Goal: Task Accomplishment & Management: Manage account settings

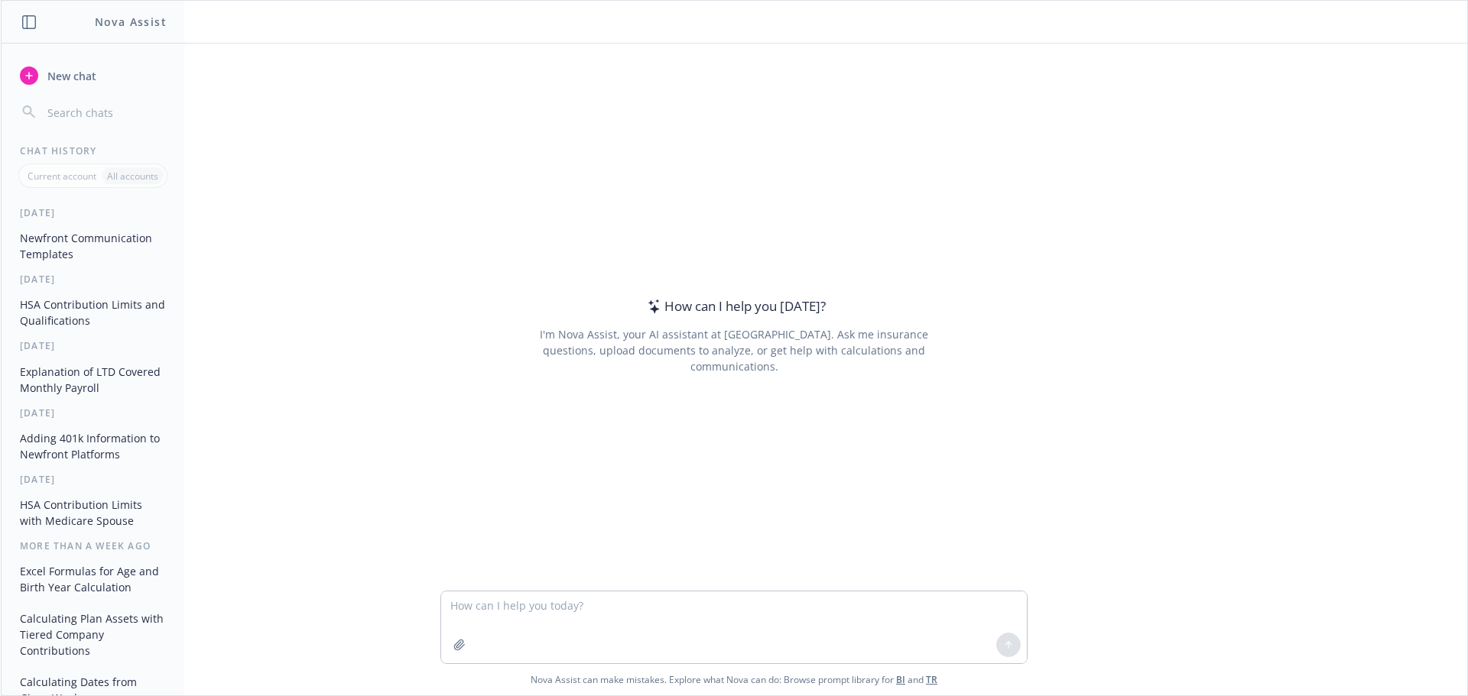
drag, startPoint x: 0, startPoint y: 0, endPoint x: 21, endPoint y: 321, distance: 321.8
click at [545, 227] on div "Nova Assist New chat Chat History Current account All accounts [DATE] Newfront …" at bounding box center [734, 348] width 1468 height 696
click at [648, 611] on textarea at bounding box center [734, 628] width 586 height 72
type textarea "Put together a powerpoint slide on going into a captive vs. self-funding"
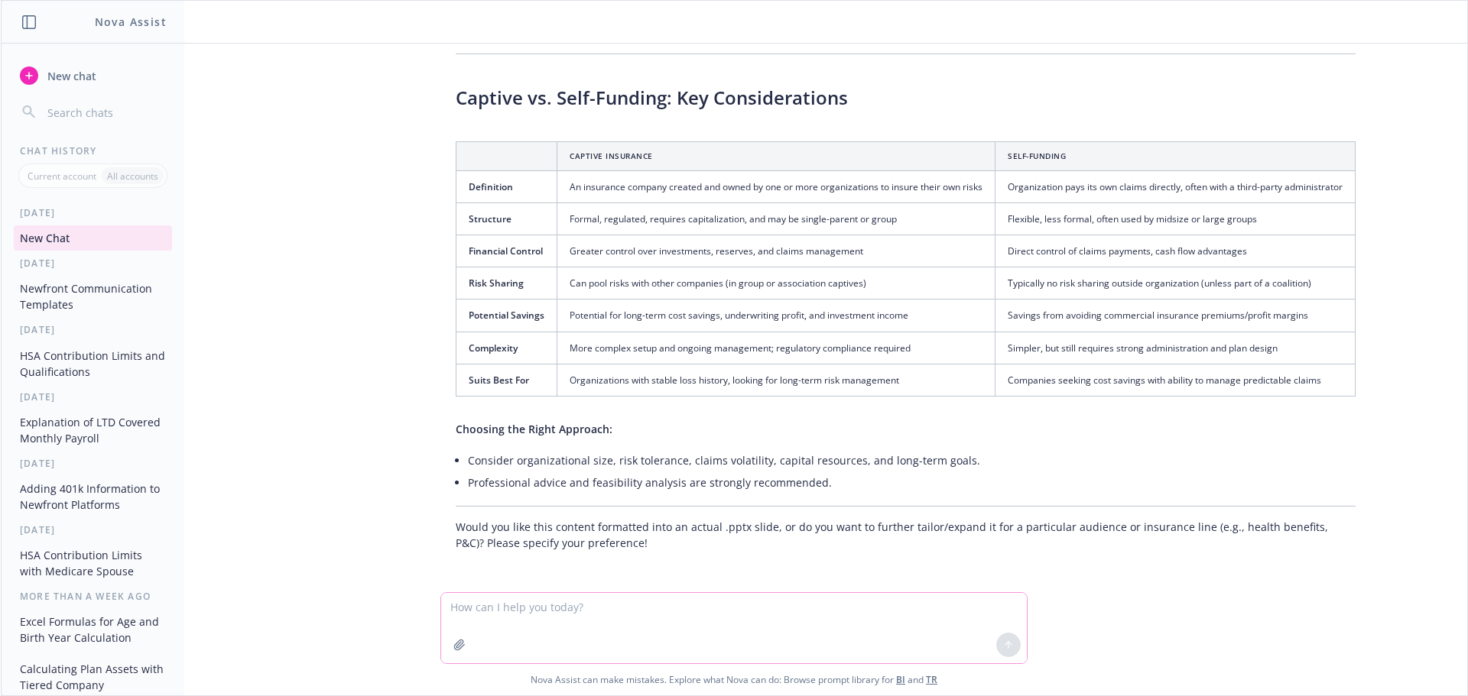
scroll to position [85, 0]
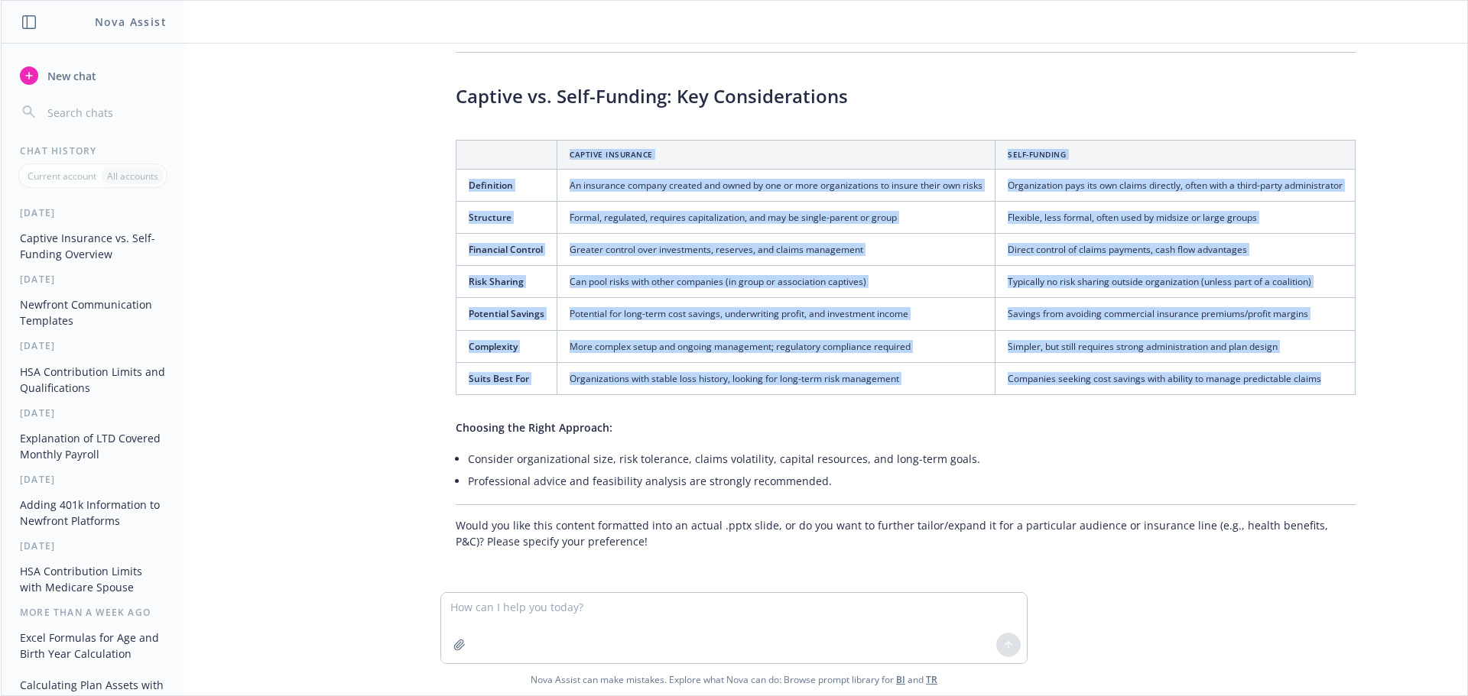
drag, startPoint x: 498, startPoint y: 156, endPoint x: 1344, endPoint y: 368, distance: 872.6
click at [1344, 368] on table "Captive Insurance Self-Funding Definition An insurance company created and owne…" at bounding box center [906, 267] width 900 height 255
copy table "Captive Insurance Self-Funding Definition An insurance company created and owne…"
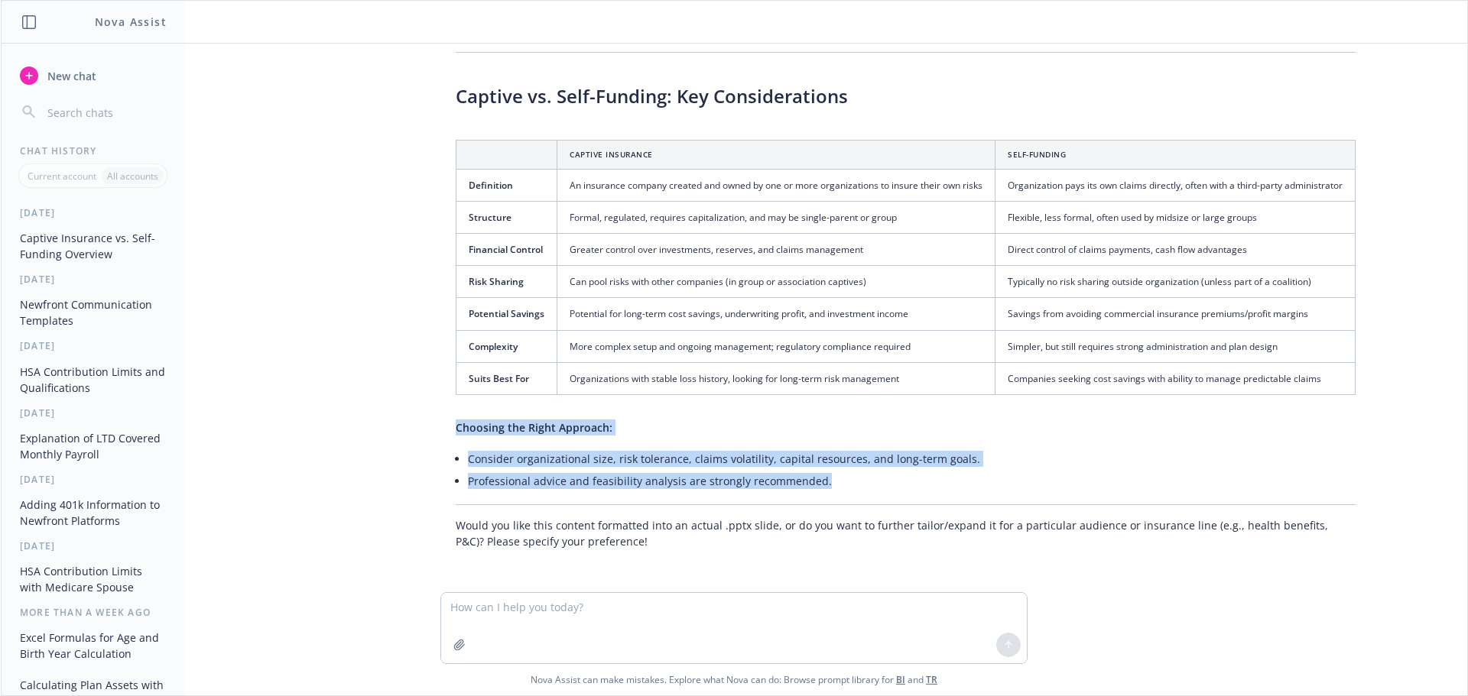
drag, startPoint x: 443, startPoint y: 430, endPoint x: 930, endPoint y: 481, distance: 489.7
click at [930, 481] on div "Here’s a draft outline and content you can use for a PowerPoint slide comparing…" at bounding box center [905, 287] width 930 height 538
copy div "Choosing the Right Approach: Consider organizational size, risk tolerance, clai…"
click at [581, 445] on div "Here’s a draft outline and content you can use for a PowerPoint slide comparing…" at bounding box center [905, 287] width 930 height 538
click at [590, 458] on li "Consider organizational size, risk tolerance, claims volatility, capital resour…" at bounding box center [912, 459] width 888 height 22
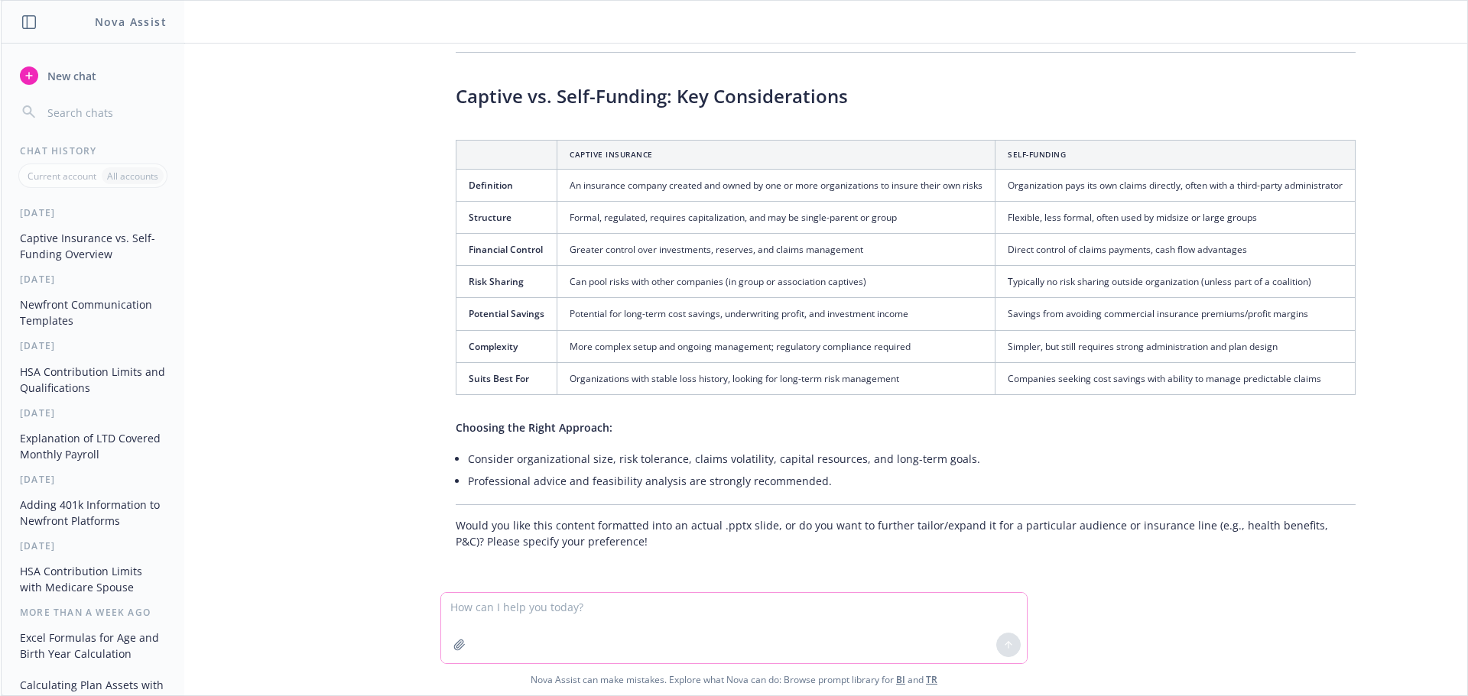
click at [523, 616] on textarea at bounding box center [734, 628] width 586 height 70
type textarea "expand for health benefits"
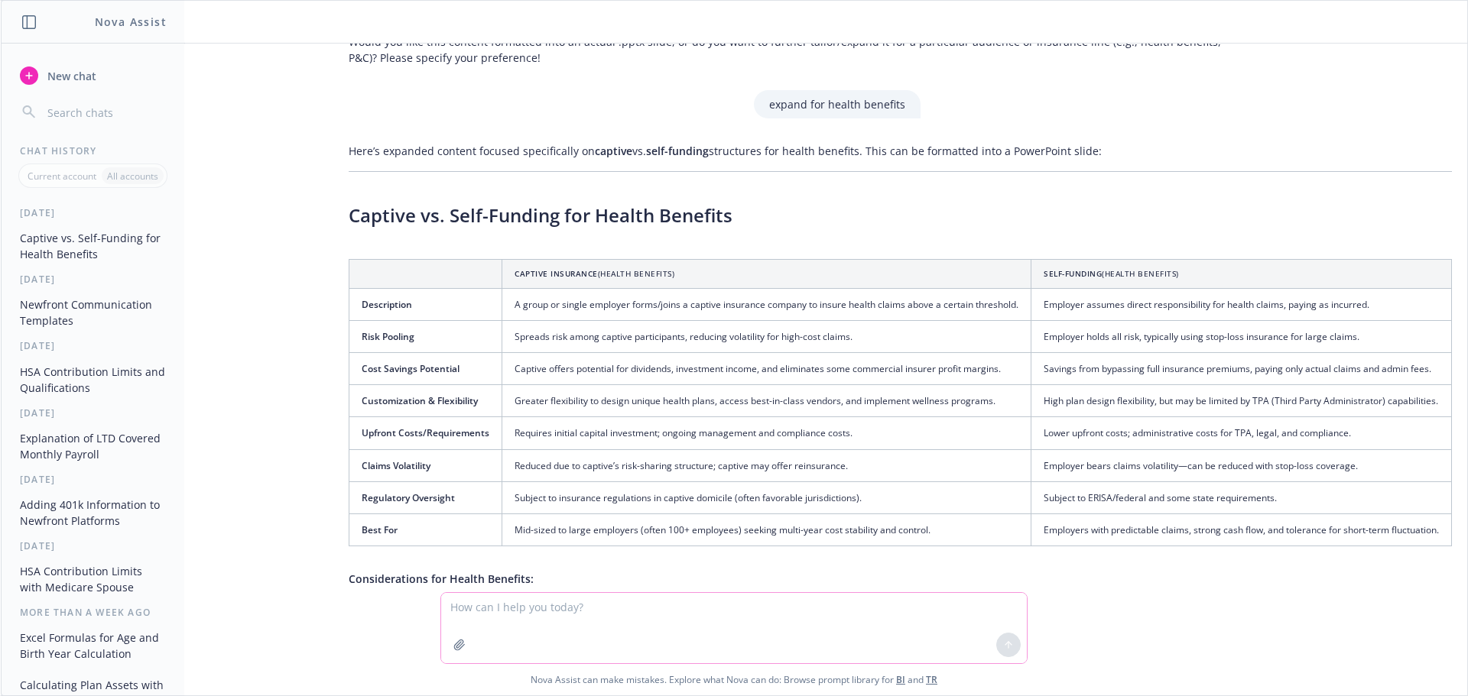
scroll to position [594, 123]
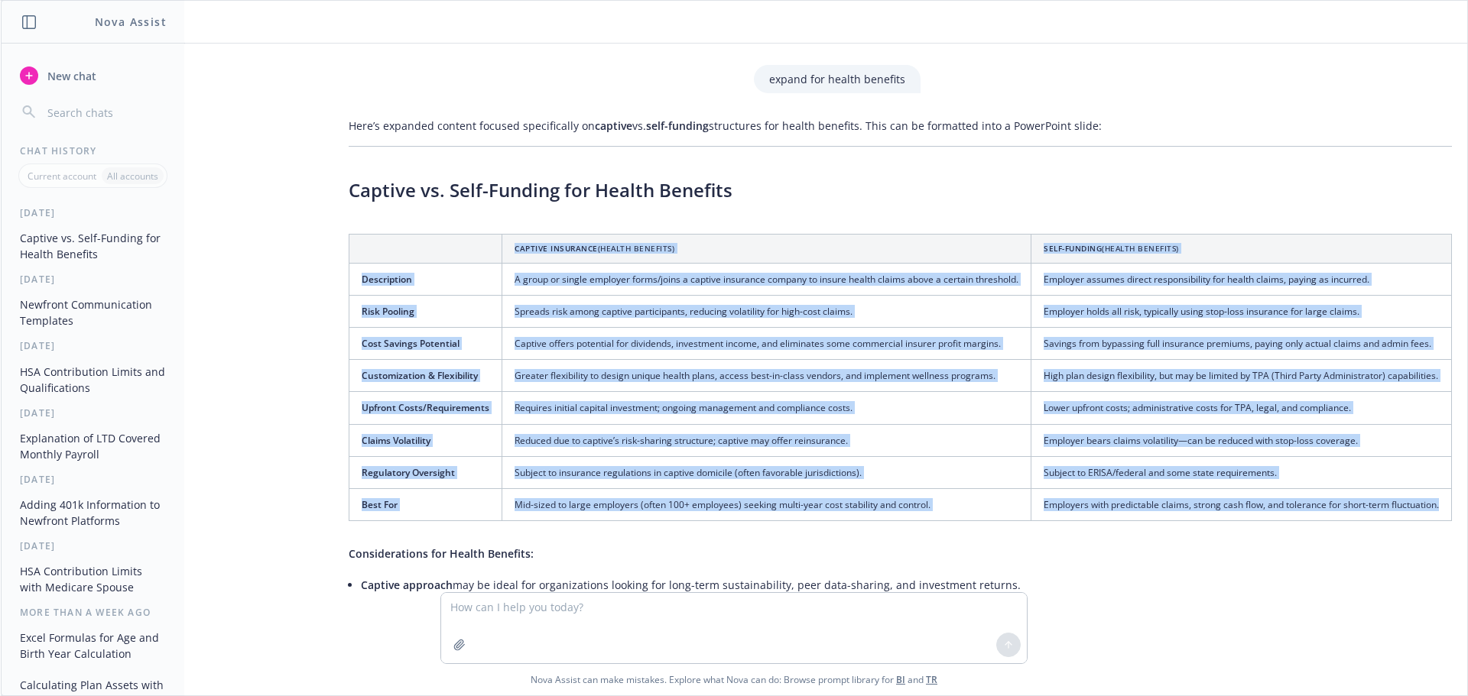
drag, startPoint x: 413, startPoint y: 248, endPoint x: 1423, endPoint y: 511, distance: 1043.4
click at [1423, 511] on table "Captive Insurance (Health Benefits) Self-Funding (Health Benefits) Description …" at bounding box center [900, 377] width 1103 height 287
copy table "Captive Insurance (Health Benefits) Self-Funding (Health Benefits) Description …"
click at [717, 359] on td "Captive offers potential for dividends, investment income, and eliminates some …" at bounding box center [766, 344] width 529 height 32
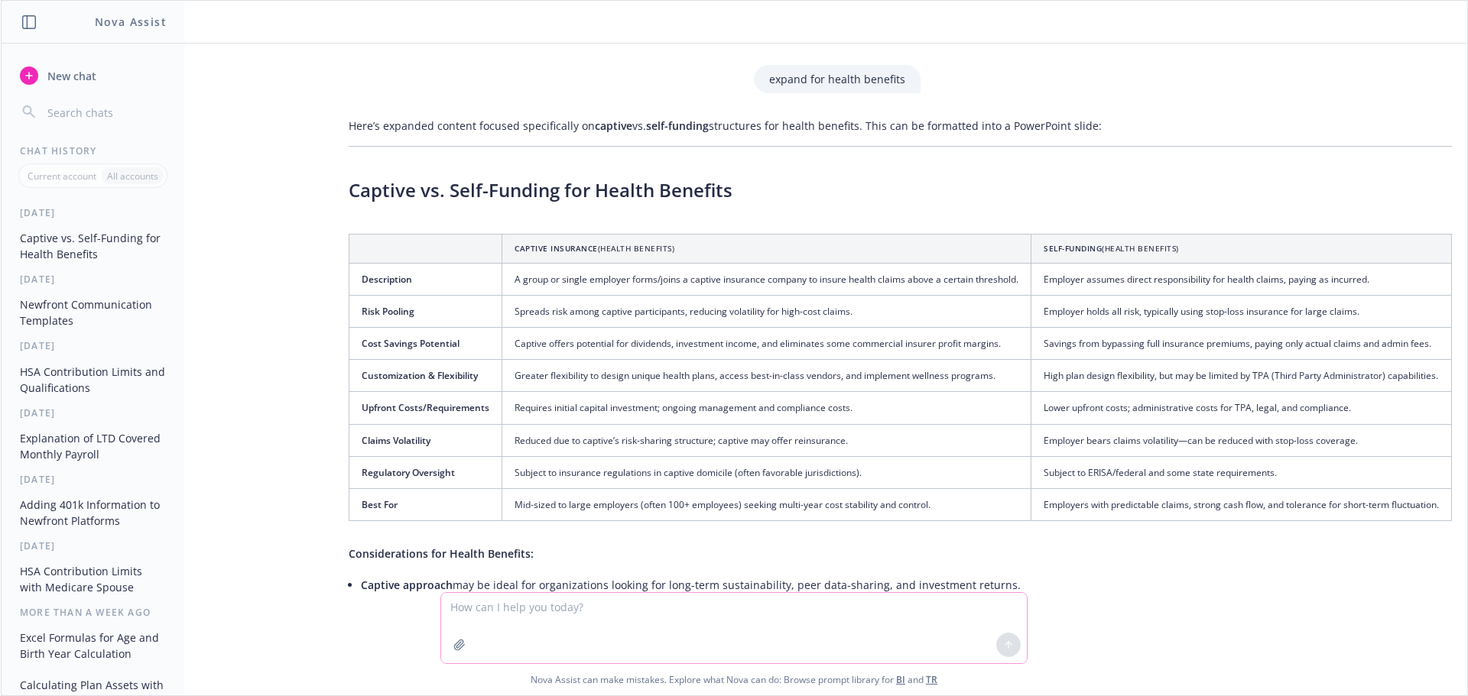
click at [585, 631] on textarea at bounding box center [734, 628] width 586 height 70
type textarea "provide a write-up for a benefits guide on the 401k program"
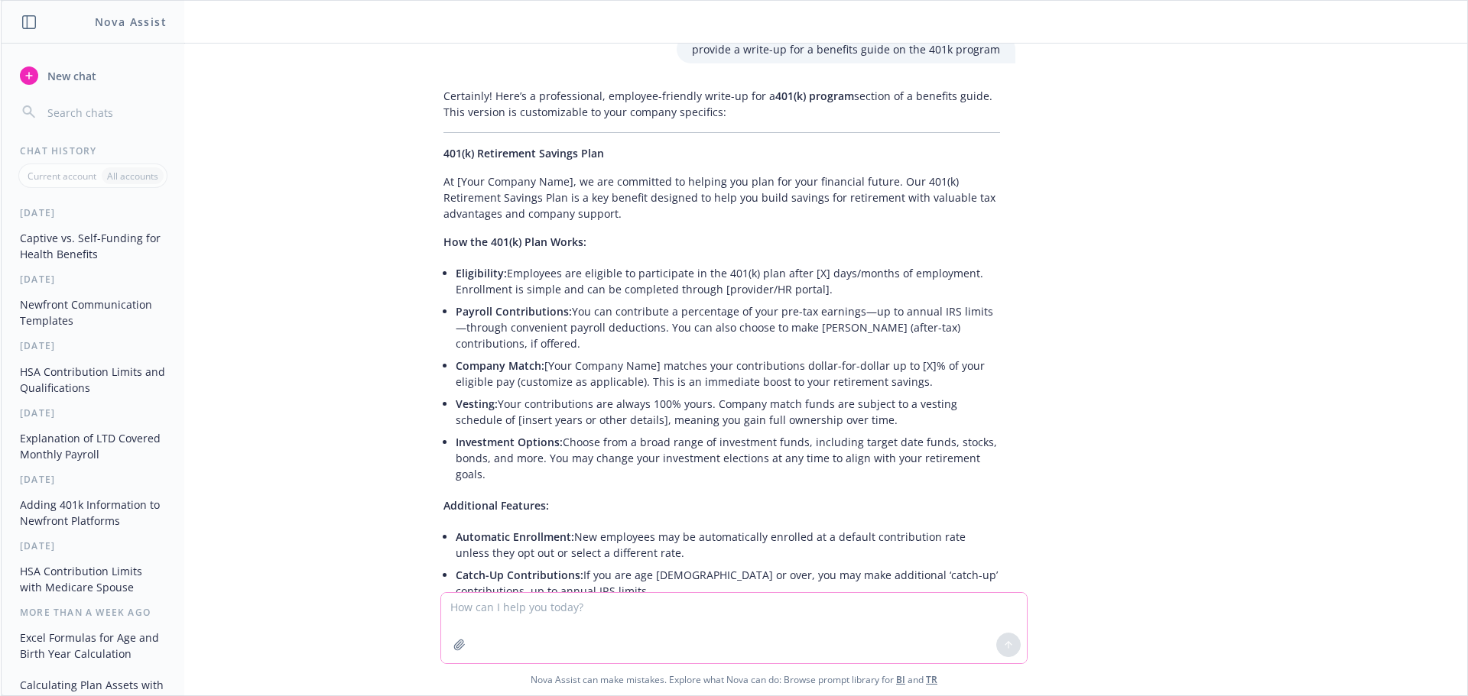
scroll to position [1248, 12]
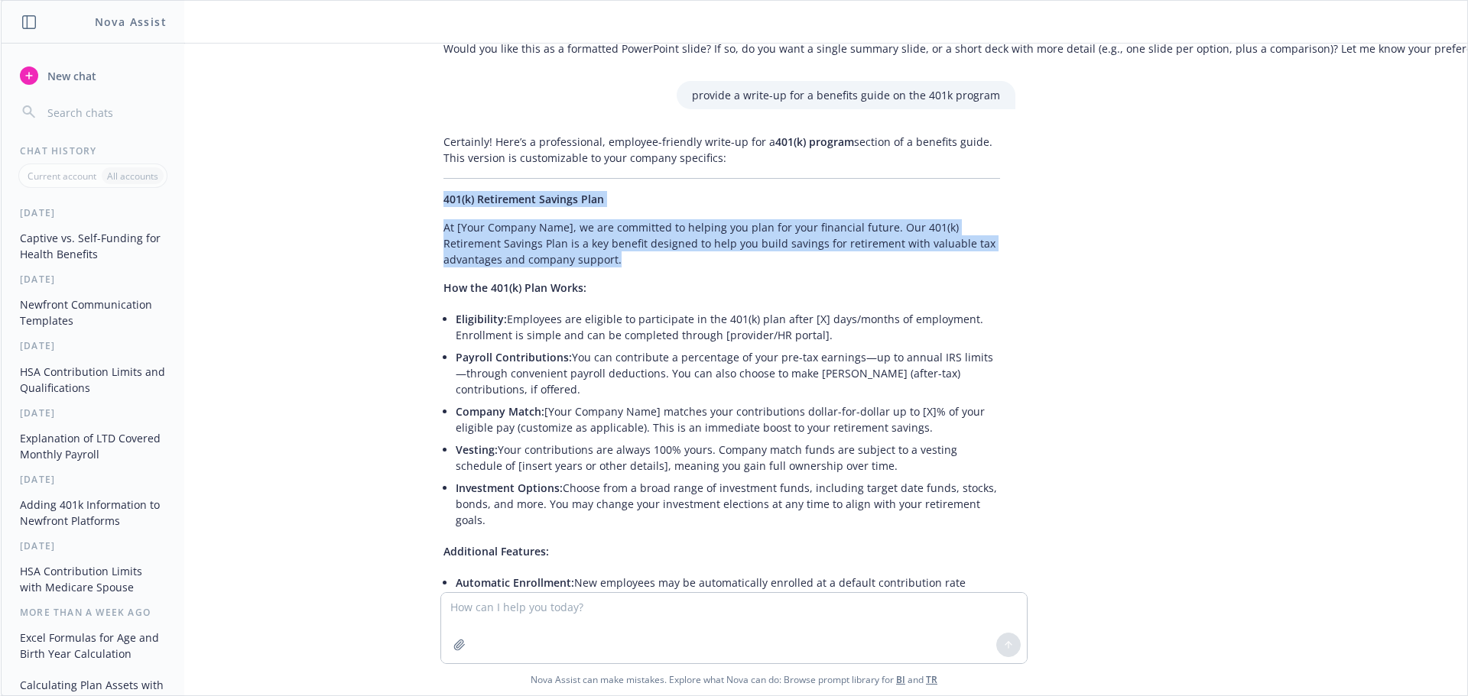
drag, startPoint x: 627, startPoint y: 259, endPoint x: 404, endPoint y: 203, distance: 230.1
click at [404, 203] on div "Put together a powerpoint slide on going into a captive vs. self-funding Here’s…" at bounding box center [734, 318] width 1466 height 549
click at [505, 237] on p "At [Your Company Name], we are committed to helping you plan for your financial…" at bounding box center [721, 243] width 557 height 48
drag, startPoint x: 564, startPoint y: 223, endPoint x: 625, endPoint y: 267, distance: 75.1
click at [625, 267] on p "At [Your Company Name], we are committed to helping you plan for your financial…" at bounding box center [721, 243] width 557 height 48
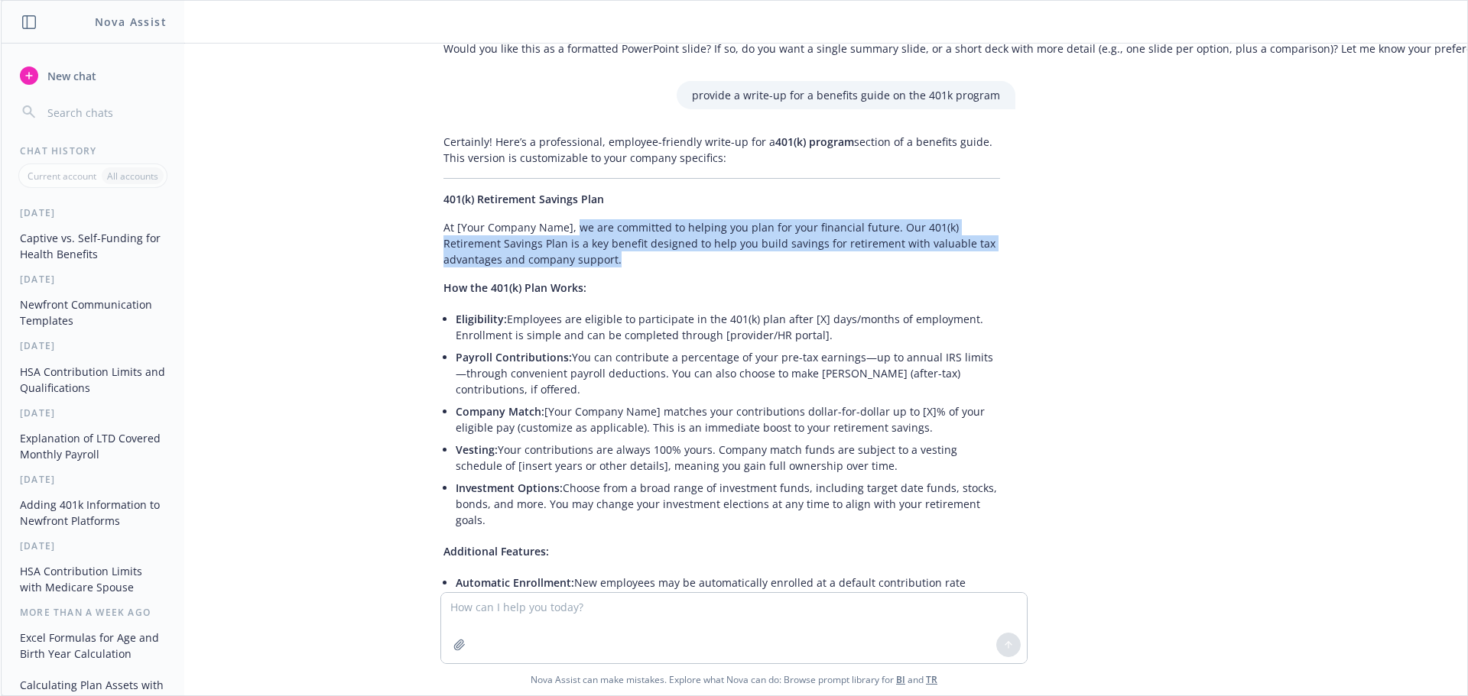
copy p "we are committed to helping you plan for your financial future. Our 401(k) Reti…"
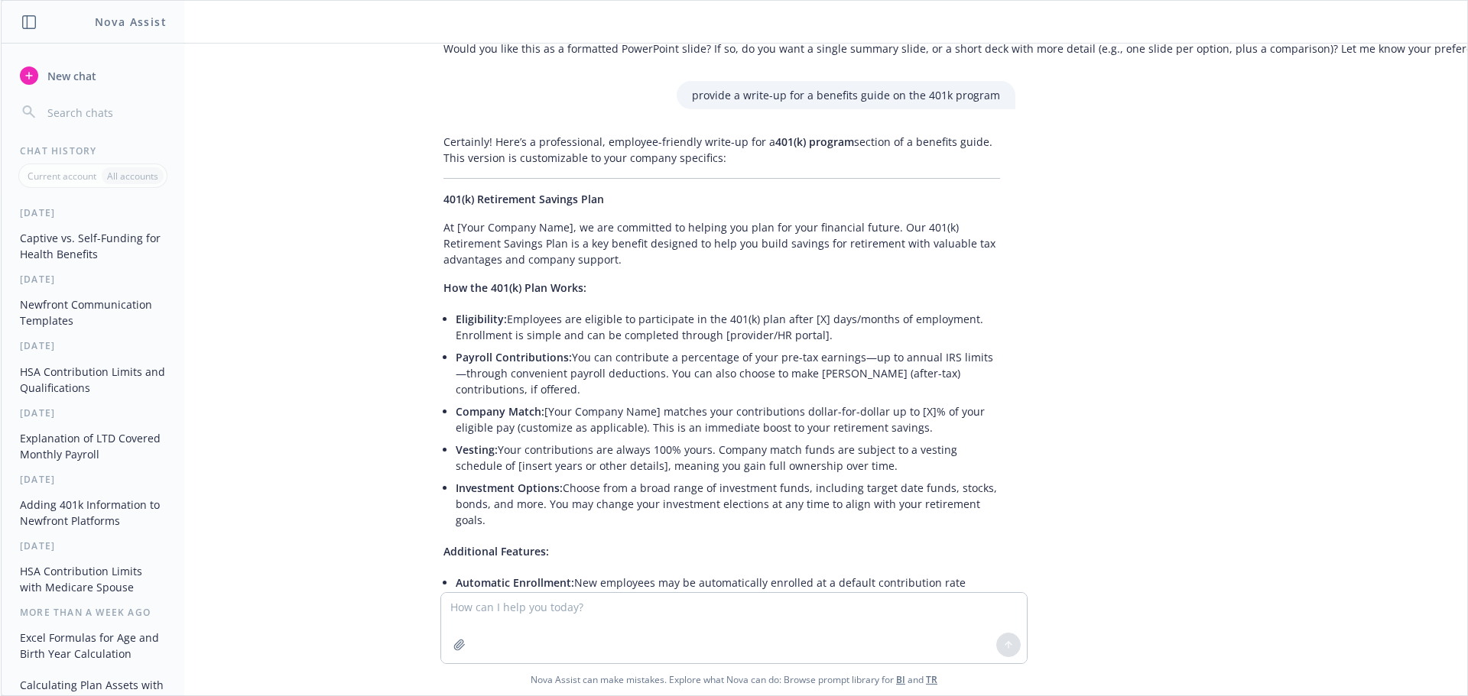
click at [705, 349] on li "Payroll Contributions: You can contribute a percentage of your pre-tax earnings…" at bounding box center [728, 373] width 544 height 54
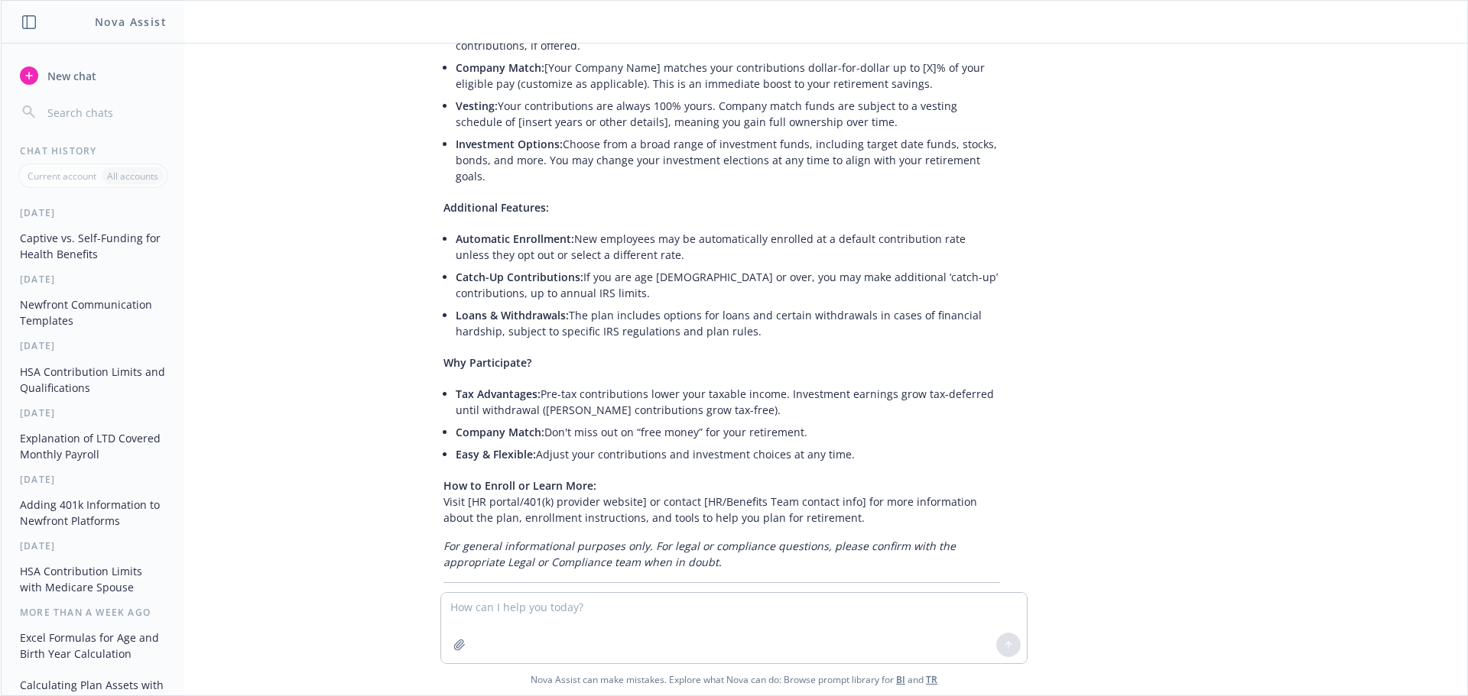
scroll to position [1649, 12]
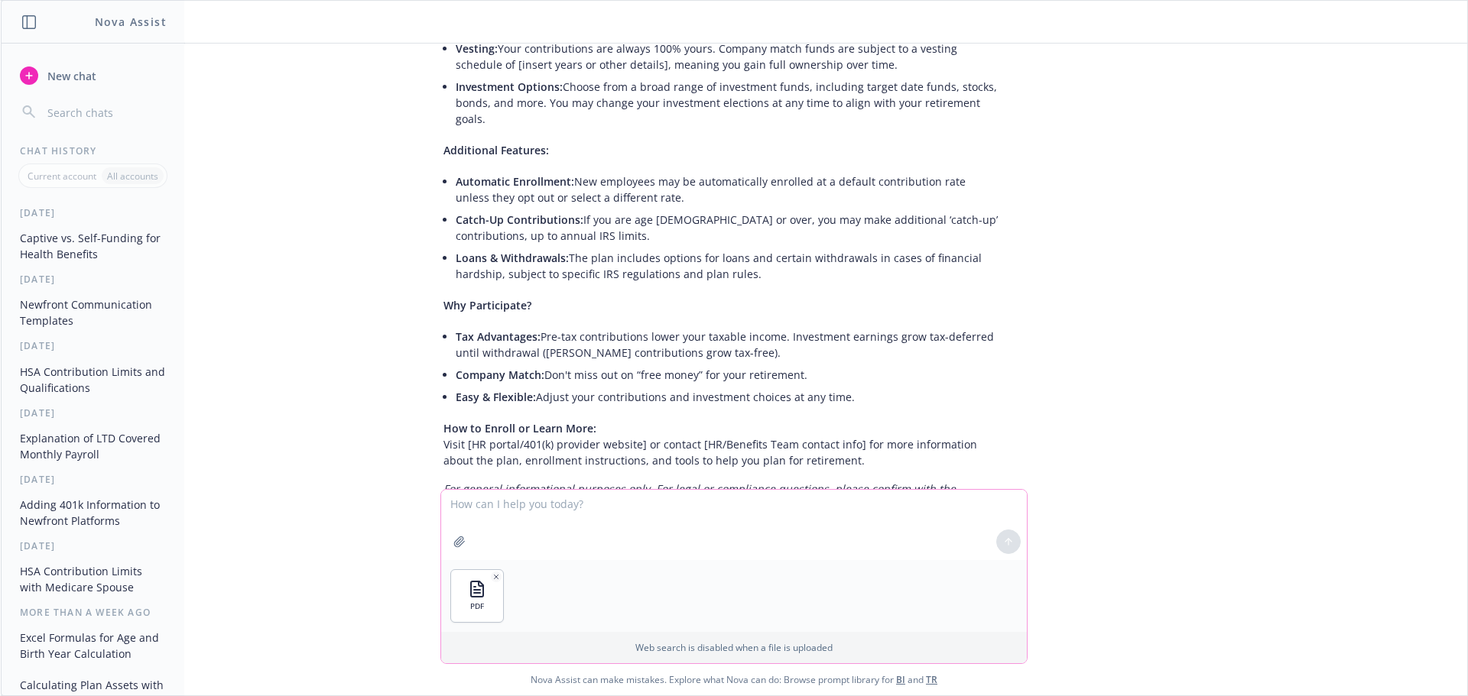
click at [495, 510] on textarea at bounding box center [734, 525] width 586 height 70
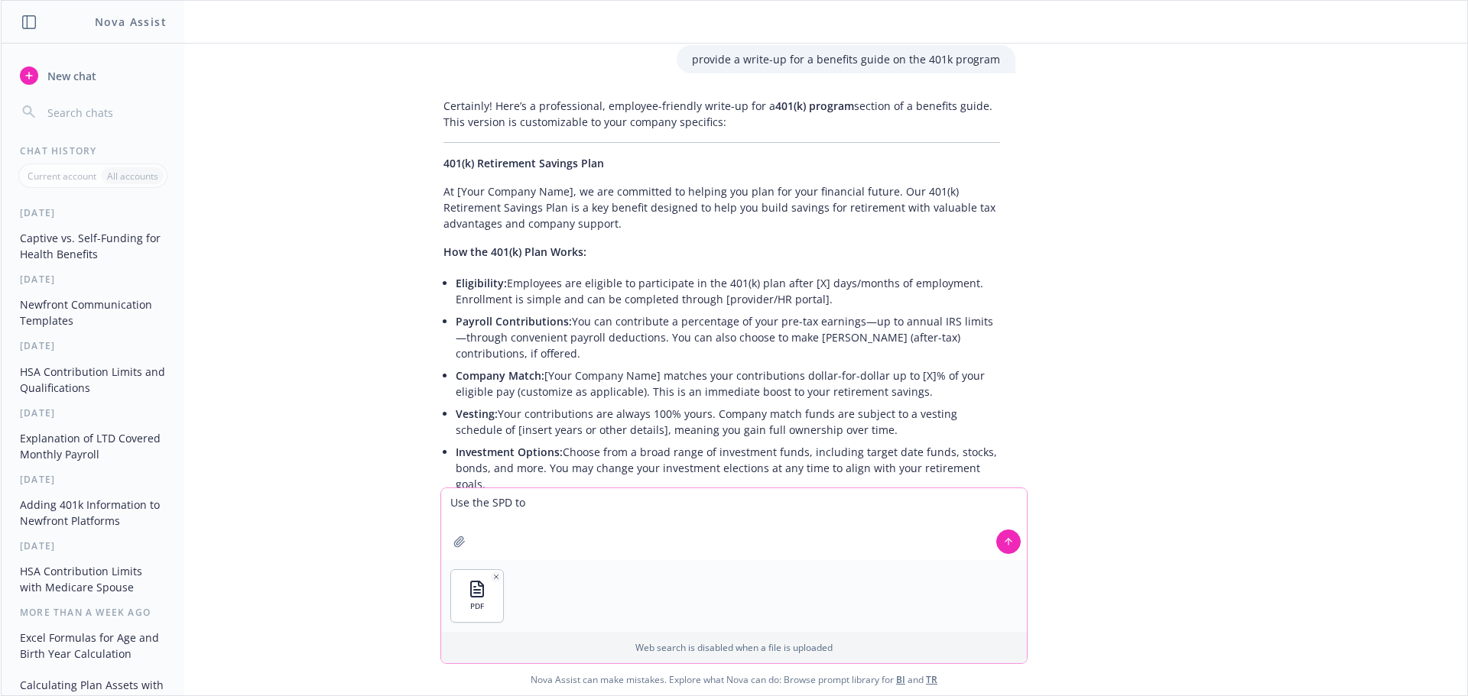
scroll to position [1133, 12]
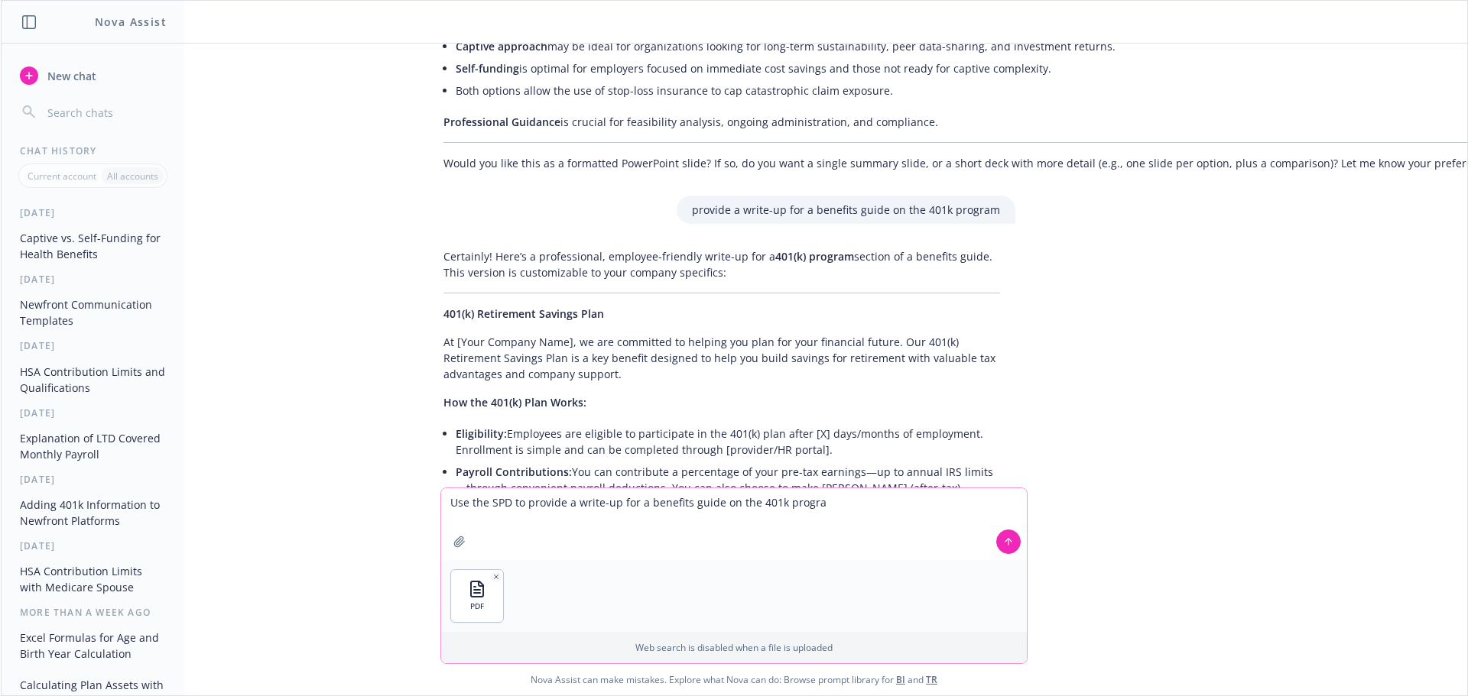
type textarea "Use the SPD to provide a write-up for a benefits guide on the 401k program"
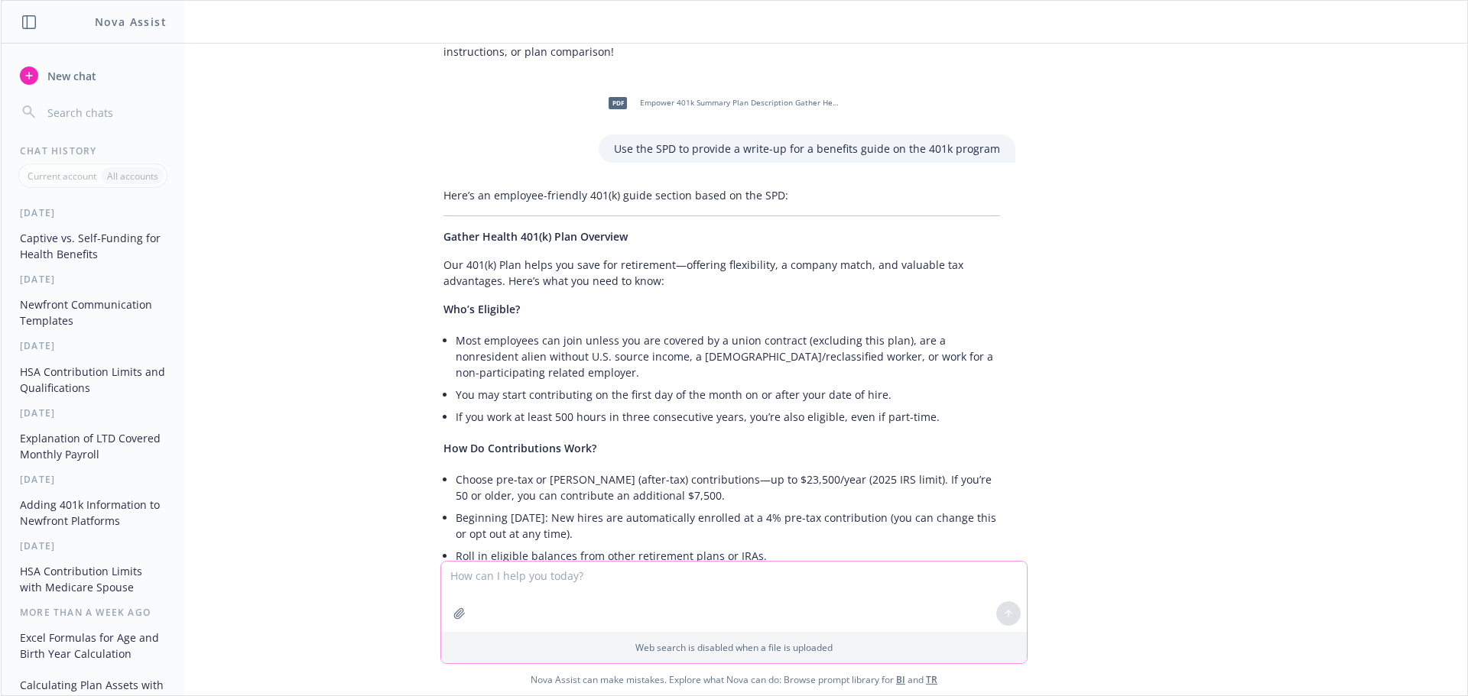
scroll to position [2113, 12]
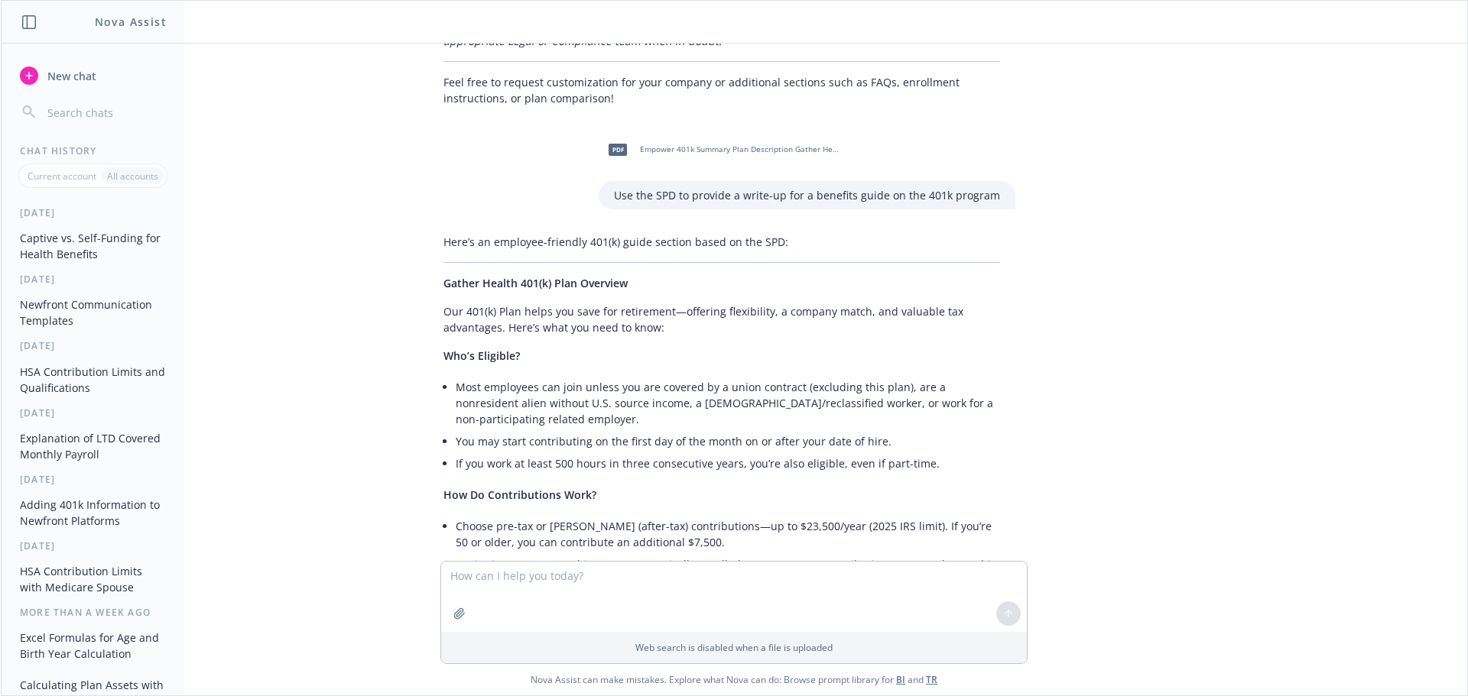
drag, startPoint x: 813, startPoint y: 317, endPoint x: 545, endPoint y: 302, distance: 268.8
click at [813, 348] on p "Who’s Eligible?" at bounding box center [721, 356] width 557 height 16
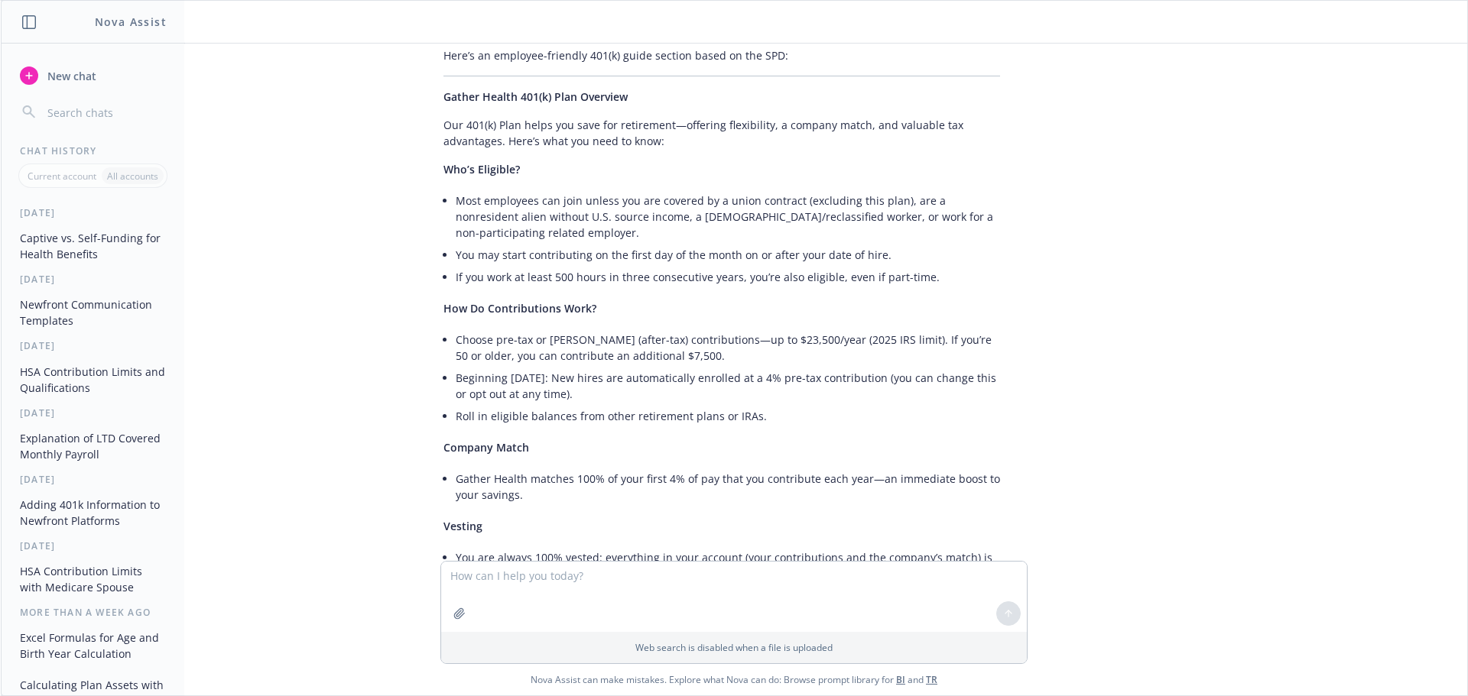
scroll to position [2304, 12]
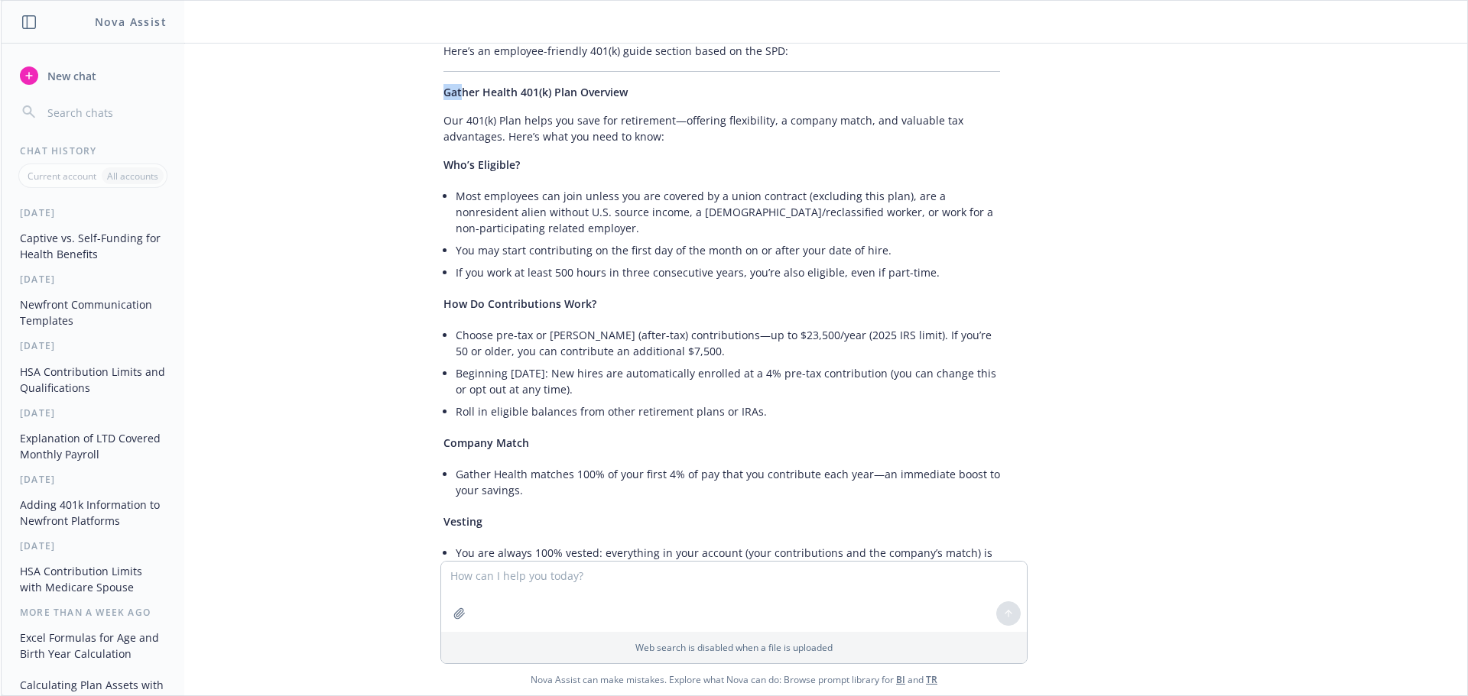
drag, startPoint x: 428, startPoint y: 60, endPoint x: 450, endPoint y: 68, distance: 23.0
click at [450, 68] on div "Here’s an employee-friendly 401(k) guide section based on the SPD: Gather Healt…" at bounding box center [721, 657] width 587 height 1241
click at [527, 190] on li "Most employees can join unless you are covered by a union contract (excluding t…" at bounding box center [728, 212] width 544 height 54
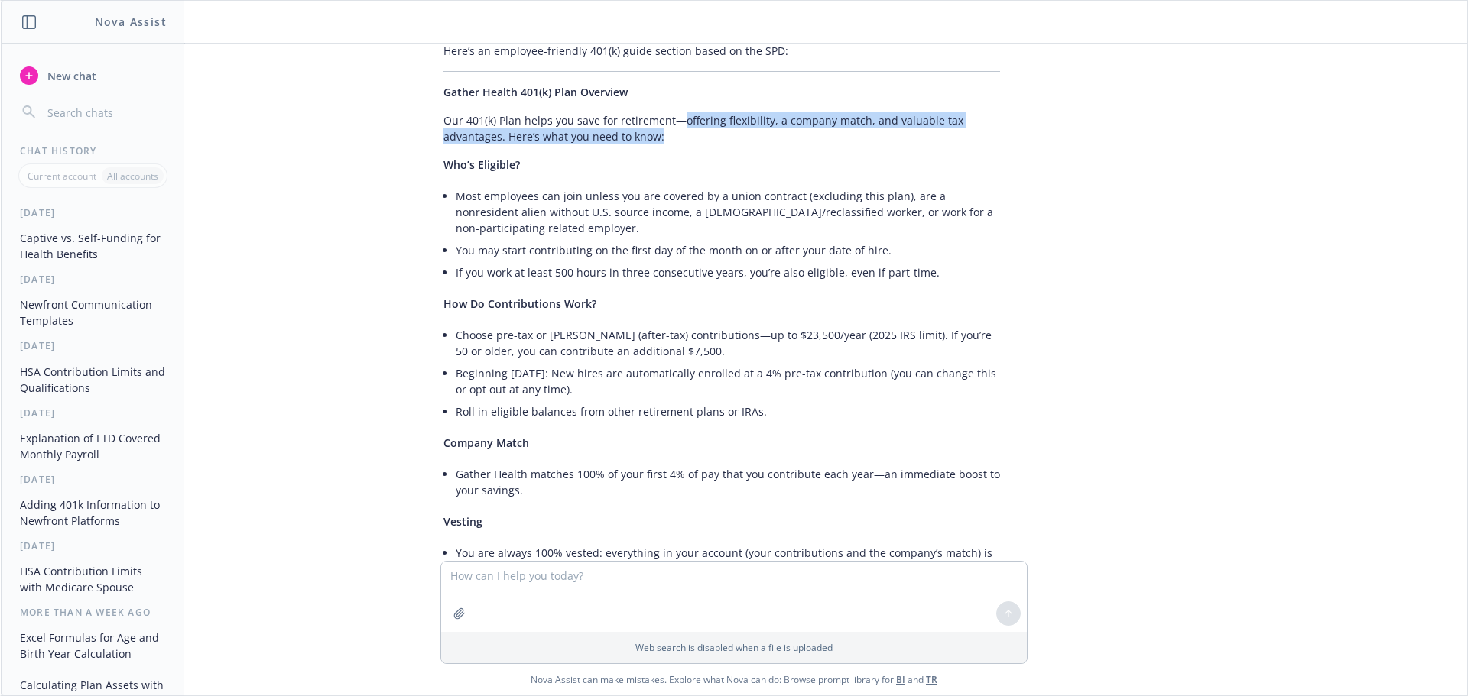
drag, startPoint x: 670, startPoint y: 86, endPoint x: 683, endPoint y: 99, distance: 18.4
click at [683, 112] on p "Our 401(k) Plan helps you save for retirement—offering flexibility, a company m…" at bounding box center [721, 128] width 557 height 32
drag, startPoint x: 590, startPoint y: 103, endPoint x: 739, endPoint y: 78, distance: 151.2
click at [764, 112] on p "Our 401(k) Plan helps you save for retirement—offering flexibility, a company m…" at bounding box center [721, 128] width 557 height 32
drag, startPoint x: 670, startPoint y: 89, endPoint x: 476, endPoint y: 101, distance: 194.5
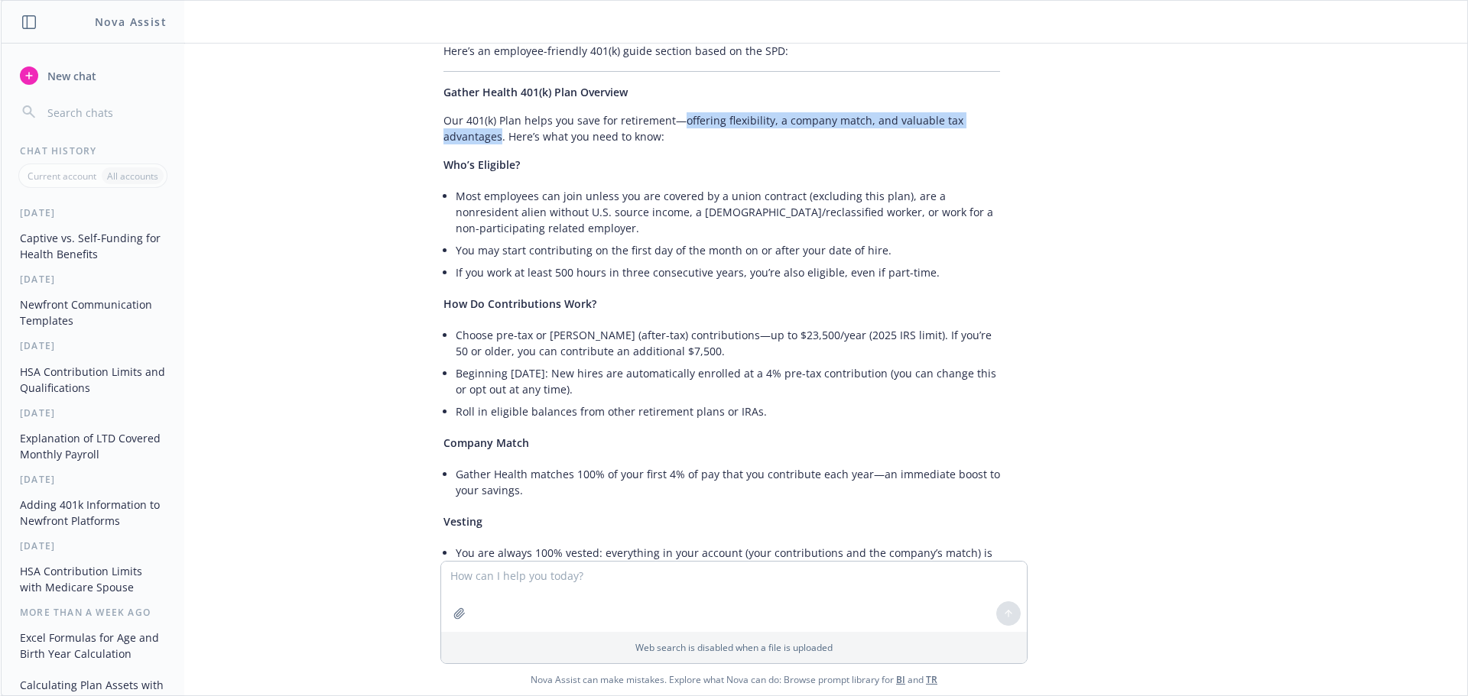
click at [489, 112] on p "Our 401(k) Plan helps you save for retirement—offering flexibility, a company m…" at bounding box center [721, 128] width 557 height 32
drag, startPoint x: 476, startPoint y: 101, endPoint x: 1164, endPoint y: 78, distance: 689.2
click at [1164, 78] on div "Put together a powerpoint slide on going into a captive vs. self-funding Here’s…" at bounding box center [734, 303] width 1466 height 518
drag, startPoint x: 433, startPoint y: 88, endPoint x: 491, endPoint y: 103, distance: 59.3
click at [491, 112] on p "Our 401(k) Plan helps you save for retirement—offering flexibility, a company m…" at bounding box center [721, 128] width 557 height 32
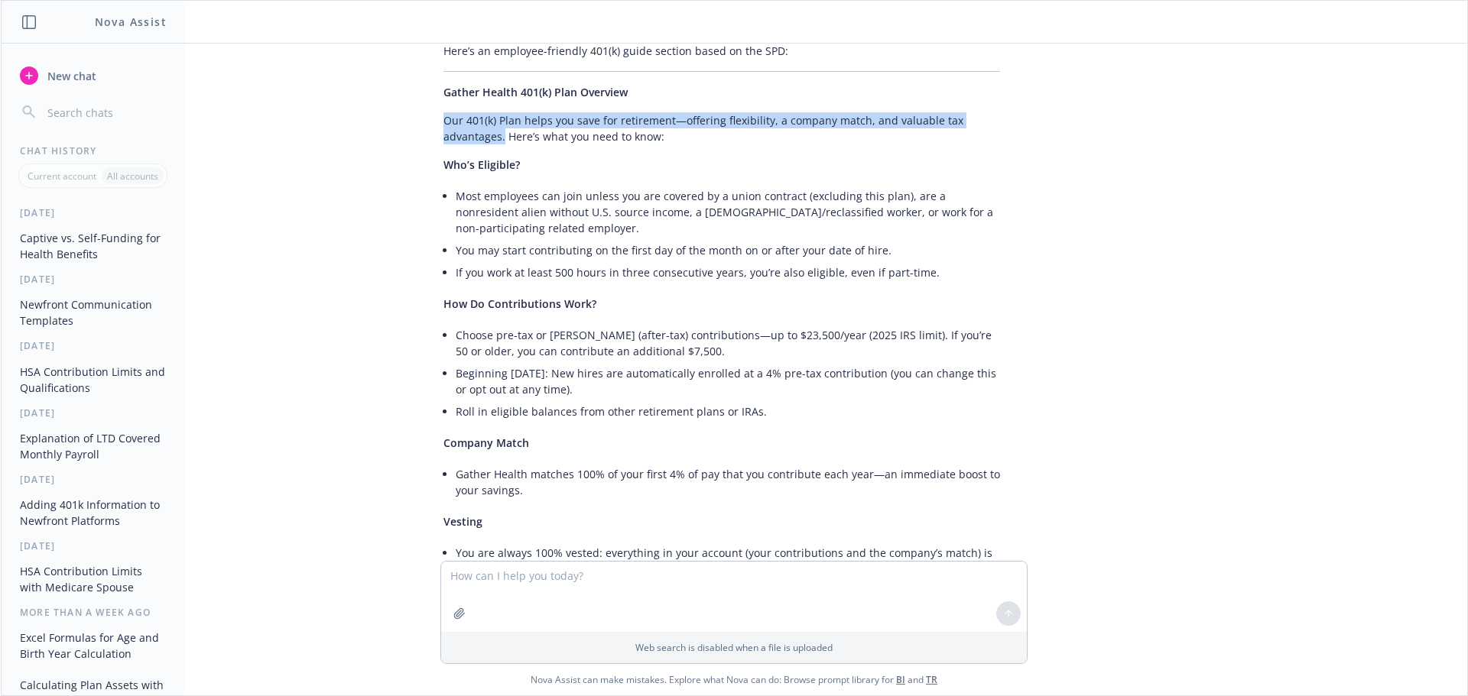
copy p "Our 401(k) Plan helps you save for retirement—offering flexibility, a company m…"
click at [771, 296] on p "How Do Contributions Work?" at bounding box center [721, 304] width 557 height 16
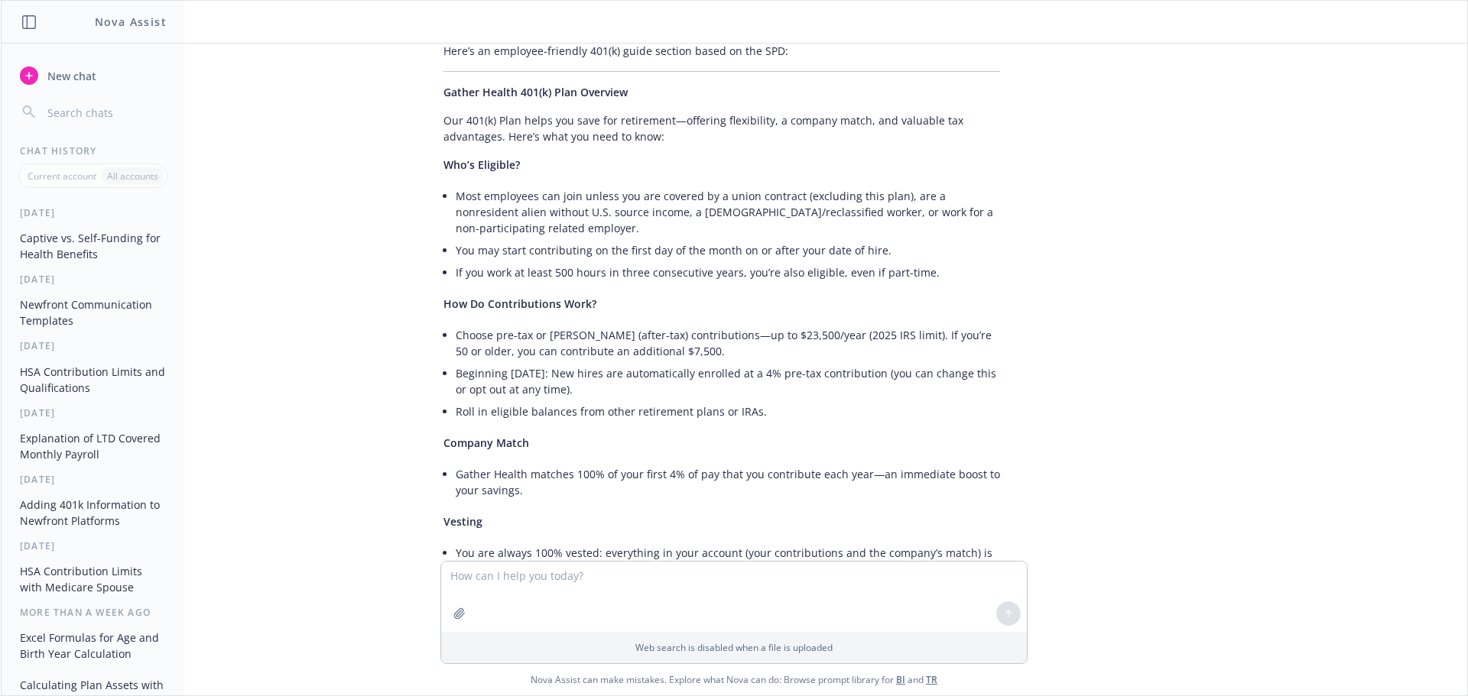
click at [528, 324] on li "Choose pre-tax or [PERSON_NAME] (after-tax) contributions—up to $23,500/year (2…" at bounding box center [728, 343] width 544 height 38
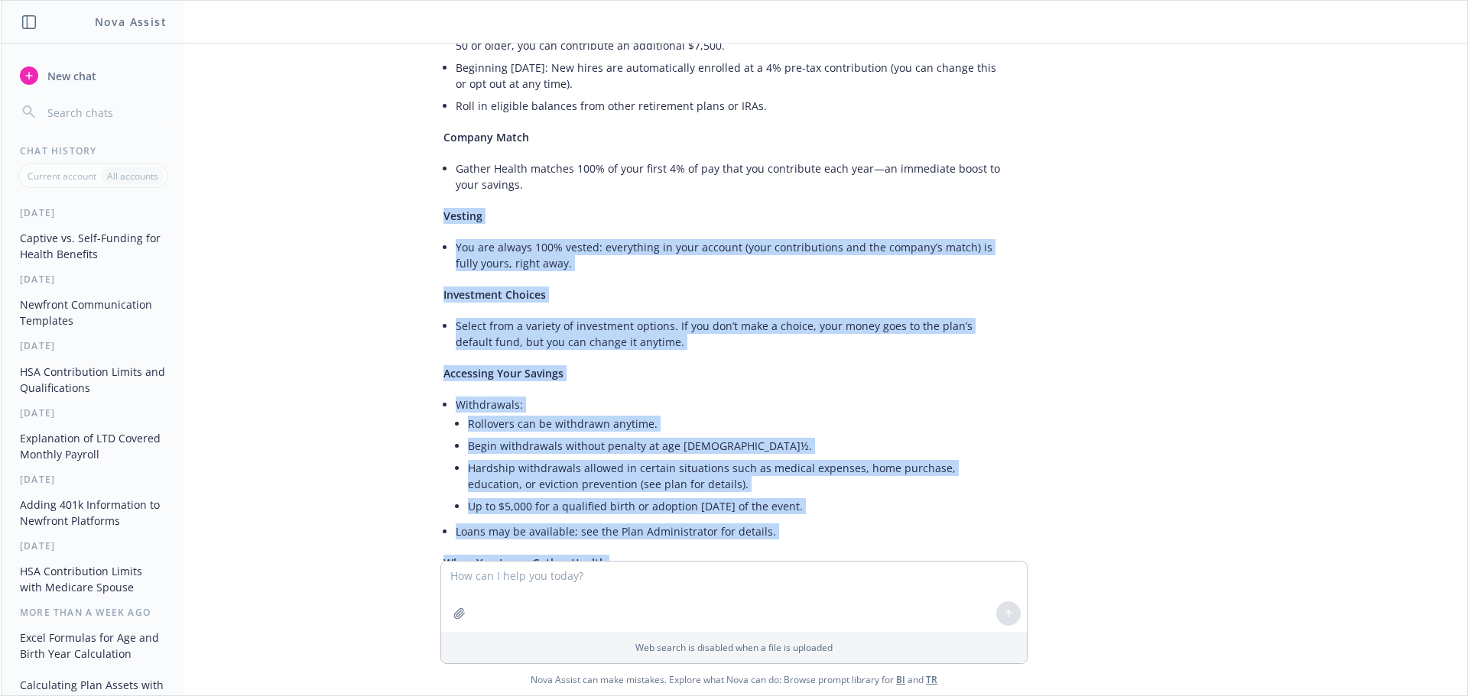
scroll to position [2629, 12]
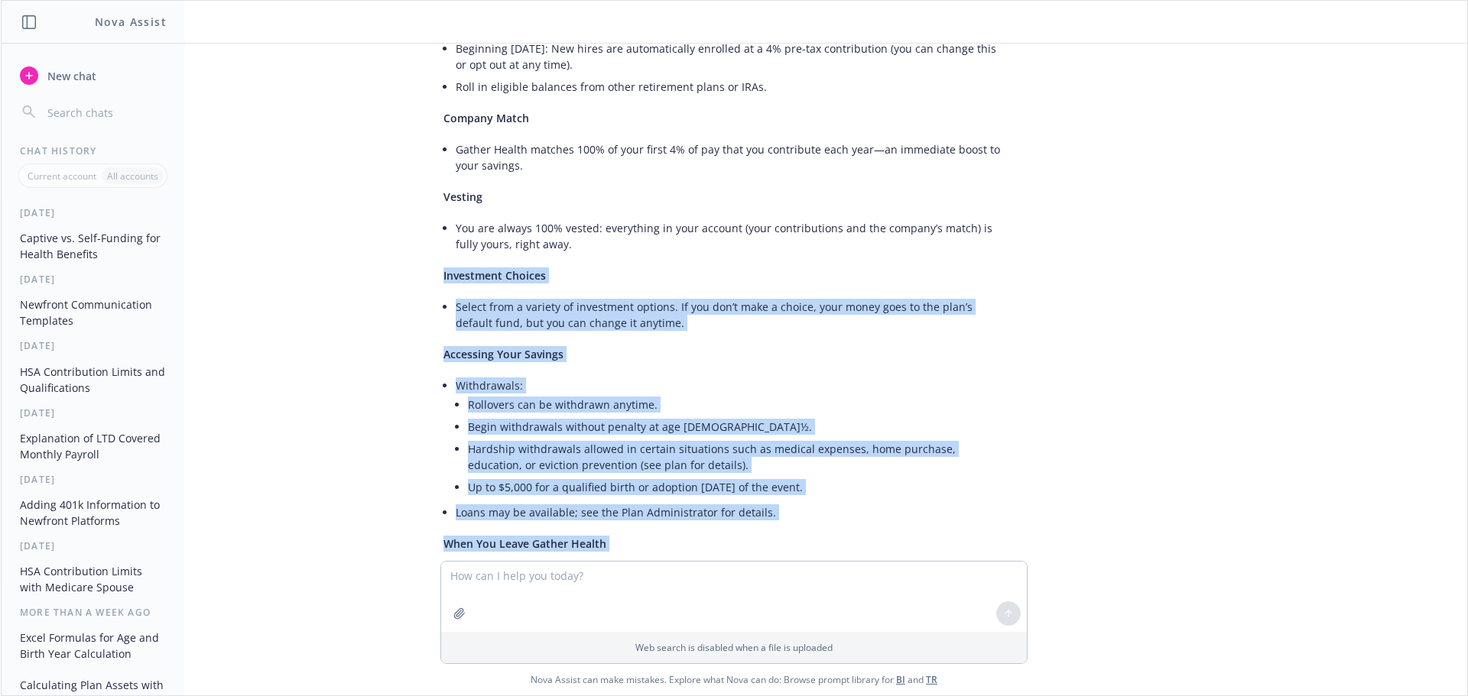
drag, startPoint x: 489, startPoint y: 412, endPoint x: 407, endPoint y: 213, distance: 214.6
click at [416, 213] on div "Here’s an employee-friendly 401(k) guide section based on the SPD: Gather Healt…" at bounding box center [722, 332] width 612 height 1241
copy div "Loremipsum Dolorsi Ametco adip e seddoei te incididunt utlabor. Et dol mag’a en…"
click at [476, 232] on div "Here’s an employee-friendly 401(k) guide section based on the SPD: Gather Healt…" at bounding box center [721, 332] width 587 height 1241
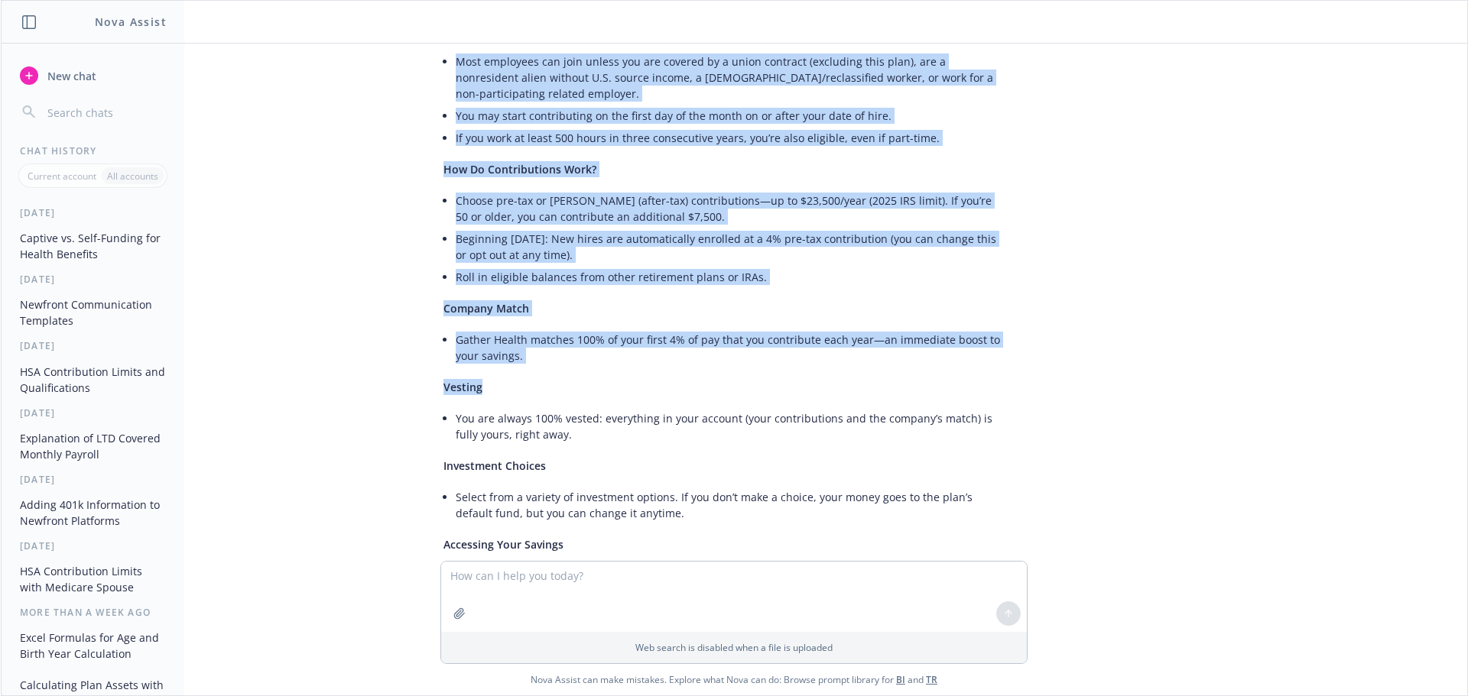
scroll to position [2457, 12]
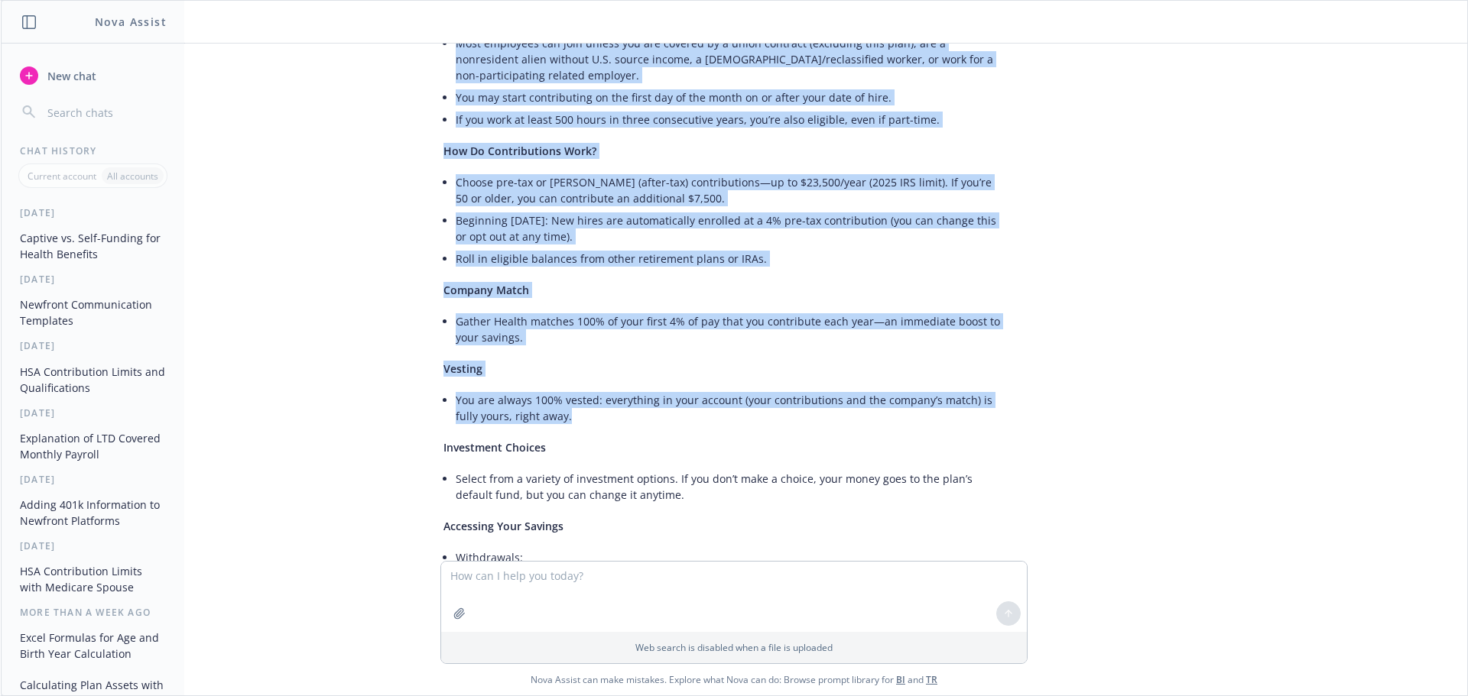
drag, startPoint x: 432, startPoint y: 151, endPoint x: 558, endPoint y: 381, distance: 263.1
click at [558, 381] on div "Here’s an employee-friendly 401(k) guide section based on the SPD: Gather Healt…" at bounding box center [721, 504] width 587 height 1241
copy div "Lor’i Dolorsit? Amet consectet adi elit seddoe tem inc utlabor et d magna aliqu…"
click at [690, 282] on p "Company Match" at bounding box center [721, 290] width 557 height 16
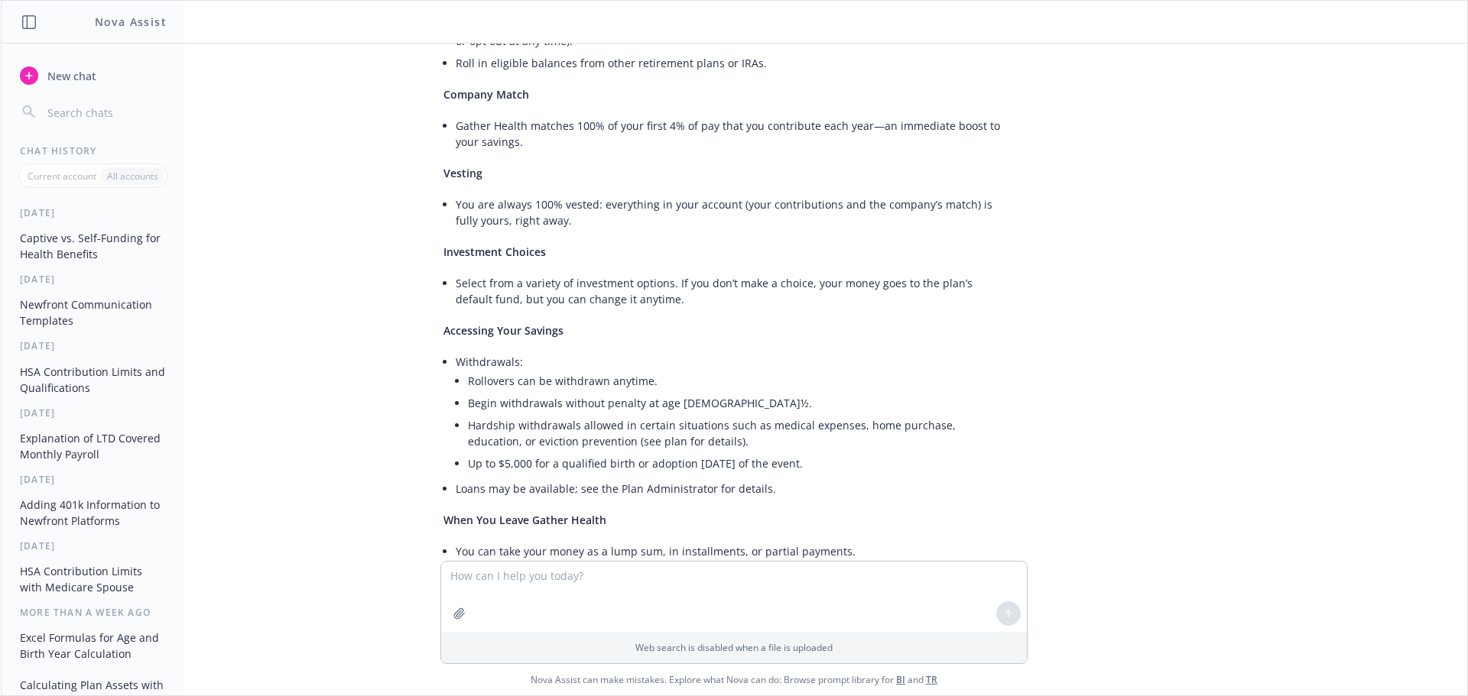
scroll to position [2686, 12]
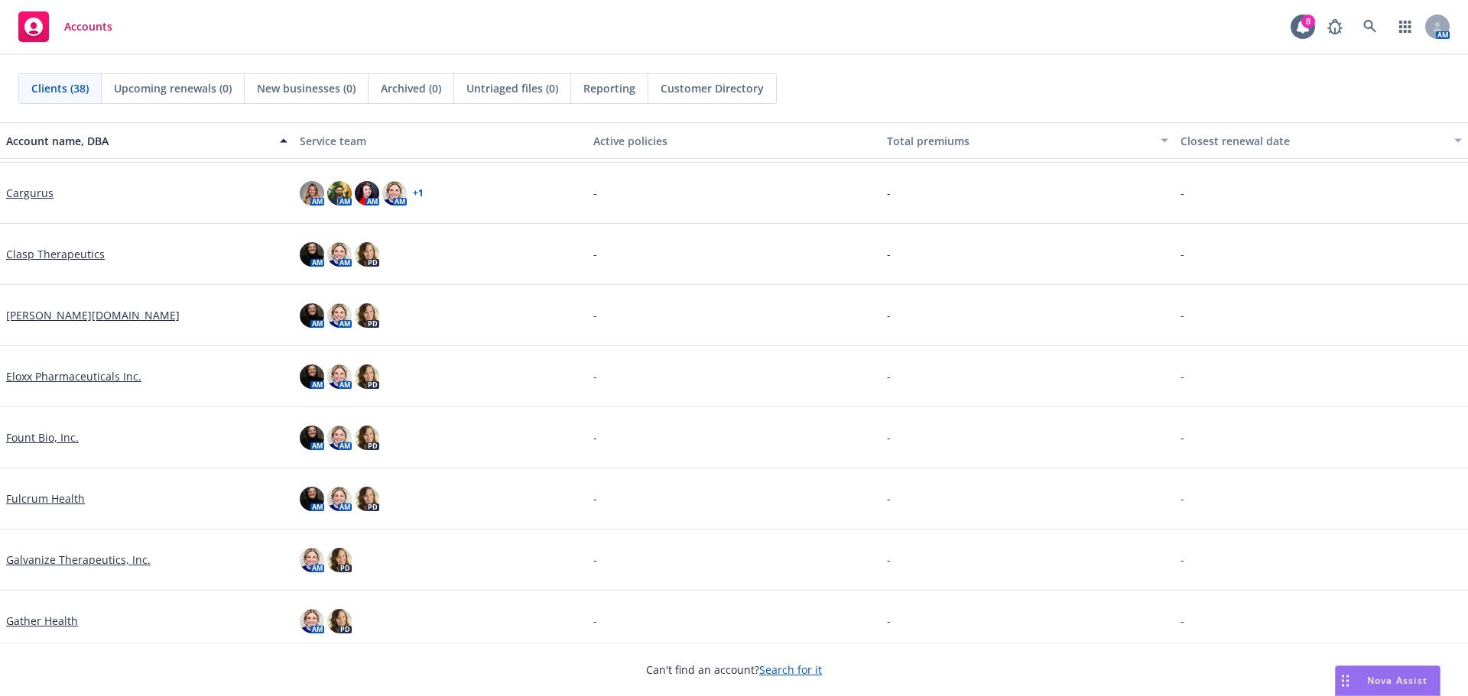
scroll to position [497, 0]
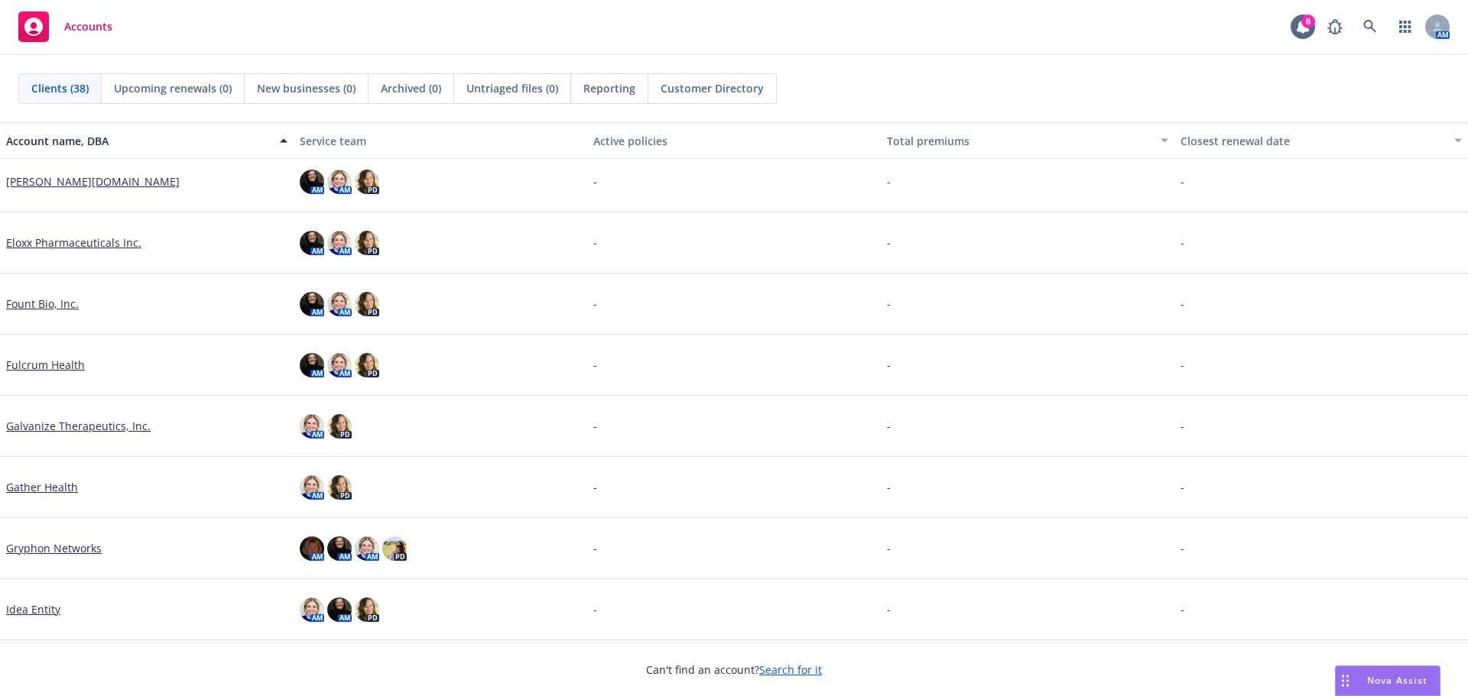
click at [53, 485] on link "Gather Health" at bounding box center [42, 487] width 72 height 16
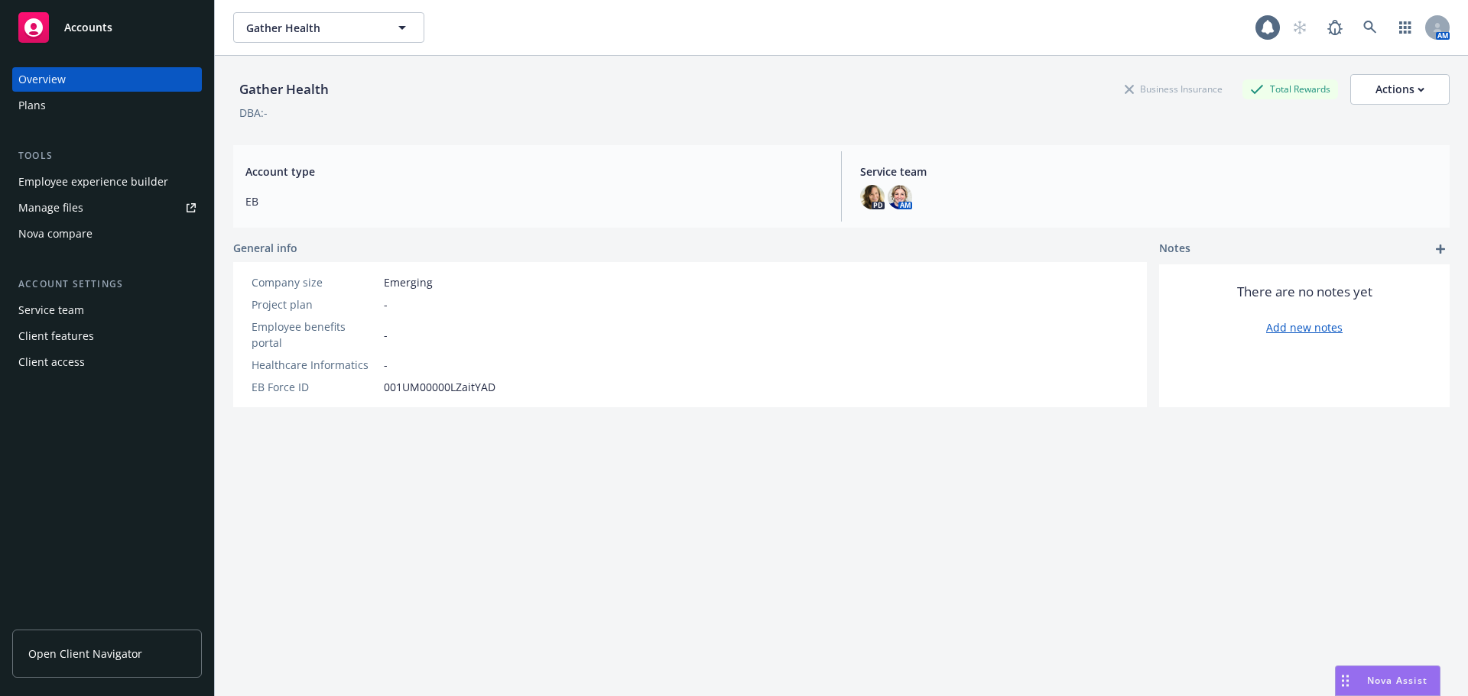
click at [38, 118] on div "Overview Plans Tools Employee experience builder Manage files Nova compare Acco…" at bounding box center [107, 220] width 190 height 307
click at [33, 105] on div "Plans" at bounding box center [32, 105] width 28 height 24
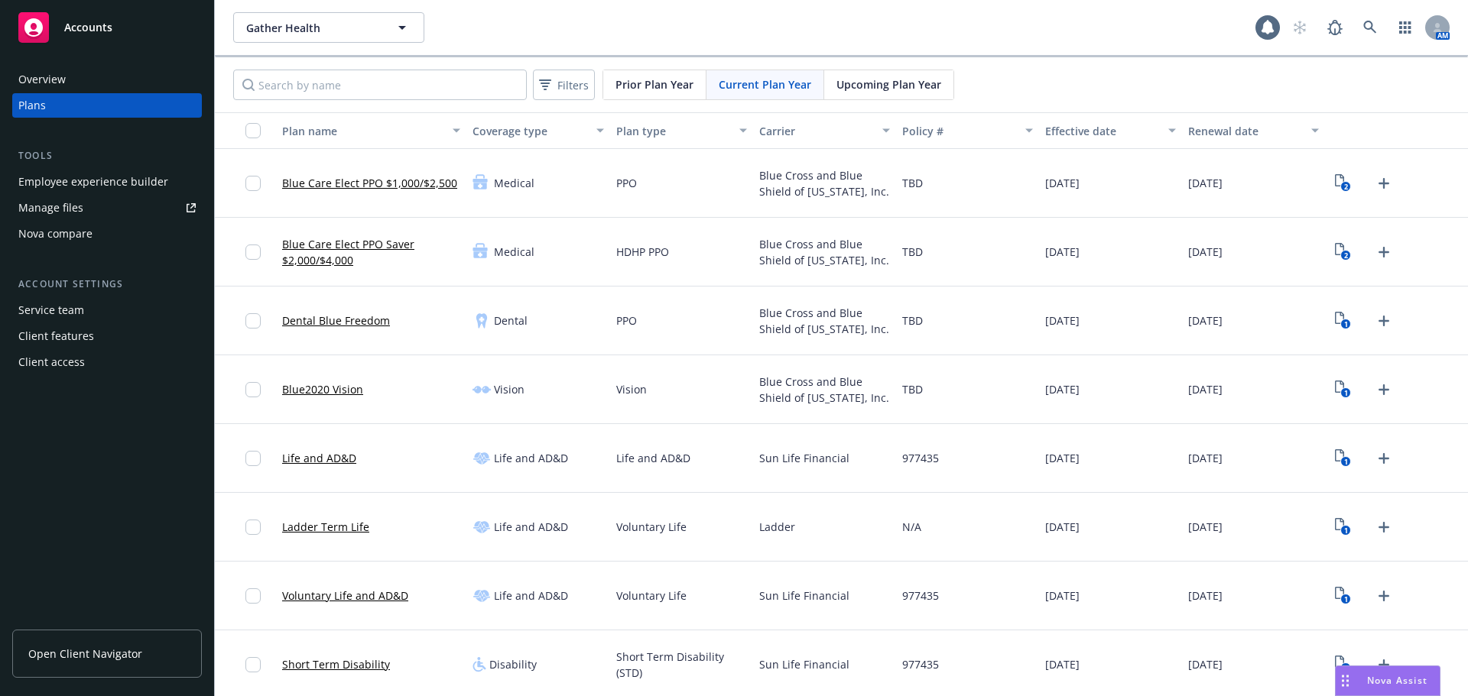
click at [109, 182] on div "Employee experience builder" at bounding box center [93, 182] width 150 height 24
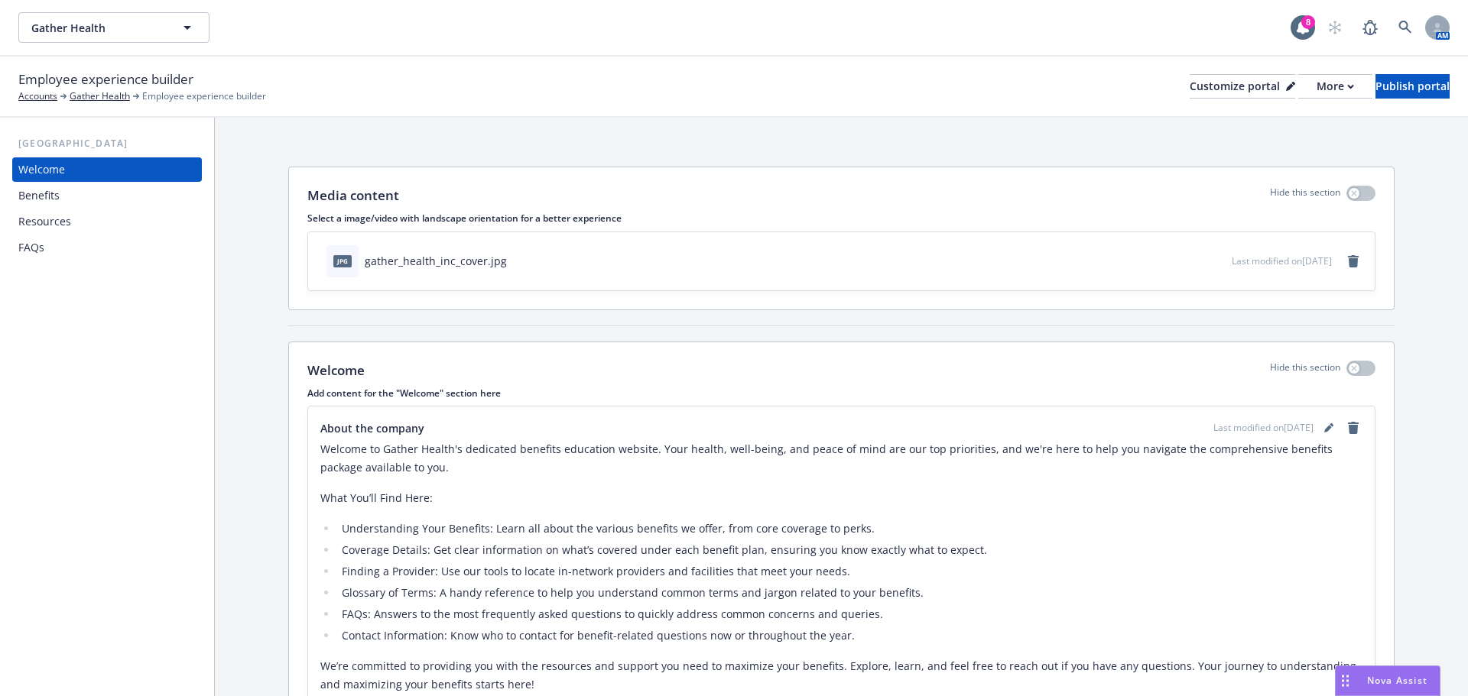
click at [100, 207] on div "Benefits" at bounding box center [106, 195] width 177 height 24
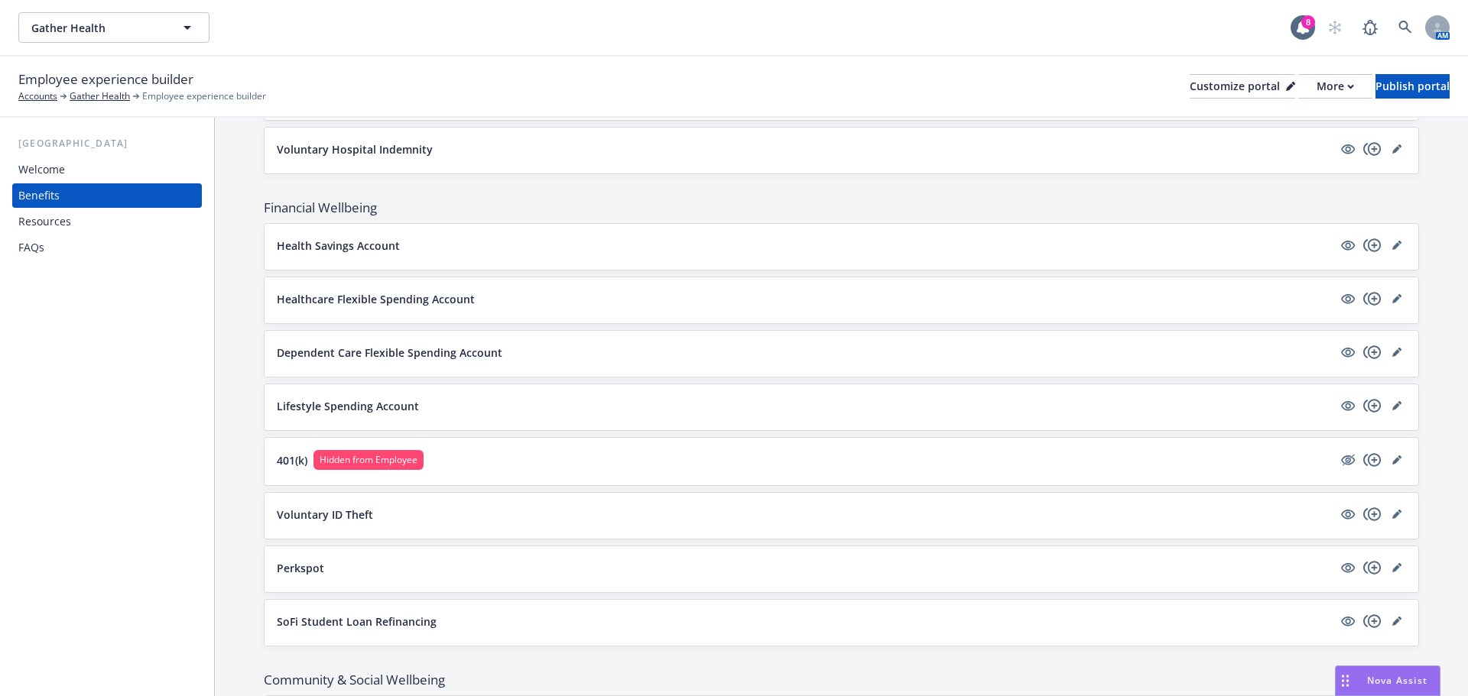
scroll to position [1013, 0]
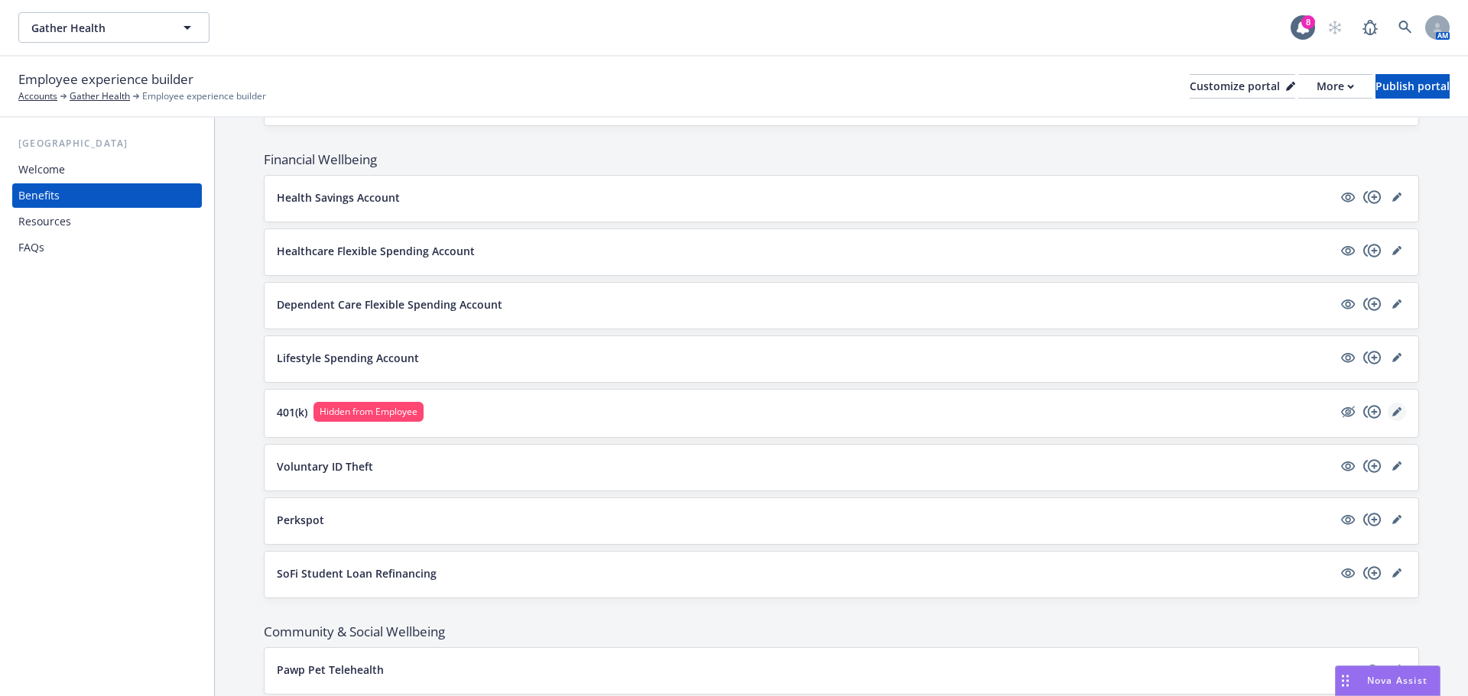
click at [1392, 411] on icon "editPencil" at bounding box center [1396, 413] width 8 height 8
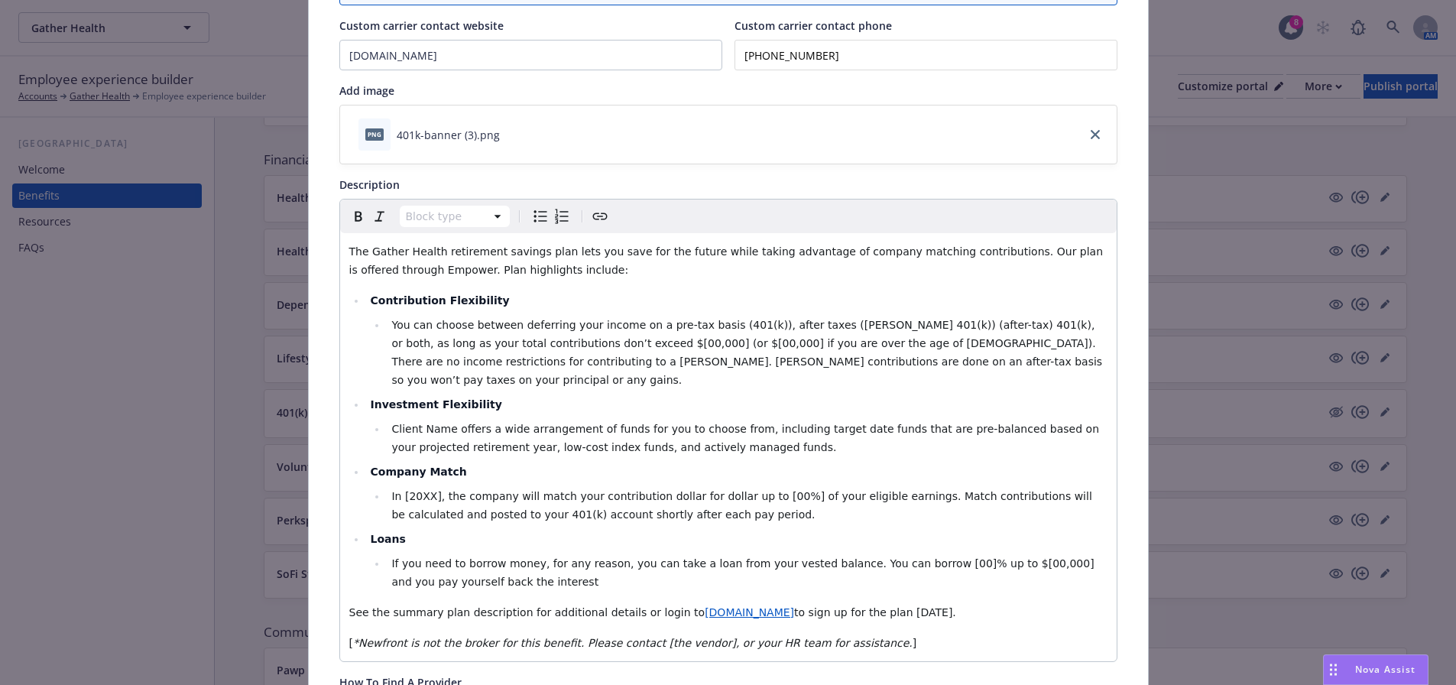
scroll to position [237, 0]
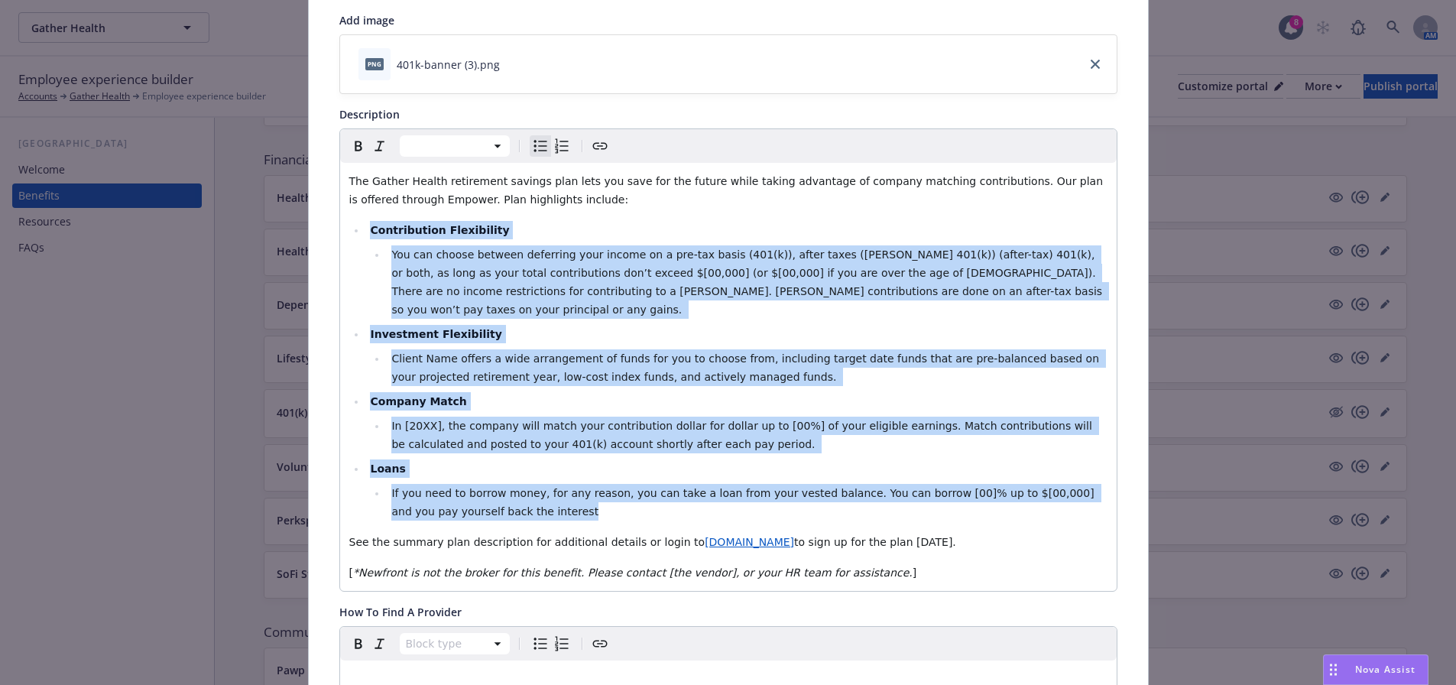
drag, startPoint x: 396, startPoint y: 231, endPoint x: 877, endPoint y: 500, distance: 551.0
click at [877, 500] on div "The Gather Health retirement savings plan lets you save for the future while ta…" at bounding box center [728, 377] width 777 height 428
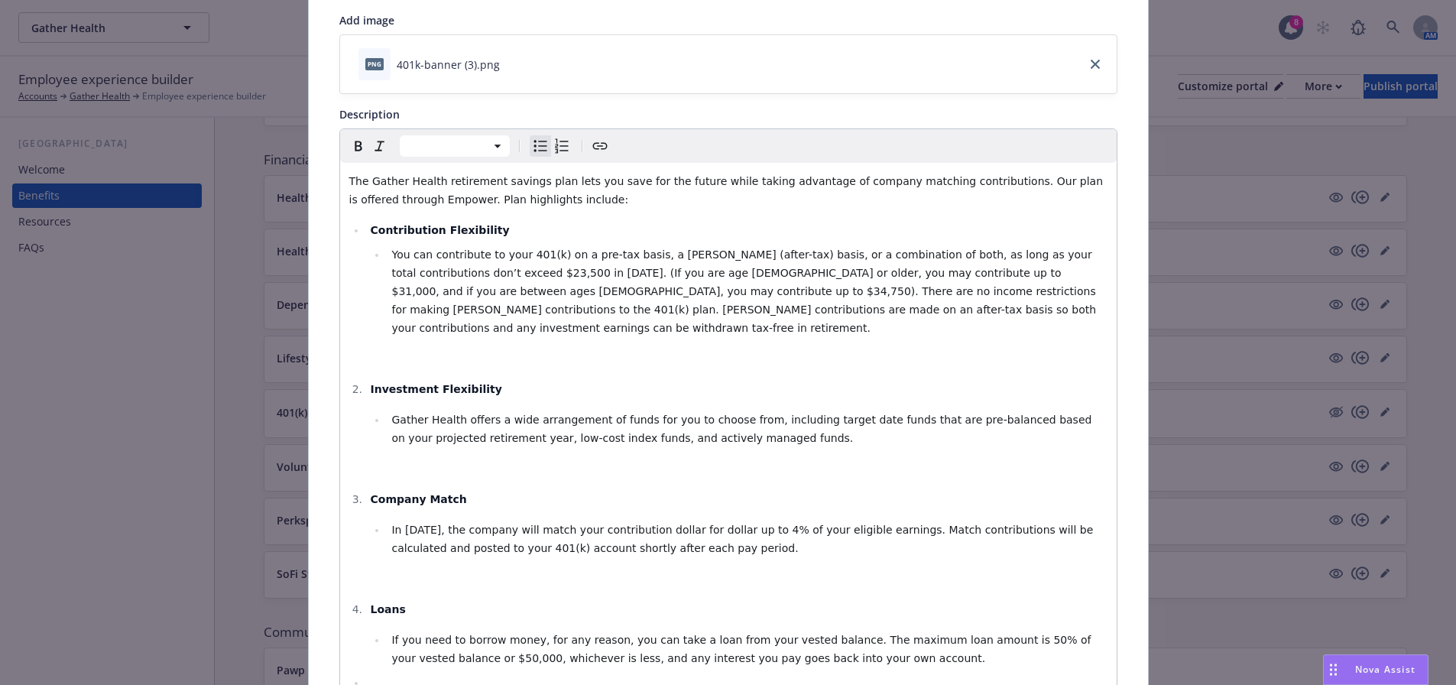
click at [370, 226] on strong "Contribution Flexibility​" at bounding box center [439, 230] width 139 height 12
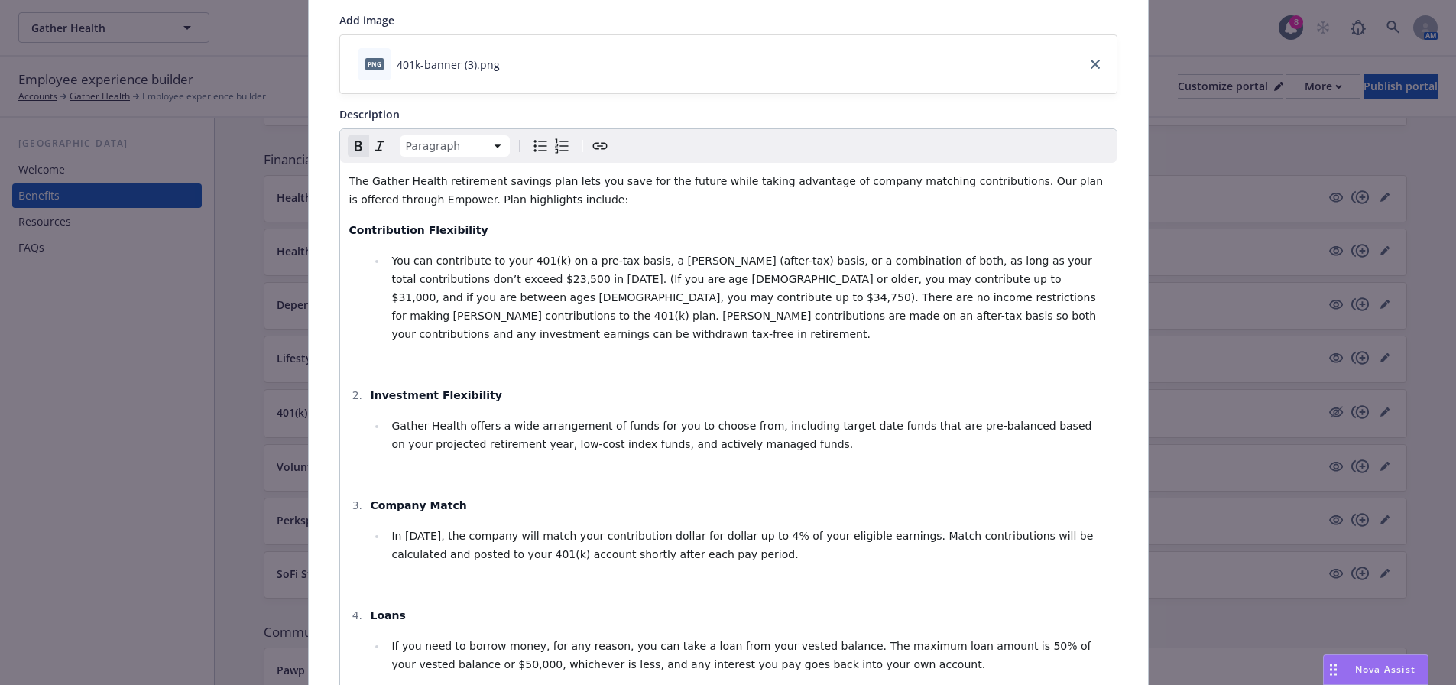
click at [489, 229] on p "Contribution Flexibility​" at bounding box center [728, 230] width 758 height 18
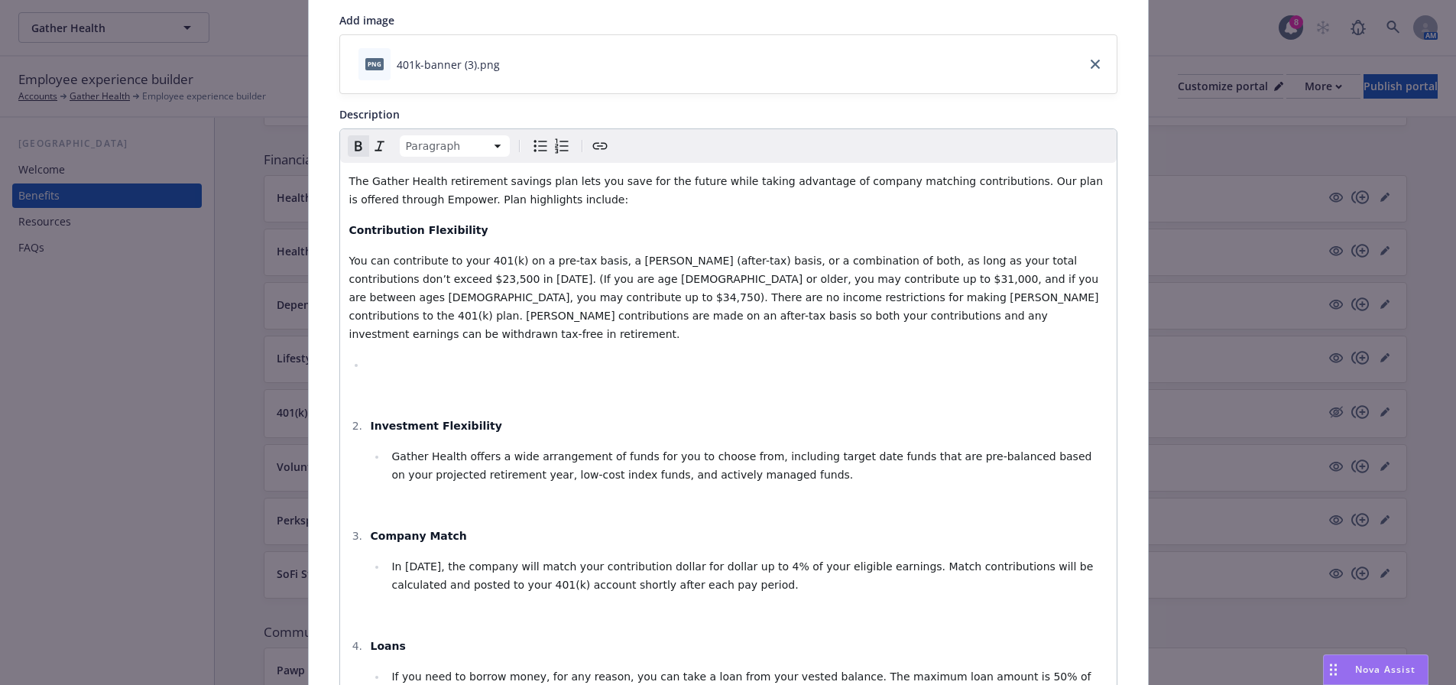
click at [414, 357] on div "The Gather Health retirement savings plan lets you save for the future while ta…" at bounding box center [728, 481] width 777 height 636
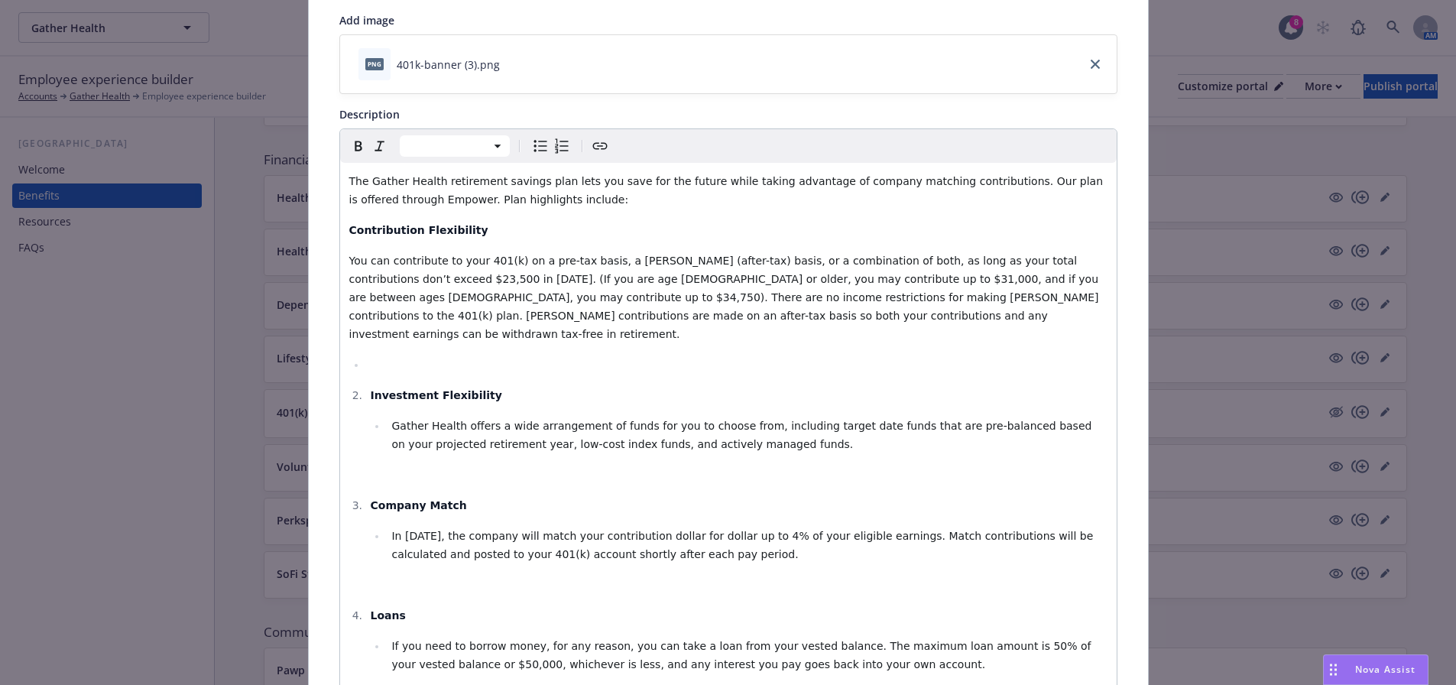
click at [395, 355] on li "editable markdown" at bounding box center [737, 364] width 742 height 18
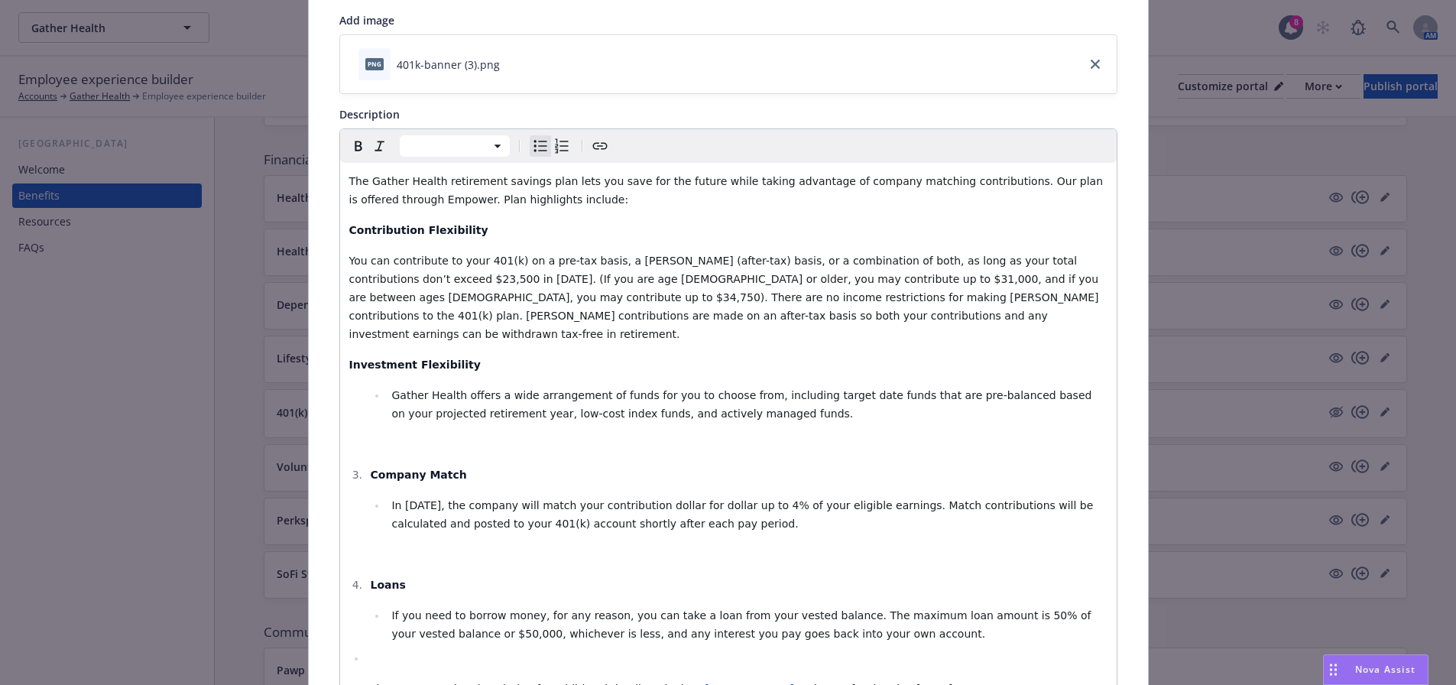
click at [391, 389] on span "Gather Health offers a wide arrangement of funds for you to choose from, includ…" at bounding box center [742, 404] width 703 height 31
click at [388, 435] on p "editable markdown" at bounding box center [728, 444] width 758 height 18
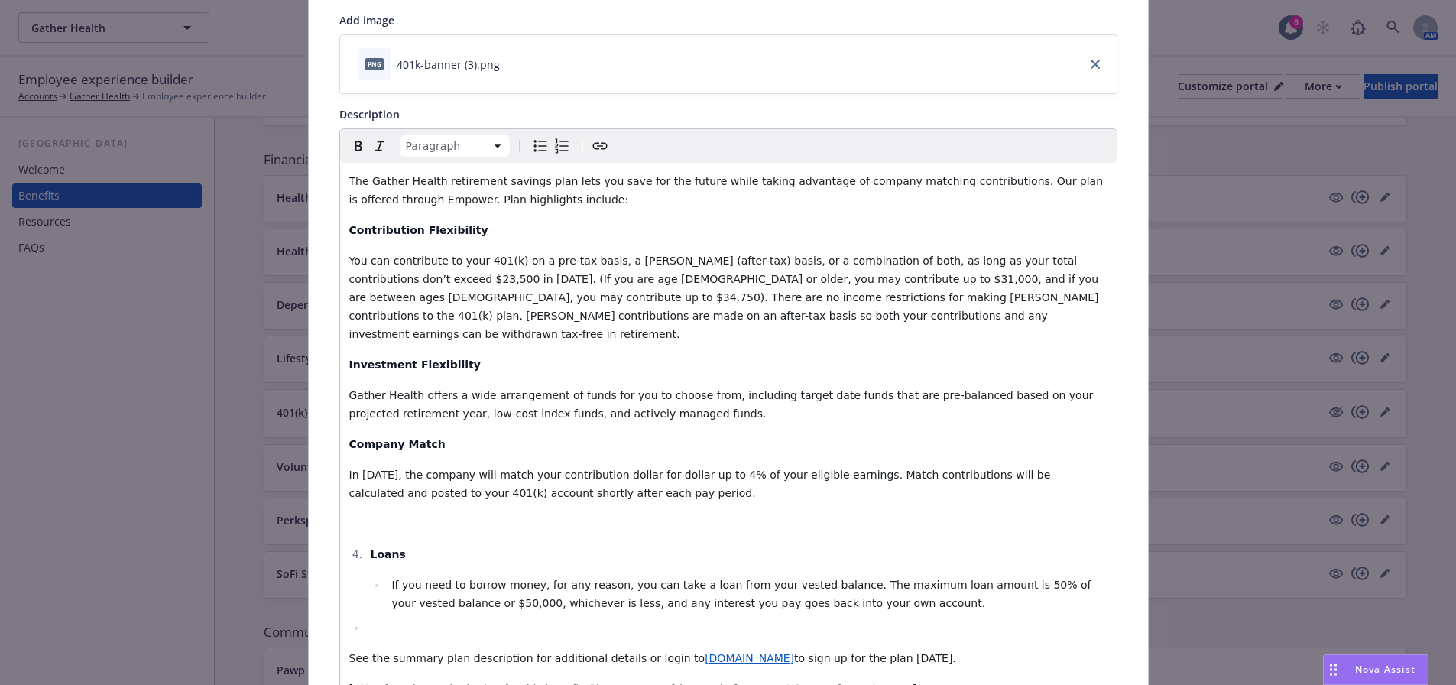
click at [370, 548] on strong "Loans​" at bounding box center [387, 554] width 35 height 12
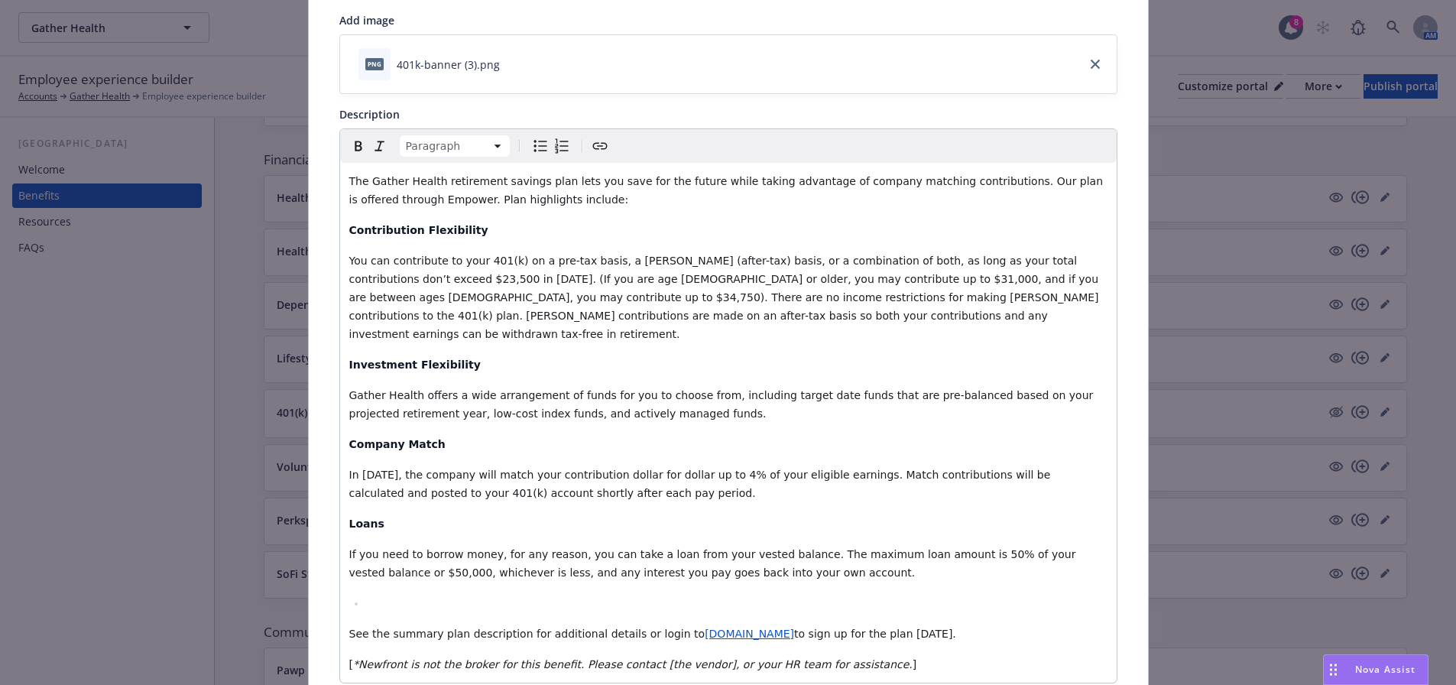
click at [376, 594] on li "editable markdown" at bounding box center [737, 603] width 742 height 18
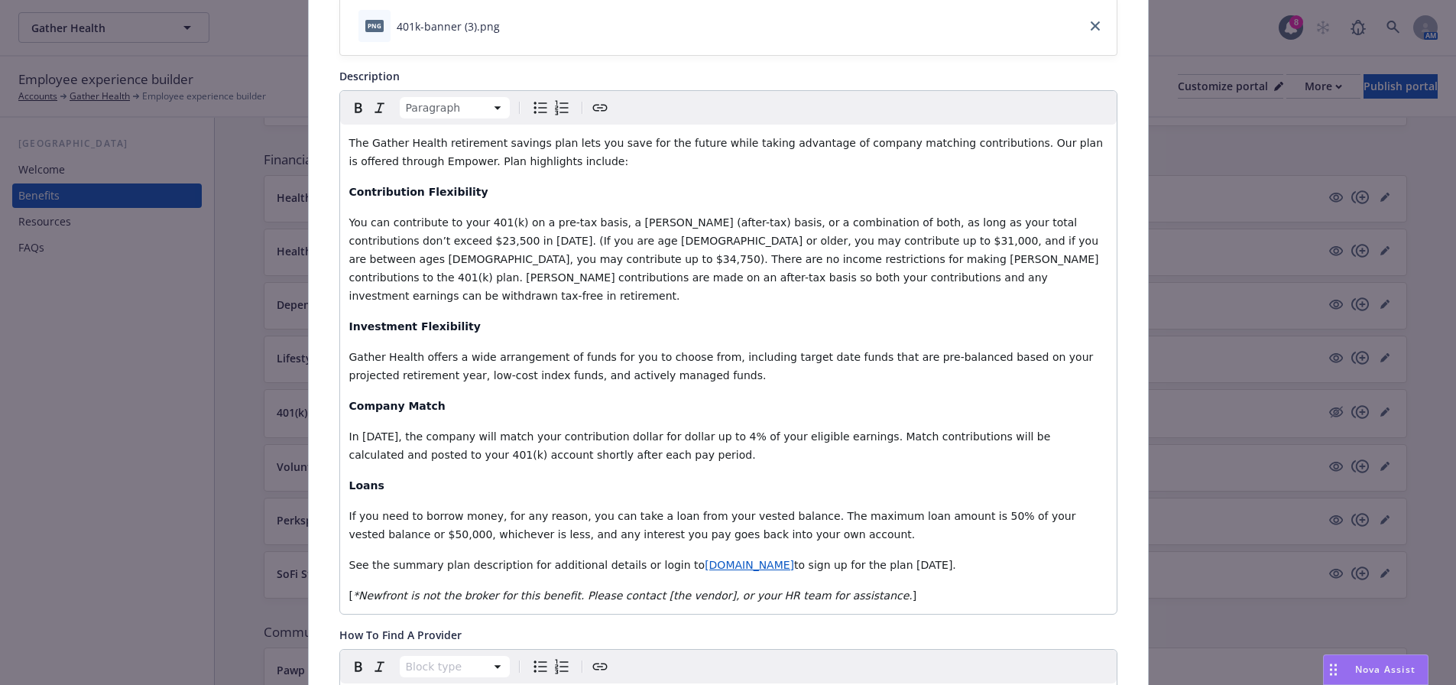
scroll to position [294, 0]
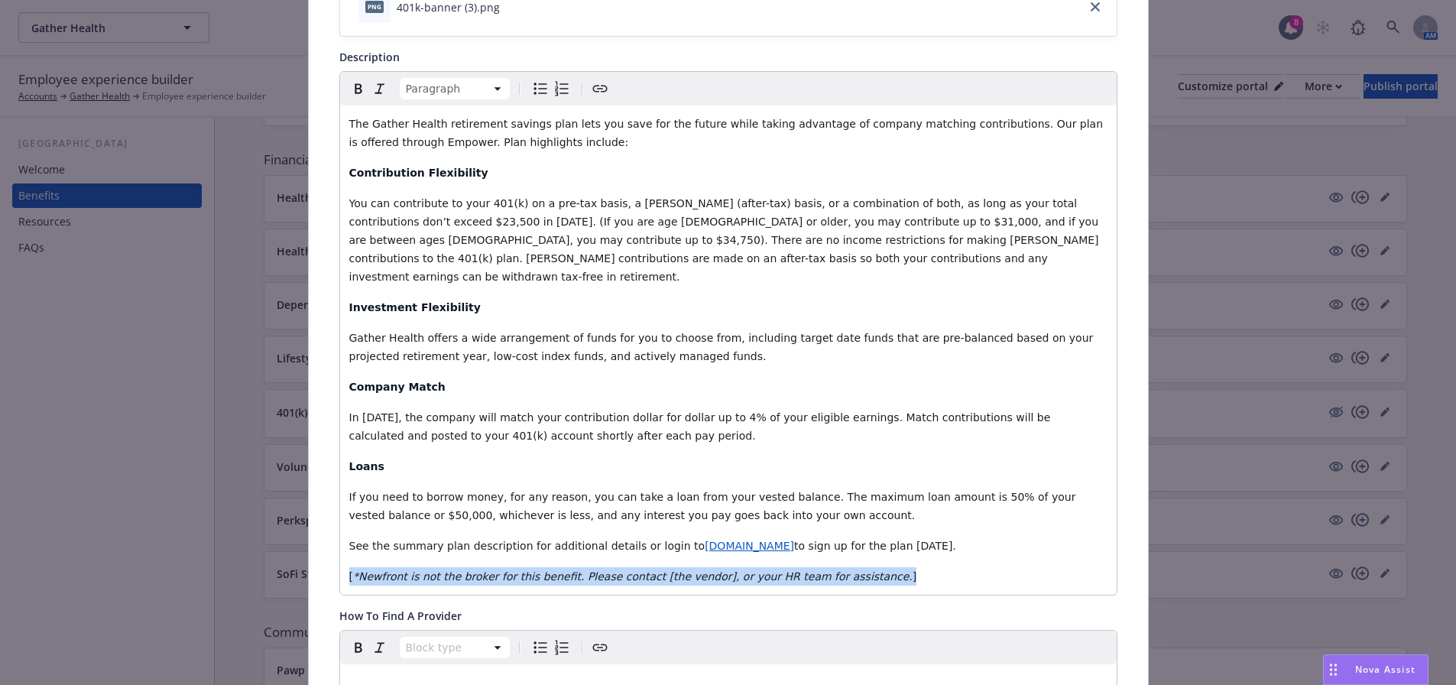
drag, startPoint x: 860, startPoint y: 562, endPoint x: 309, endPoint y: 539, distance: 551.7
click at [309, 541] on div "Fields that are left empty won't be displayed to the client Custom carrier cont…" at bounding box center [728, 593] width 839 height 1589
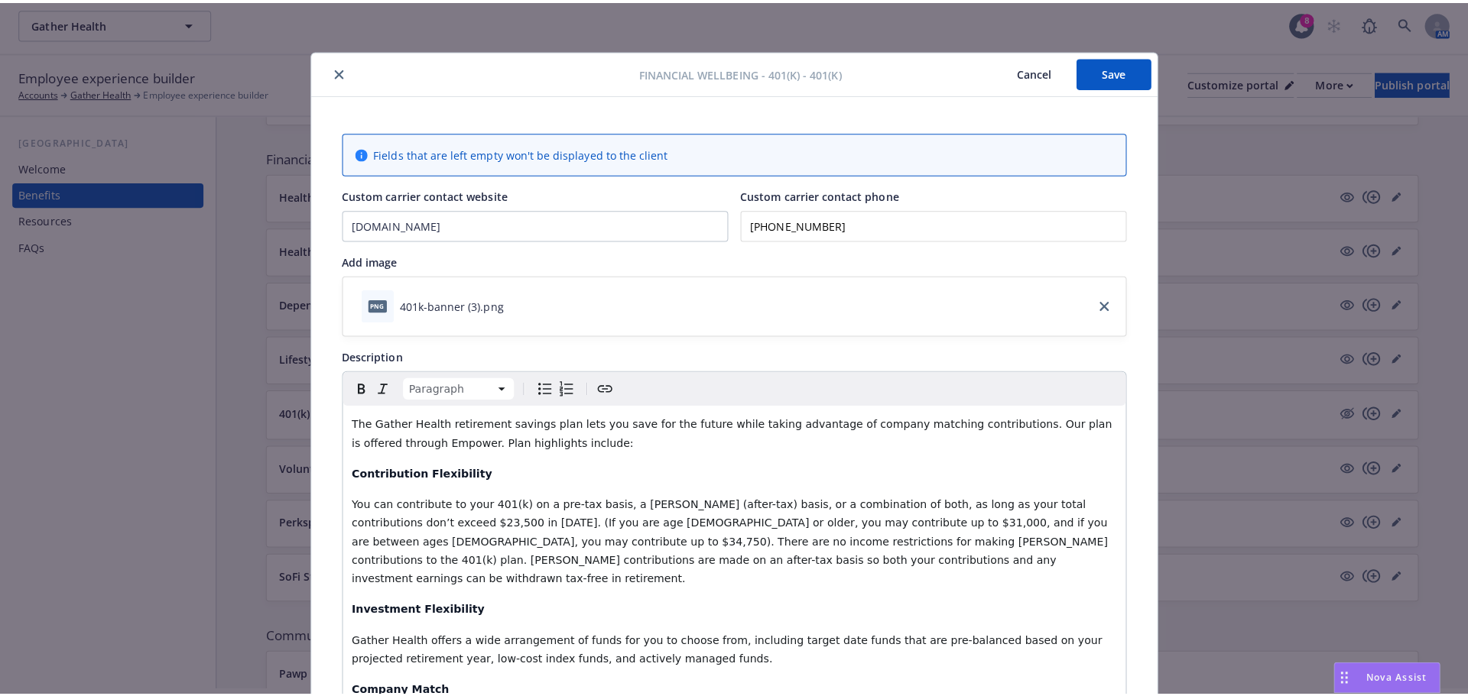
scroll to position [0, 0]
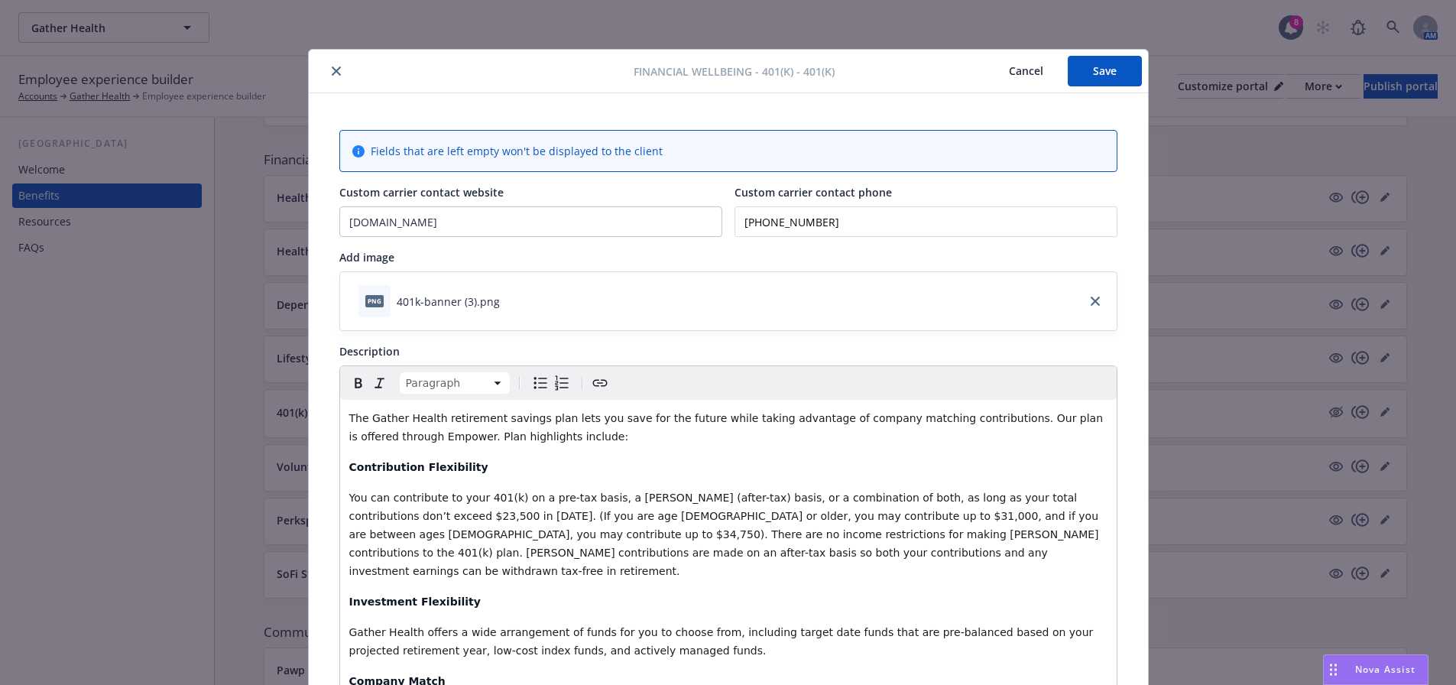
click at [1099, 71] on button "Save" at bounding box center [1105, 71] width 74 height 31
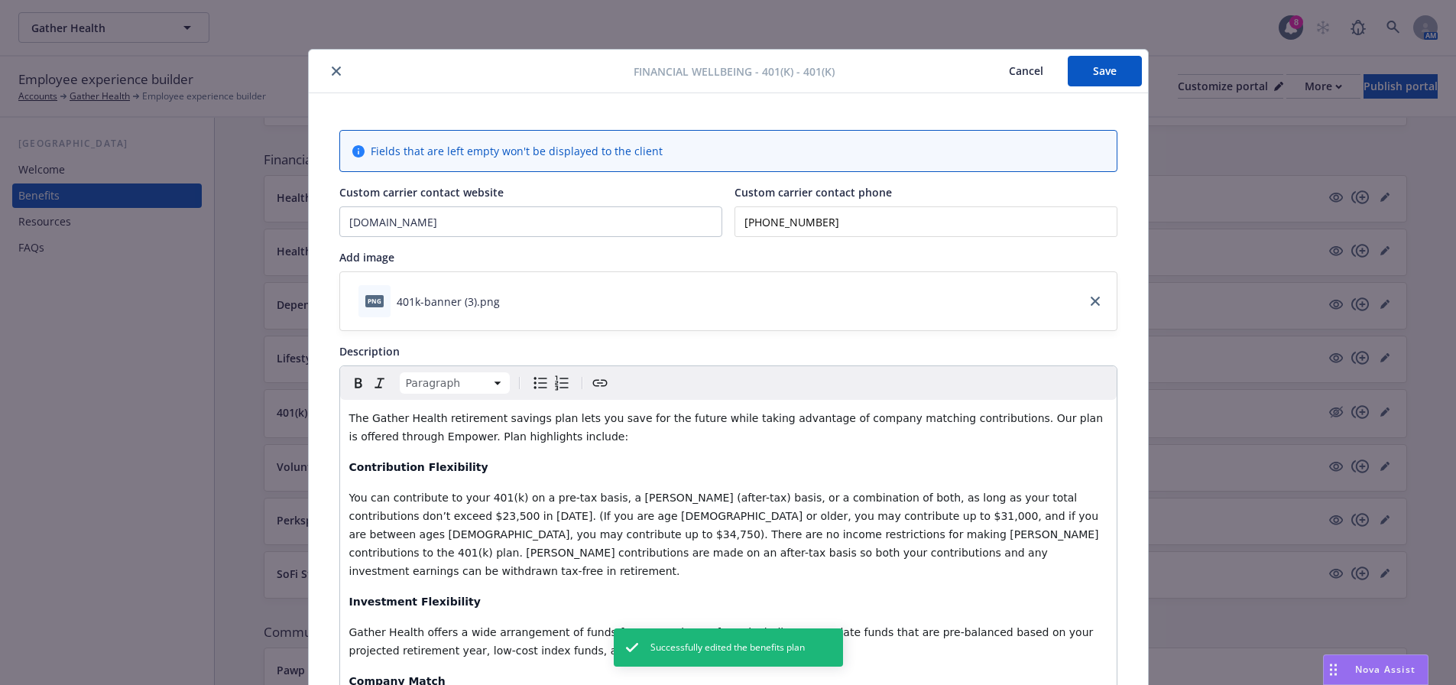
click at [332, 73] on icon "close" at bounding box center [336, 71] width 9 height 9
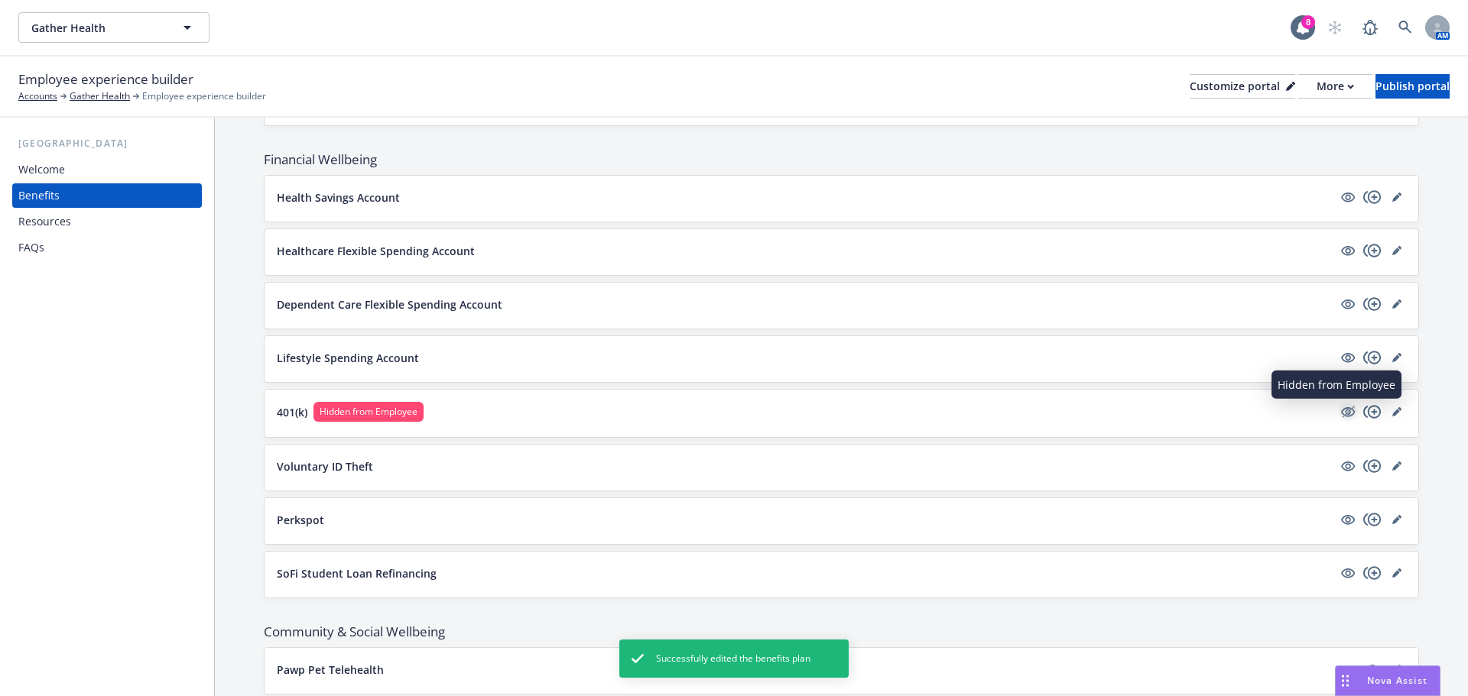
click at [1339, 411] on icon "hidden" at bounding box center [1348, 412] width 18 height 18
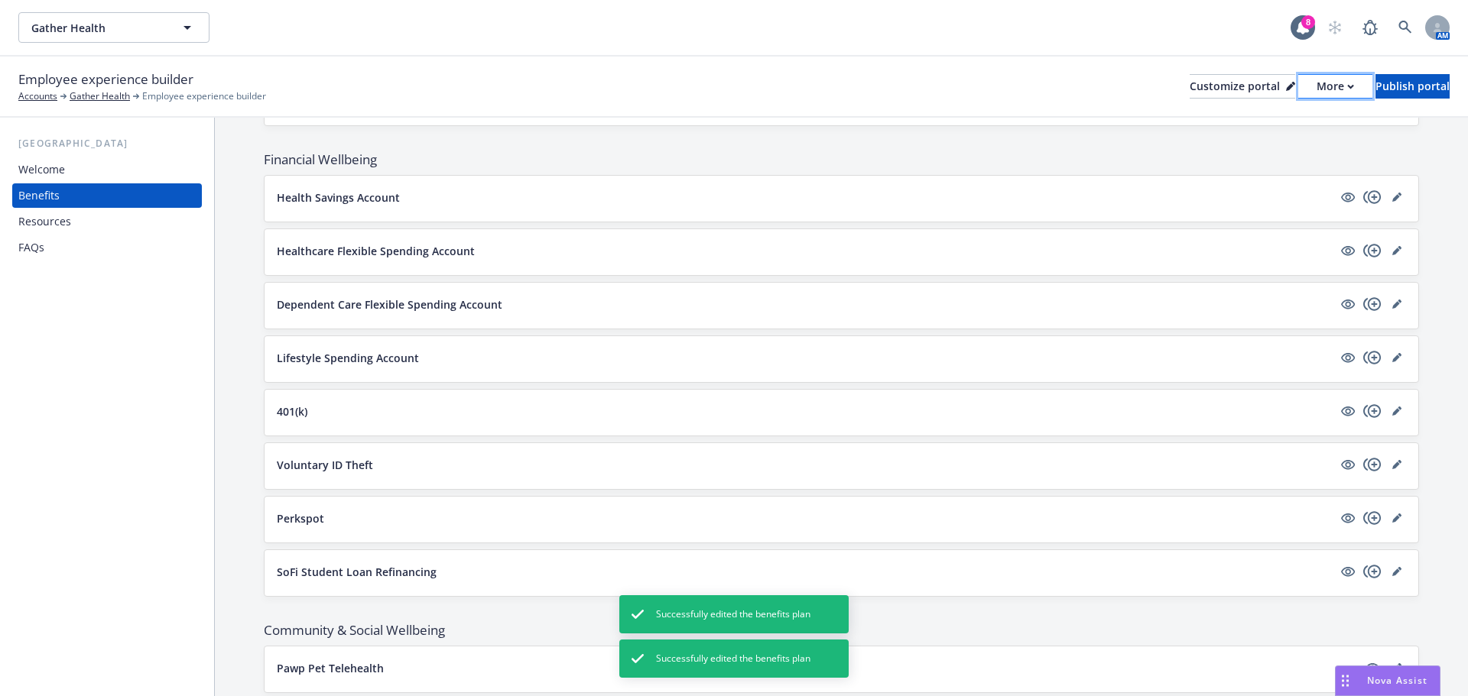
click at [1316, 82] on div "More" at bounding box center [1334, 86] width 37 height 23
click at [1414, 83] on div "Publish portal" at bounding box center [1412, 86] width 74 height 23
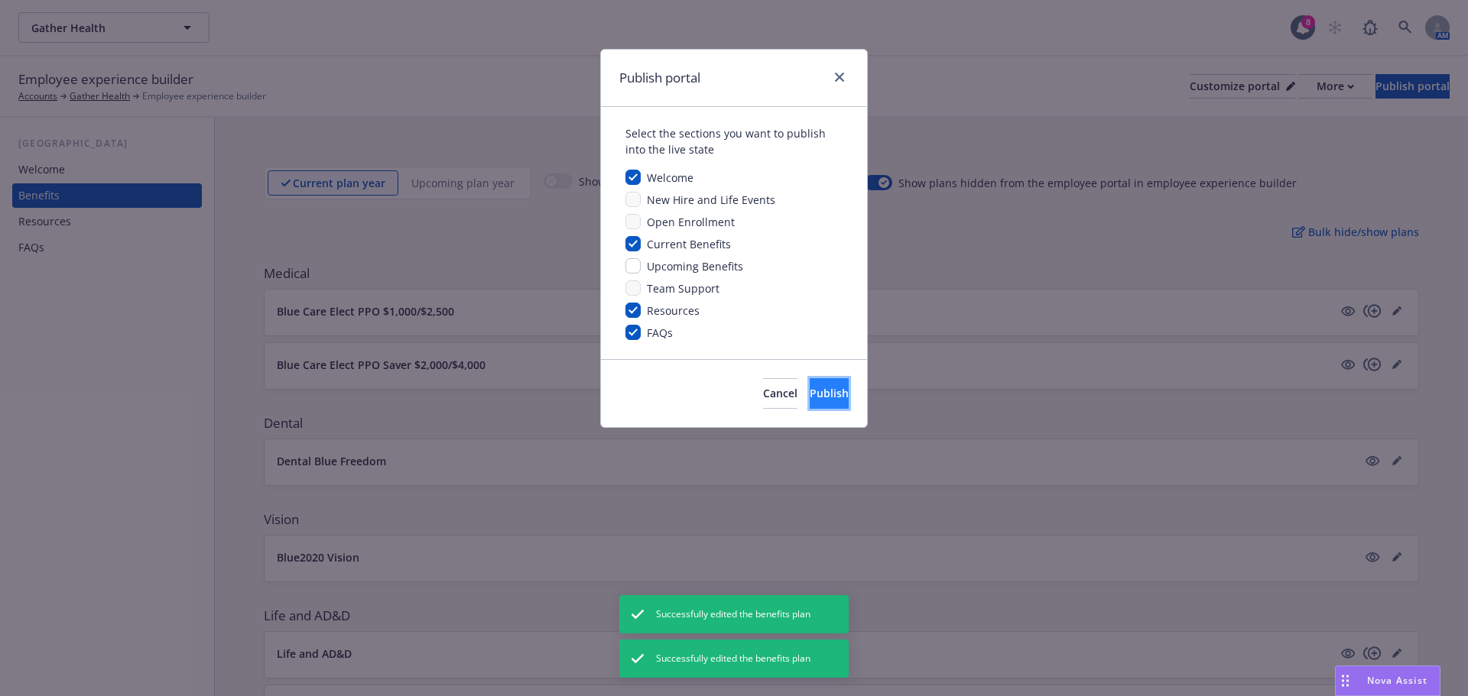
click at [818, 389] on span "Publish" at bounding box center [829, 393] width 39 height 15
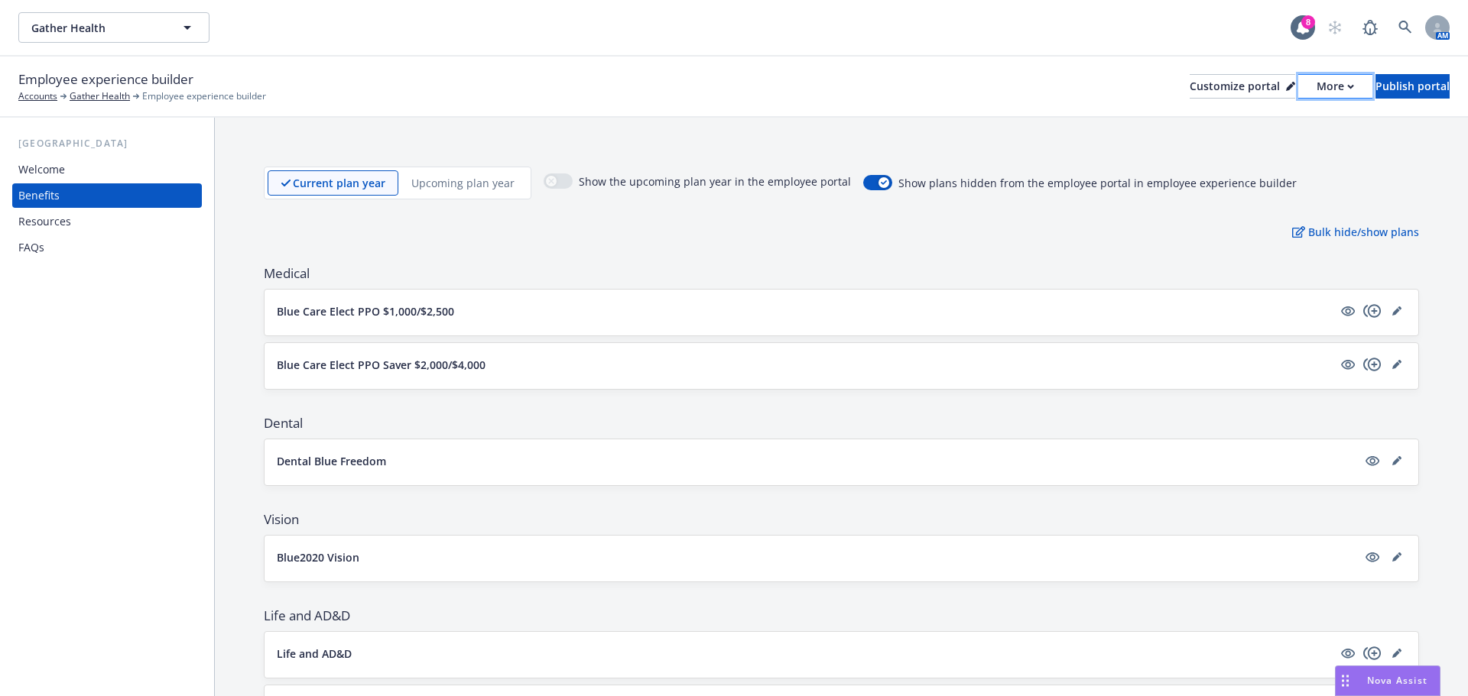
click at [1316, 89] on div "More" at bounding box center [1334, 86] width 37 height 23
click at [1271, 149] on link "Copy portal link" at bounding box center [1253, 151] width 139 height 31
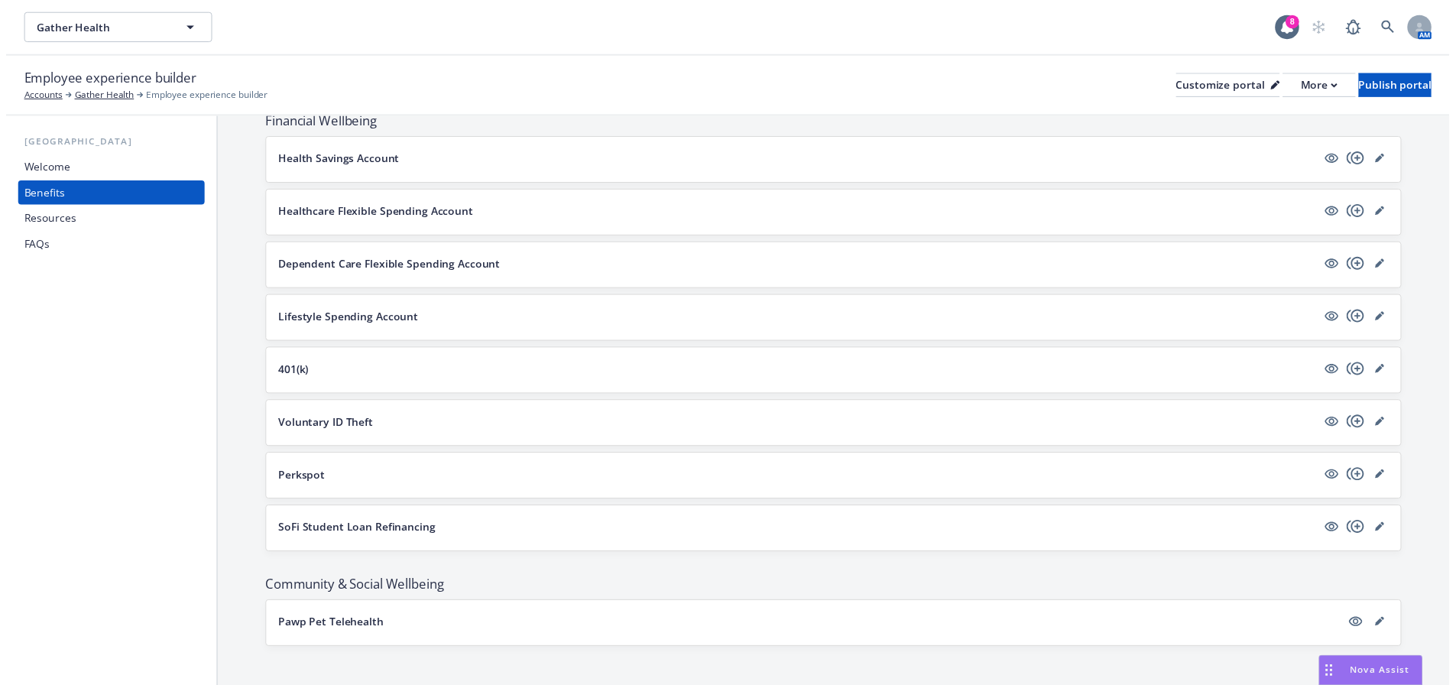
scroll to position [1059, 0]
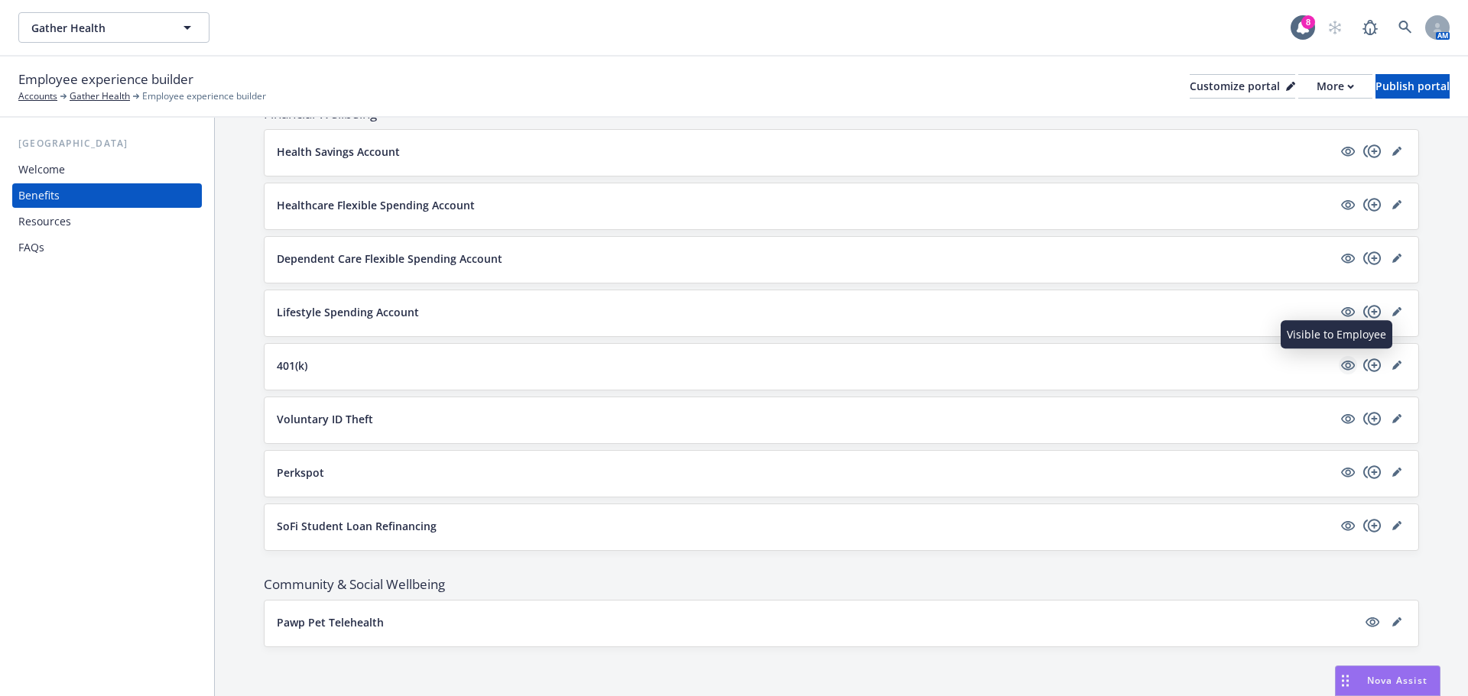
click at [1342, 362] on icon "visible" at bounding box center [1348, 366] width 14 height 14
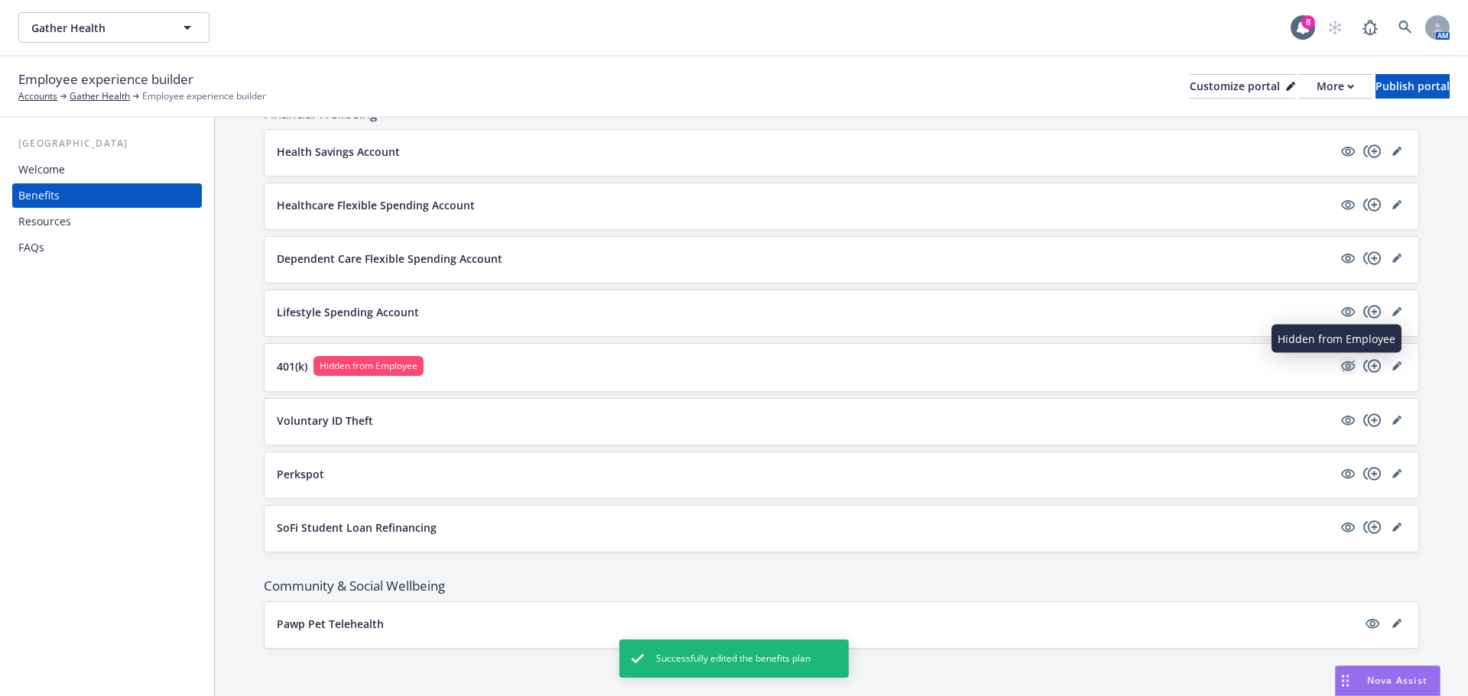
click at [1341, 368] on icon "hidden" at bounding box center [1348, 367] width 14 height 10
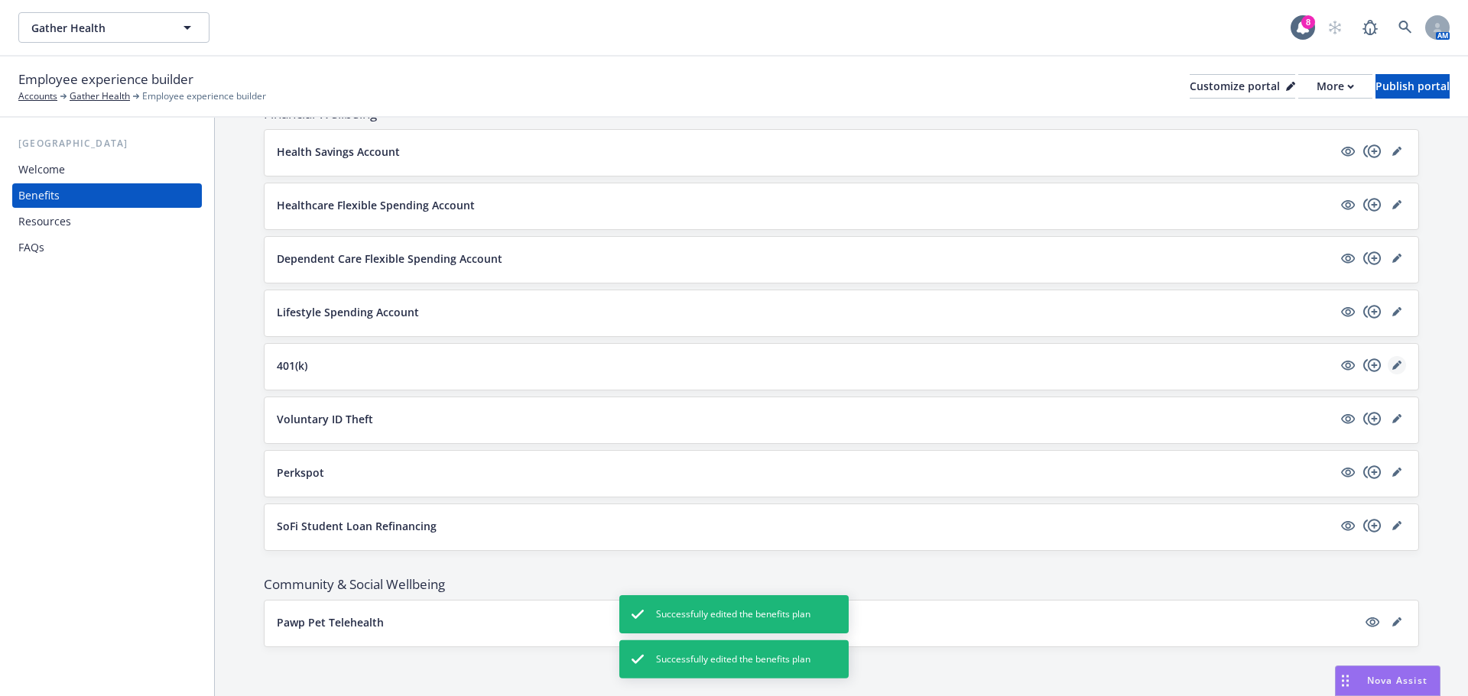
click at [1392, 363] on icon "editPencil" at bounding box center [1396, 365] width 9 height 9
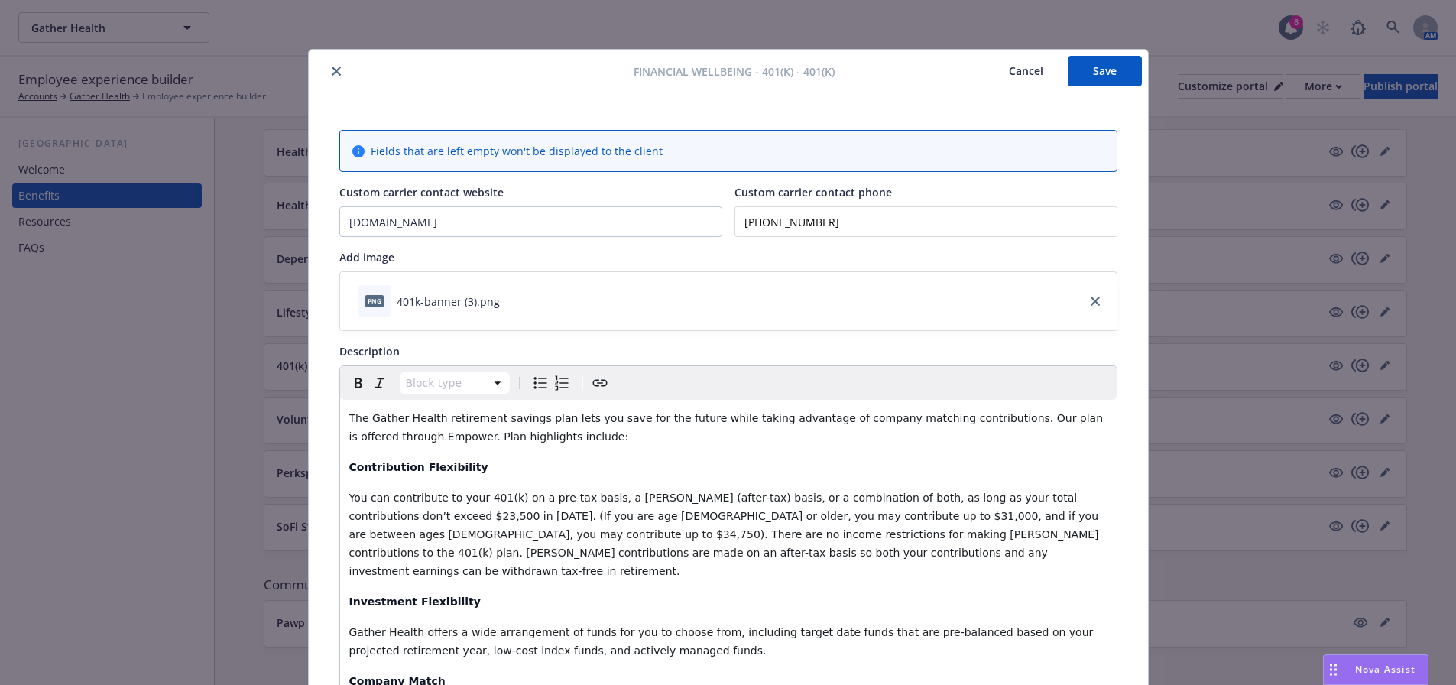
click at [332, 70] on icon "close" at bounding box center [336, 71] width 9 height 9
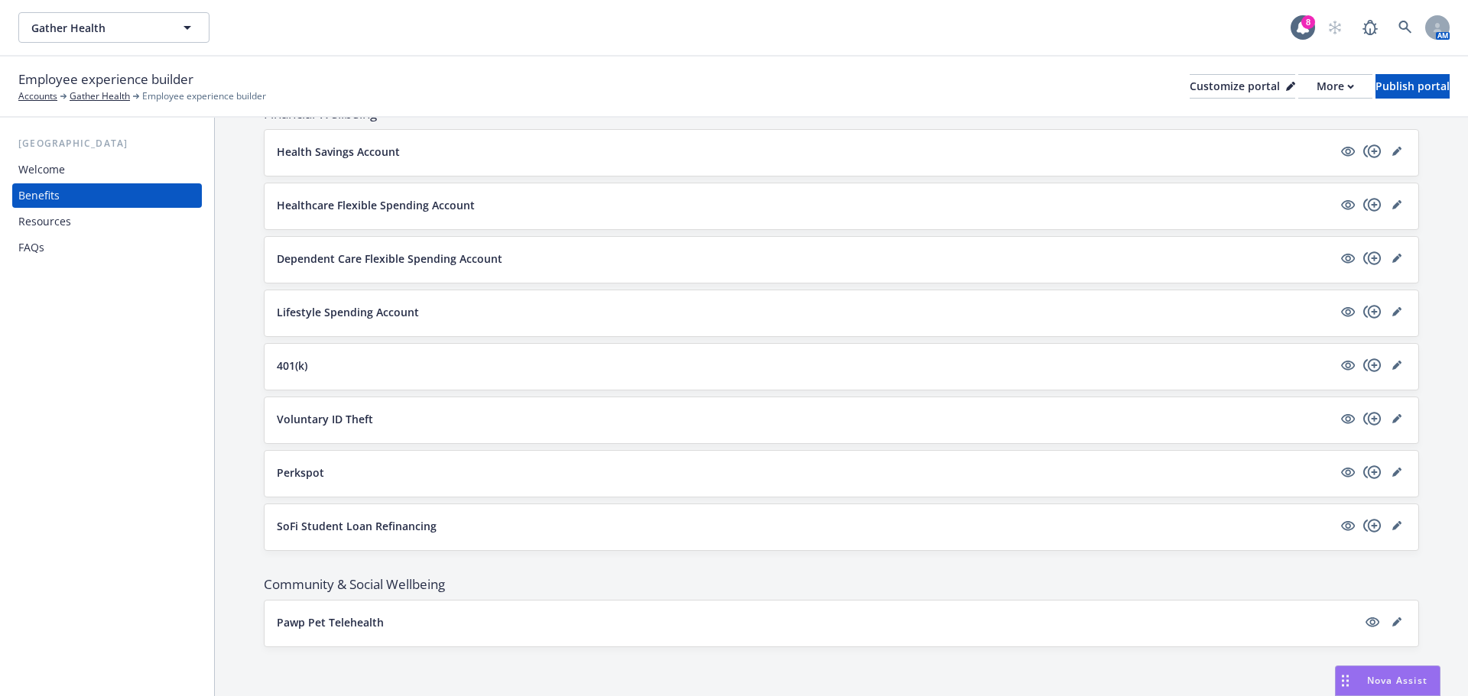
click at [33, 225] on div "Resources" at bounding box center [44, 221] width 53 height 24
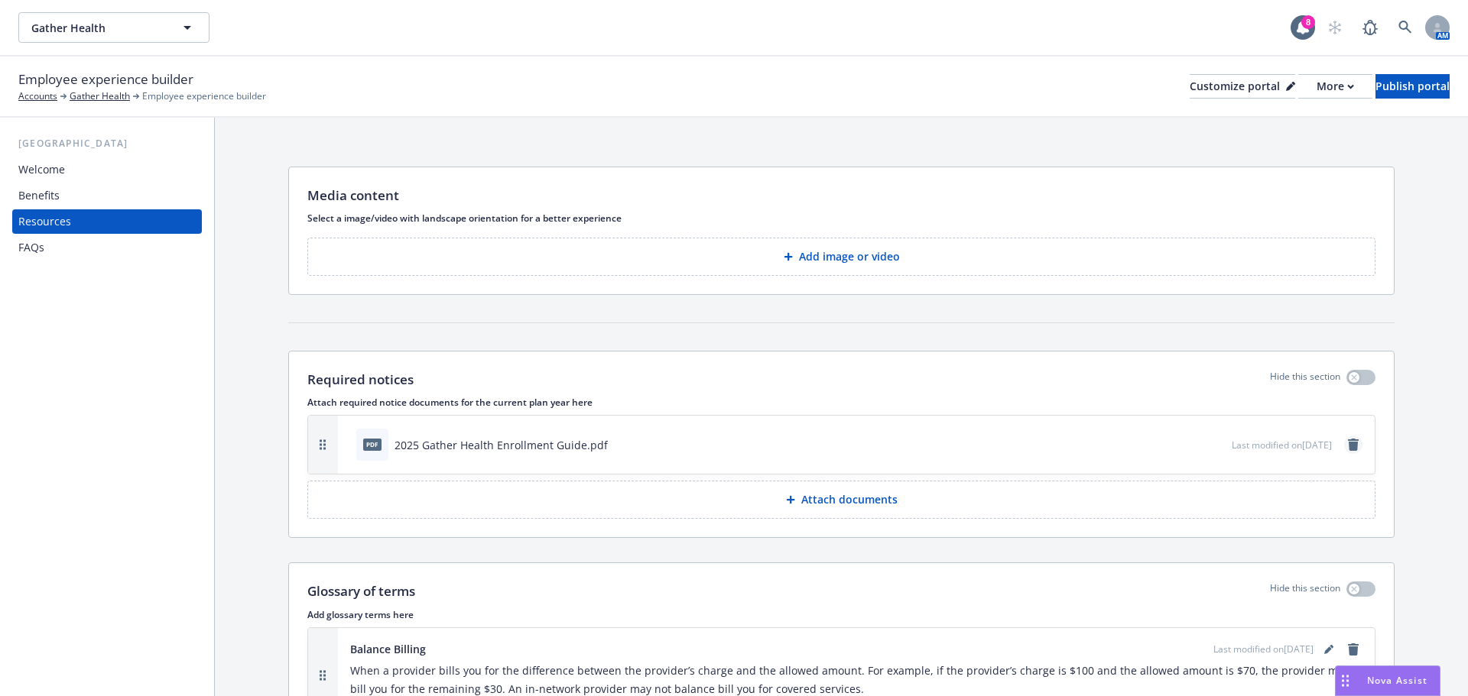
click at [1348, 443] on icon "remove" at bounding box center [1353, 445] width 11 height 12
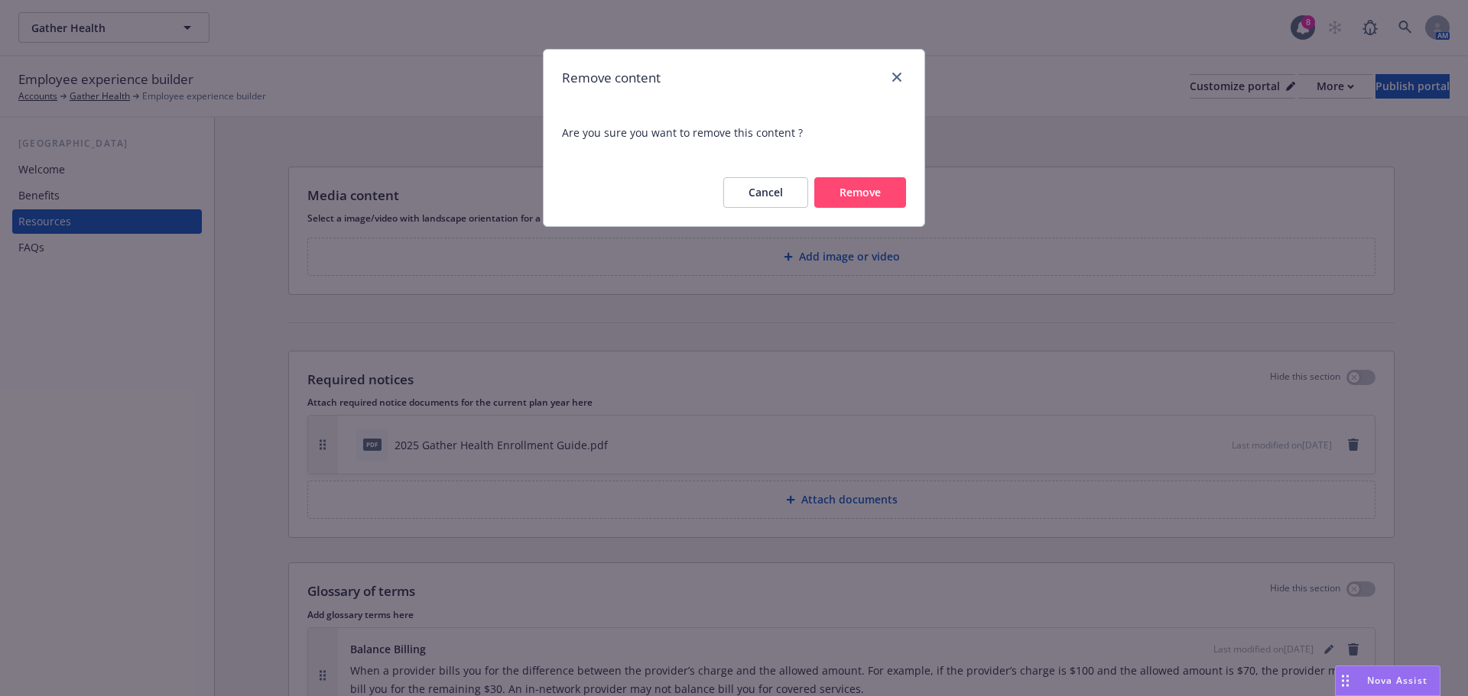
click at [872, 193] on button "Remove" at bounding box center [860, 192] width 92 height 31
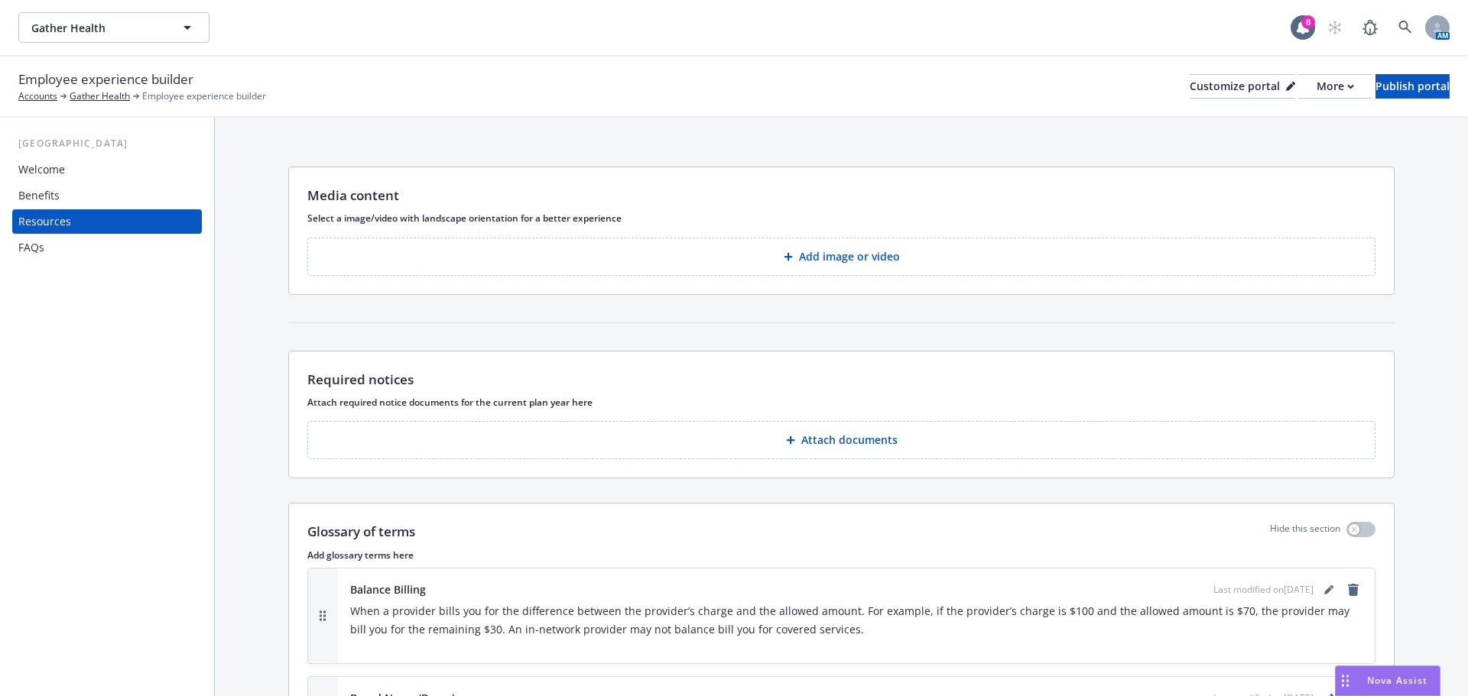
click at [855, 445] on p "Attach documents" at bounding box center [849, 440] width 96 height 15
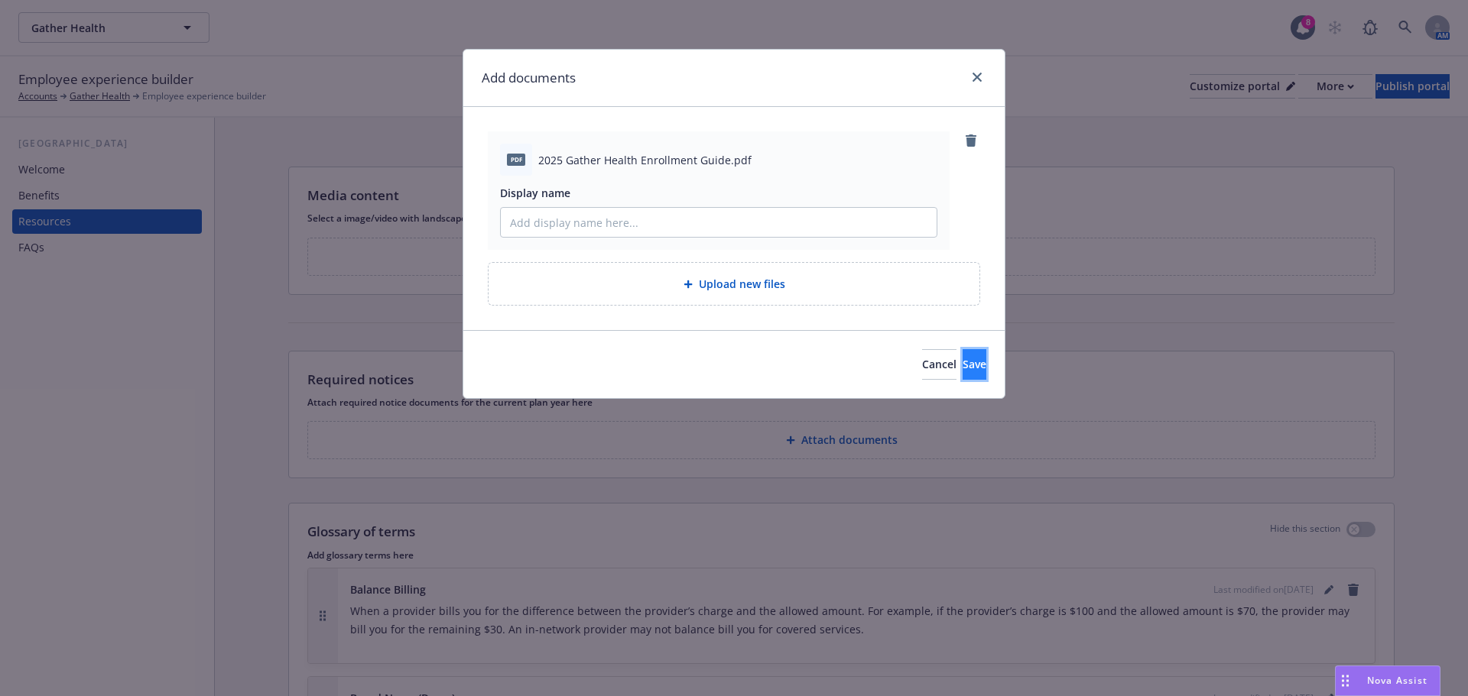
click at [962, 372] on button "Save" at bounding box center [974, 364] width 24 height 31
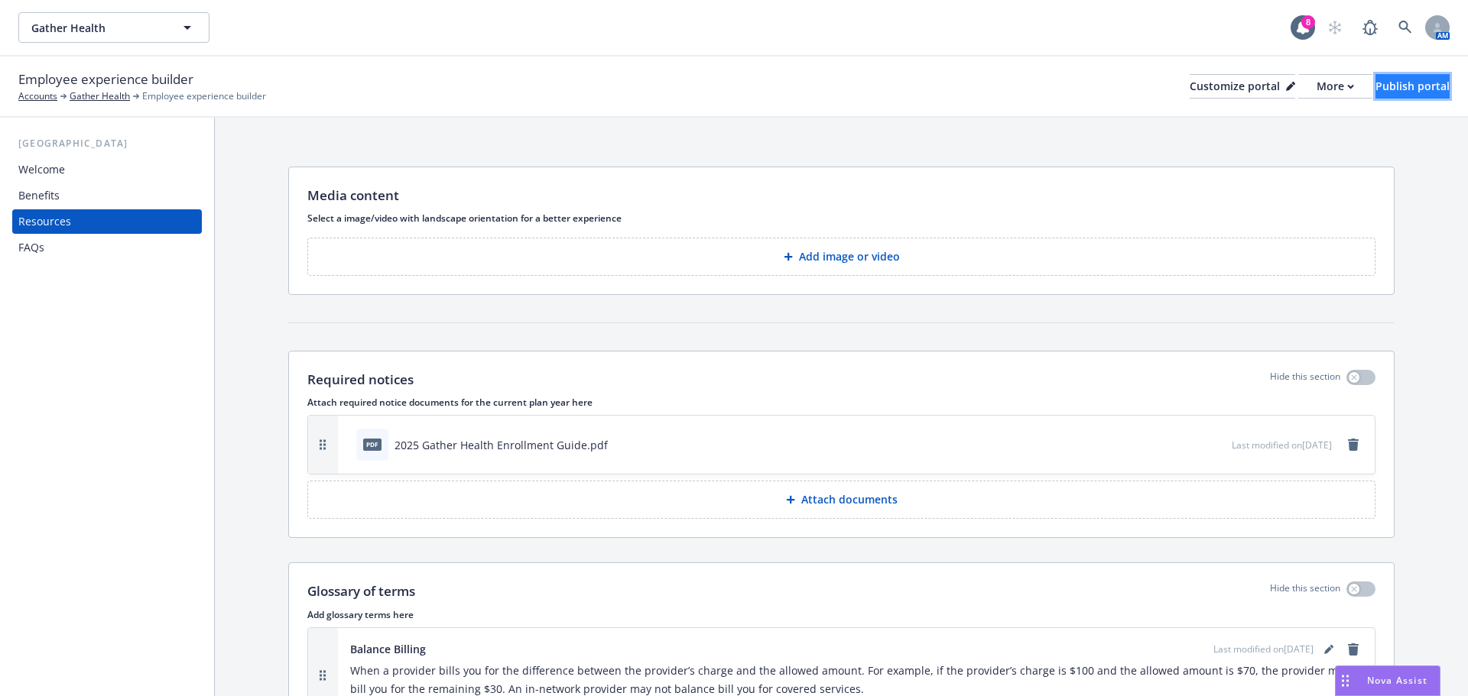
click at [1391, 87] on div "Publish portal" at bounding box center [1412, 86] width 74 height 23
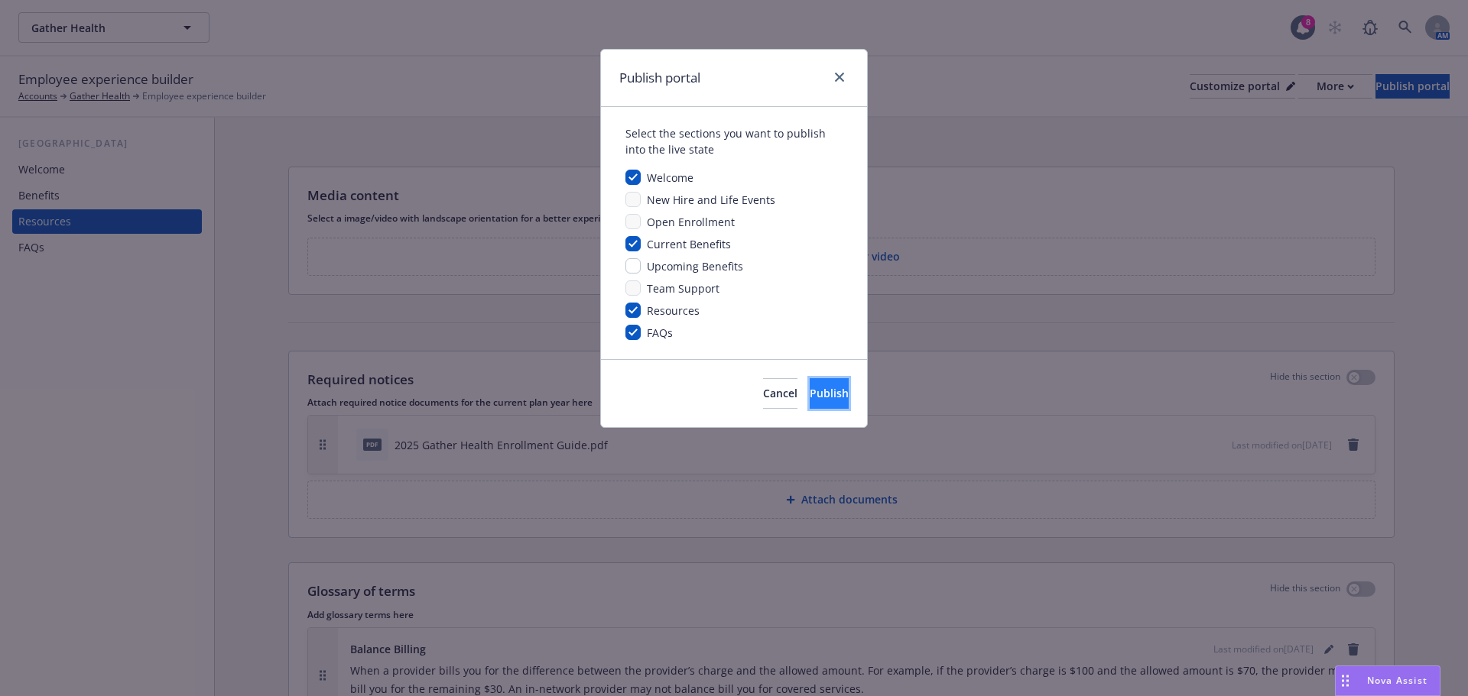
click at [826, 392] on button "Publish" at bounding box center [829, 393] width 39 height 31
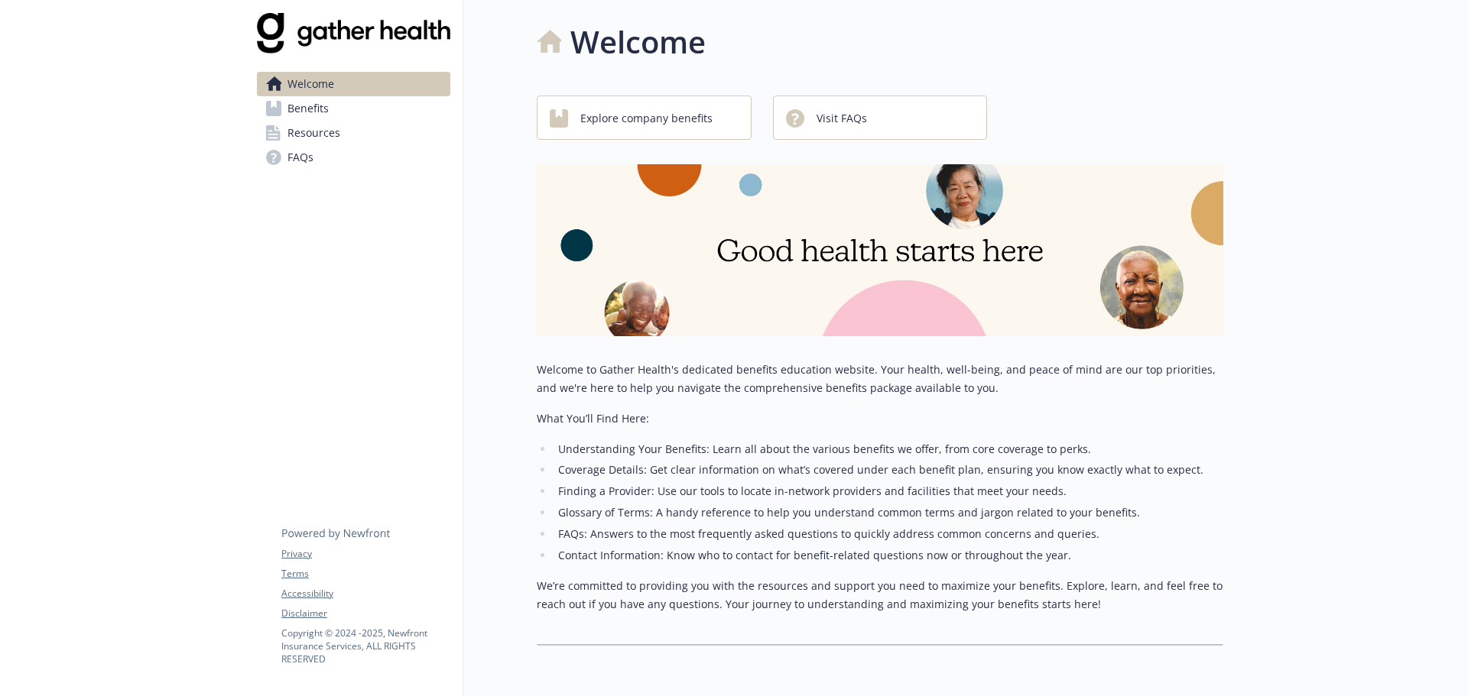
click at [326, 112] on span "Benefits" at bounding box center [307, 108] width 41 height 24
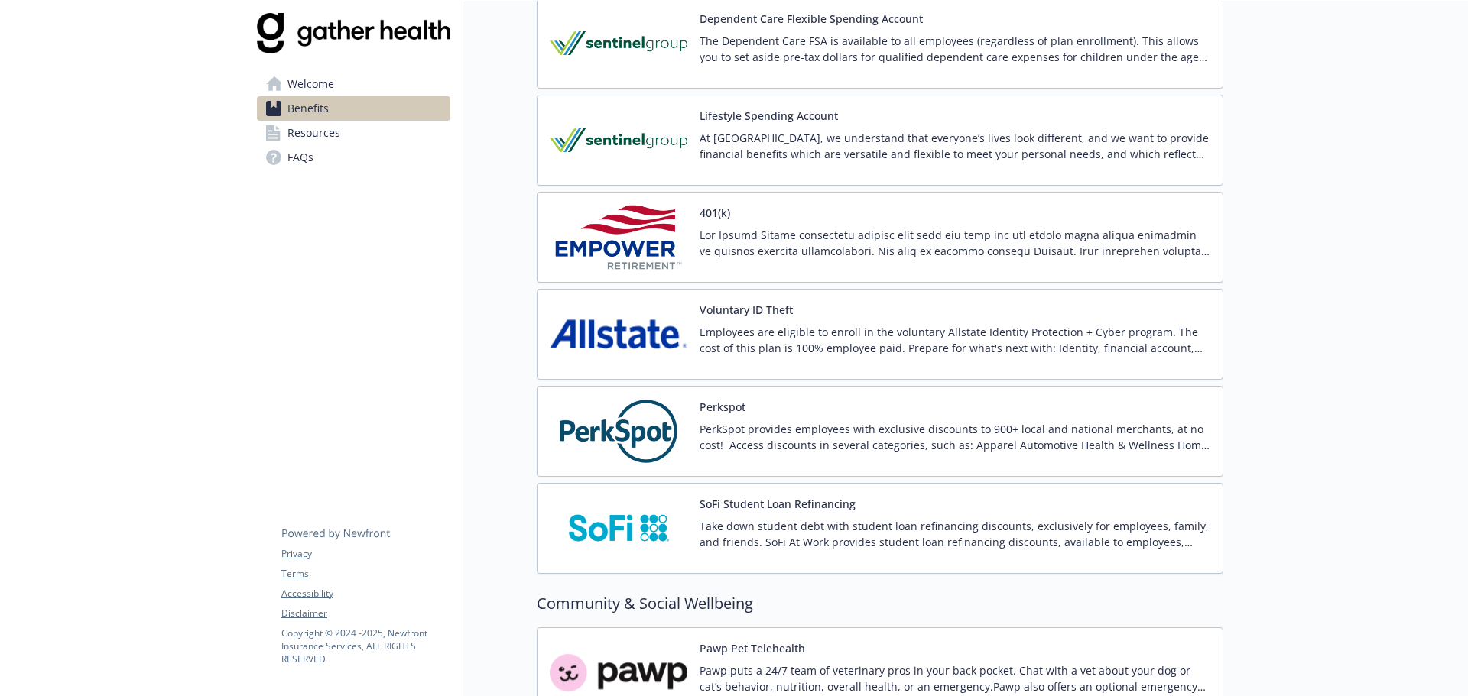
click at [952, 239] on p at bounding box center [954, 243] width 511 height 32
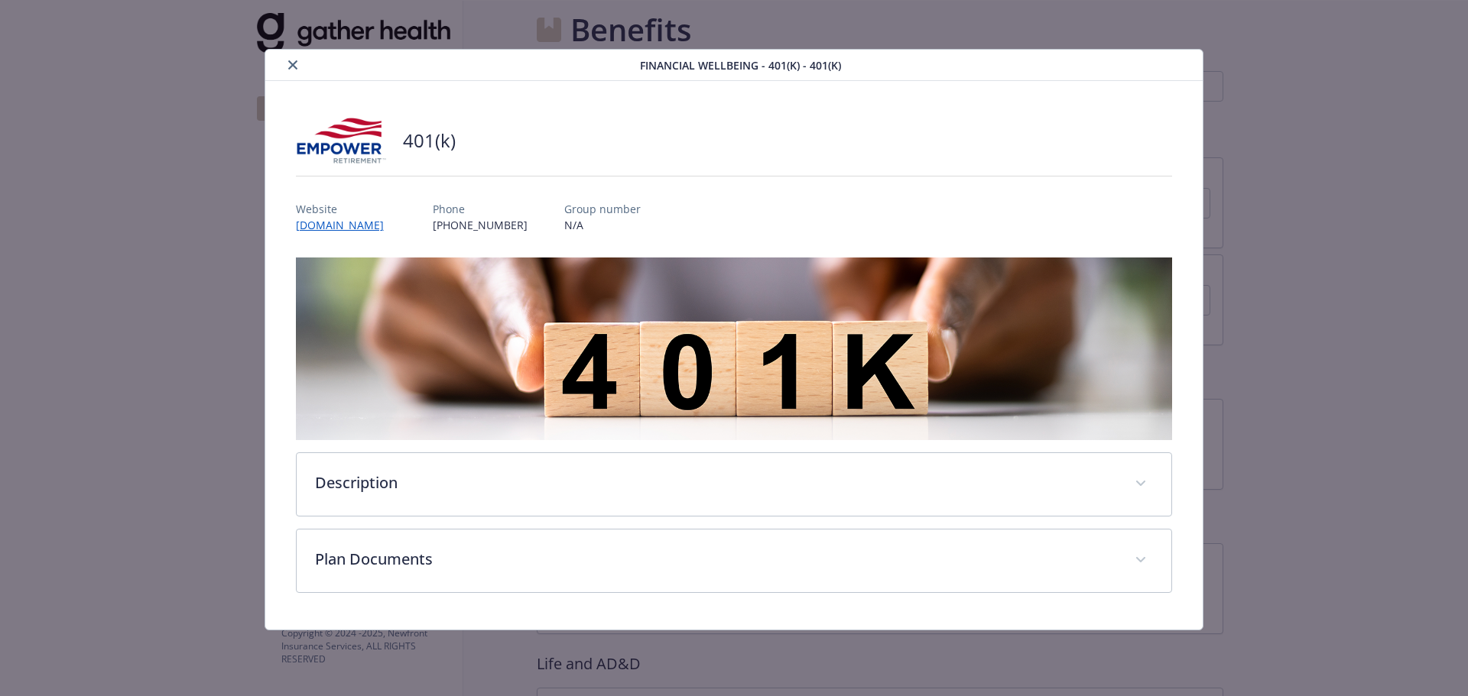
scroll to position [1816, 0]
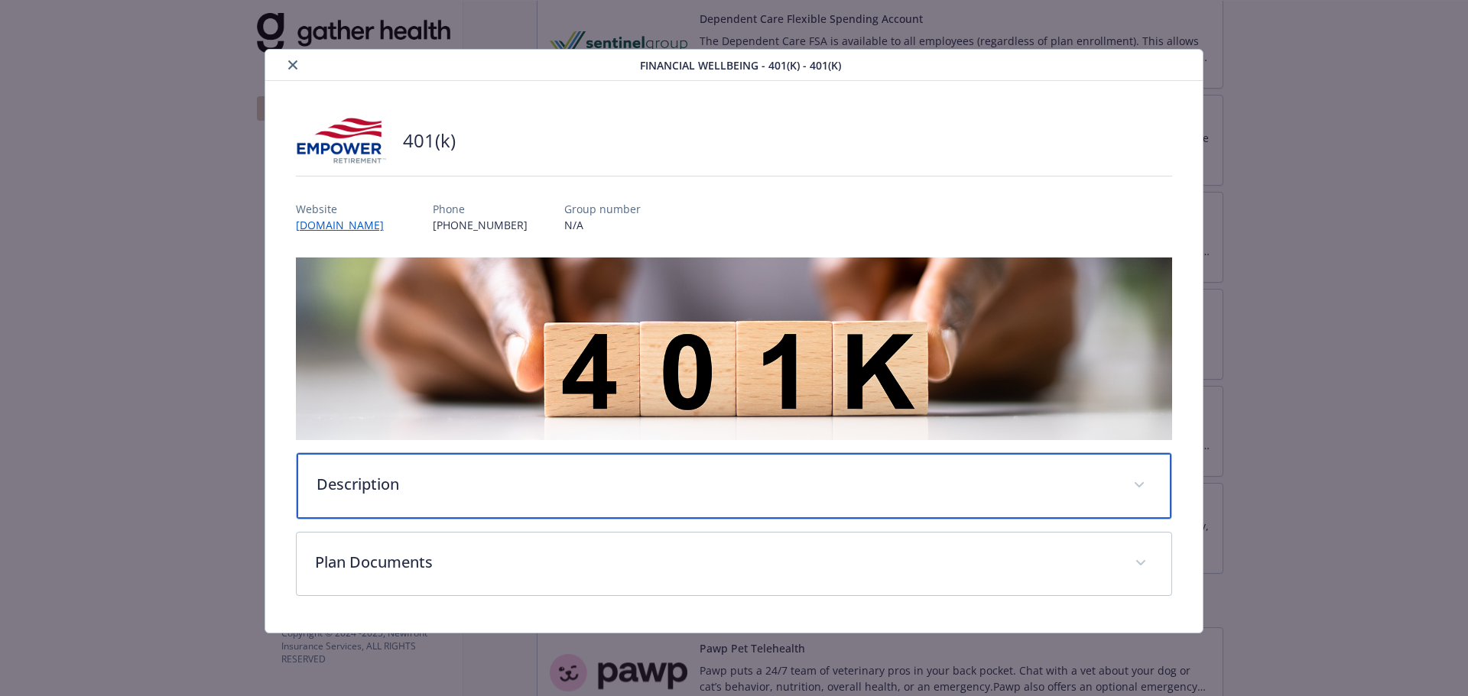
click at [561, 472] on div "Description" at bounding box center [734, 486] width 875 height 66
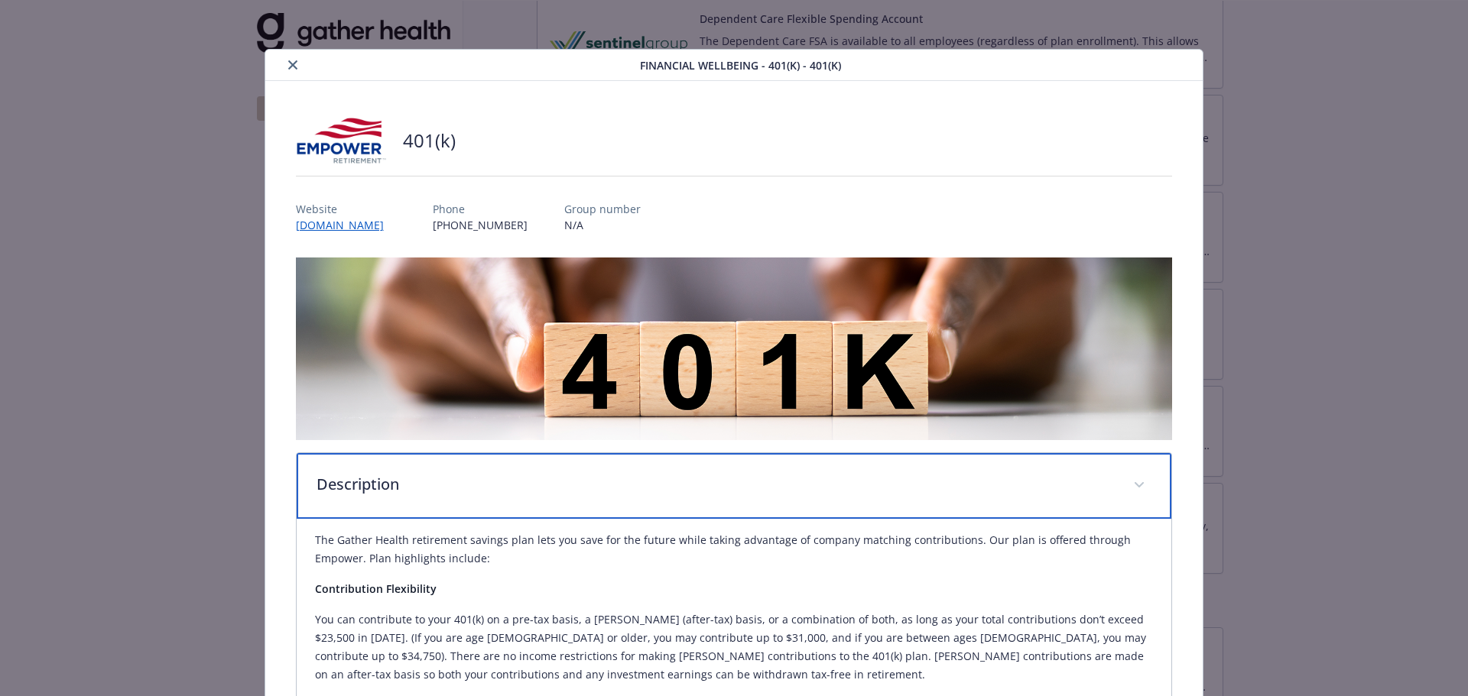
click at [561, 473] on p "Description" at bounding box center [715, 484] width 799 height 23
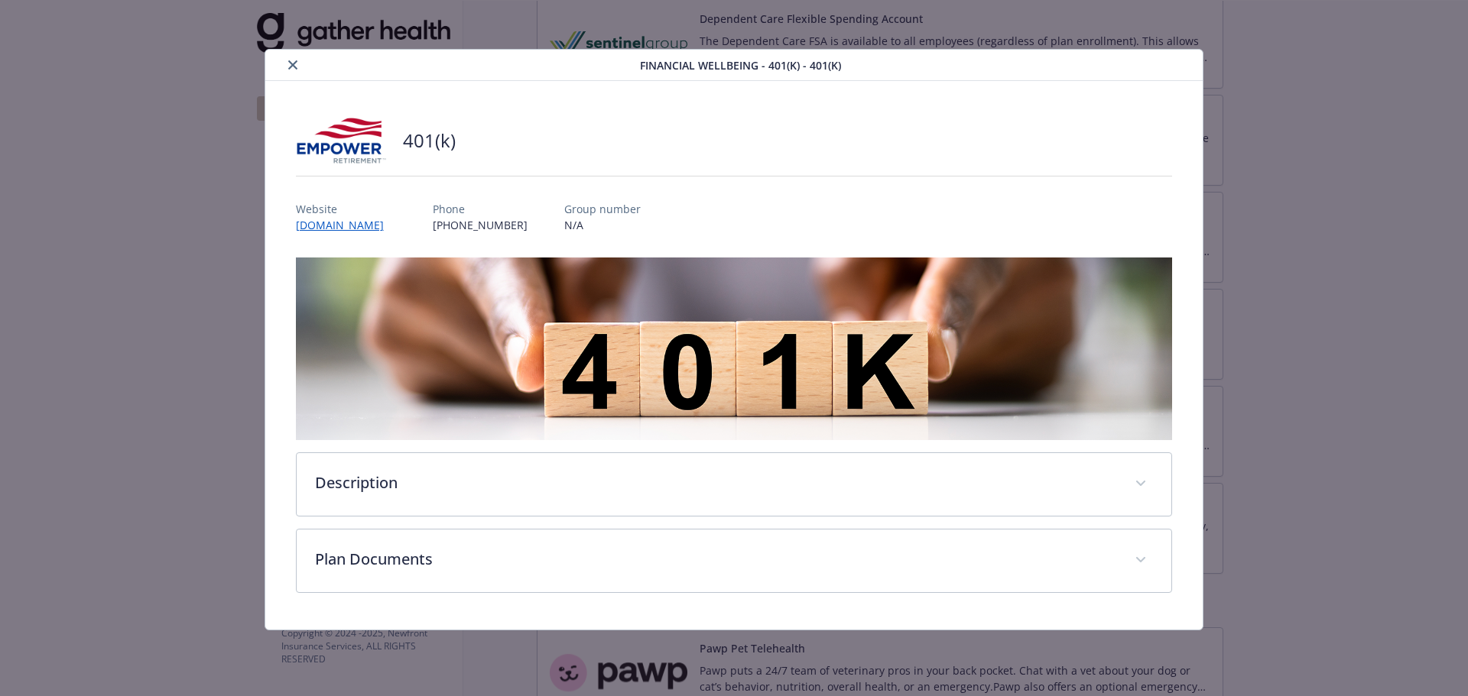
click at [294, 62] on icon "close" at bounding box center [292, 64] width 9 height 9
